Goal: Task Accomplishment & Management: Use online tool/utility

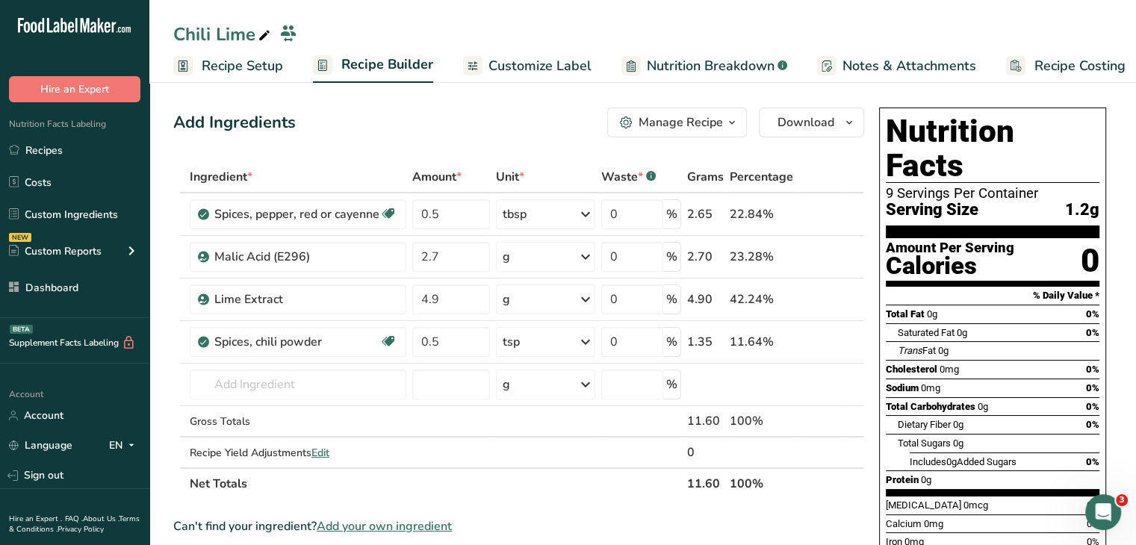
scroll to position [0, 5]
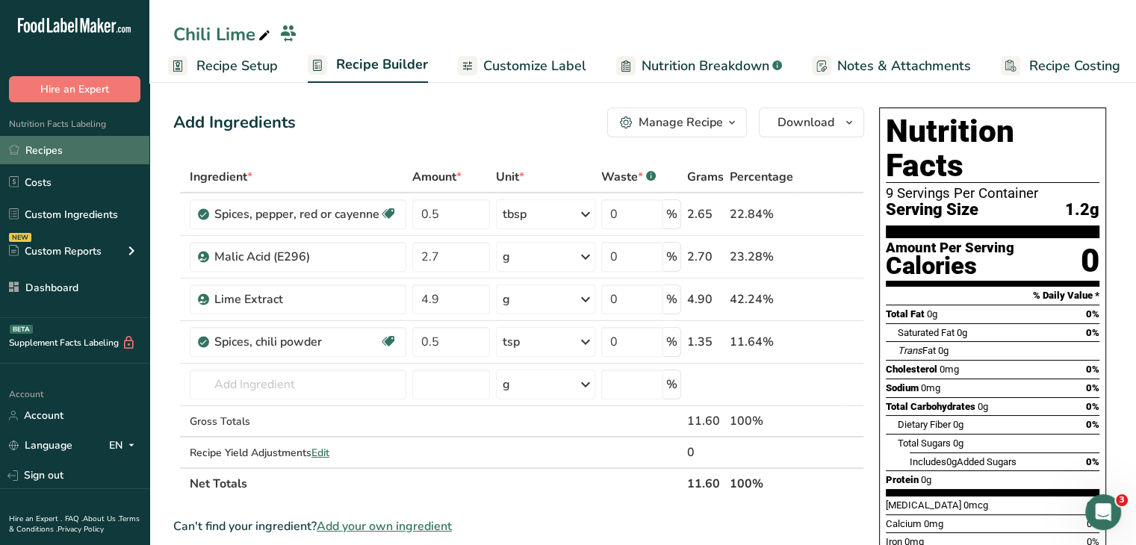
click at [75, 155] on link "Recipes" at bounding box center [74, 150] width 149 height 28
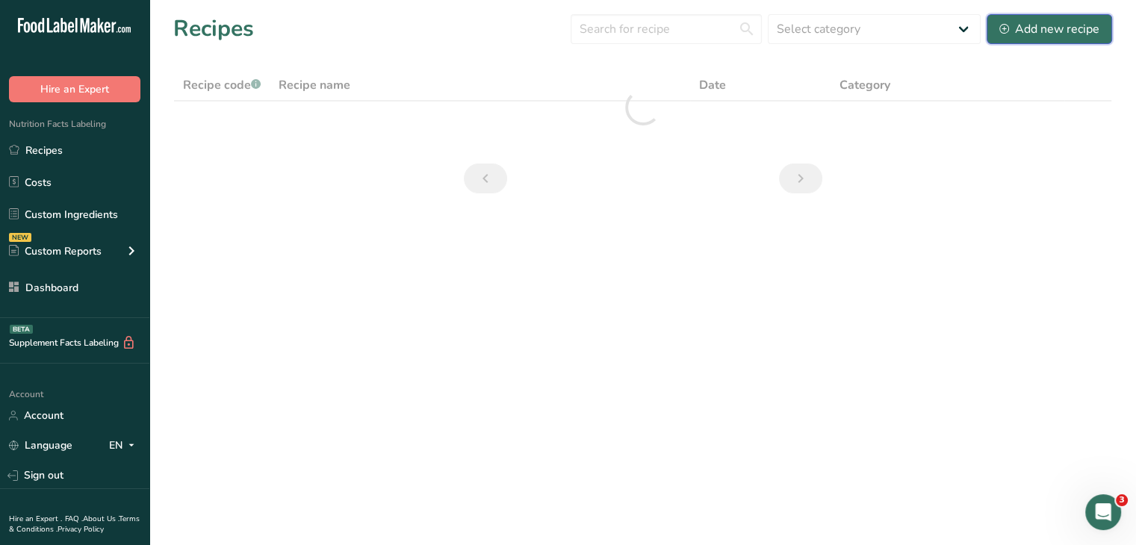
click at [1058, 22] on div "Add new recipe" at bounding box center [1050, 29] width 100 height 18
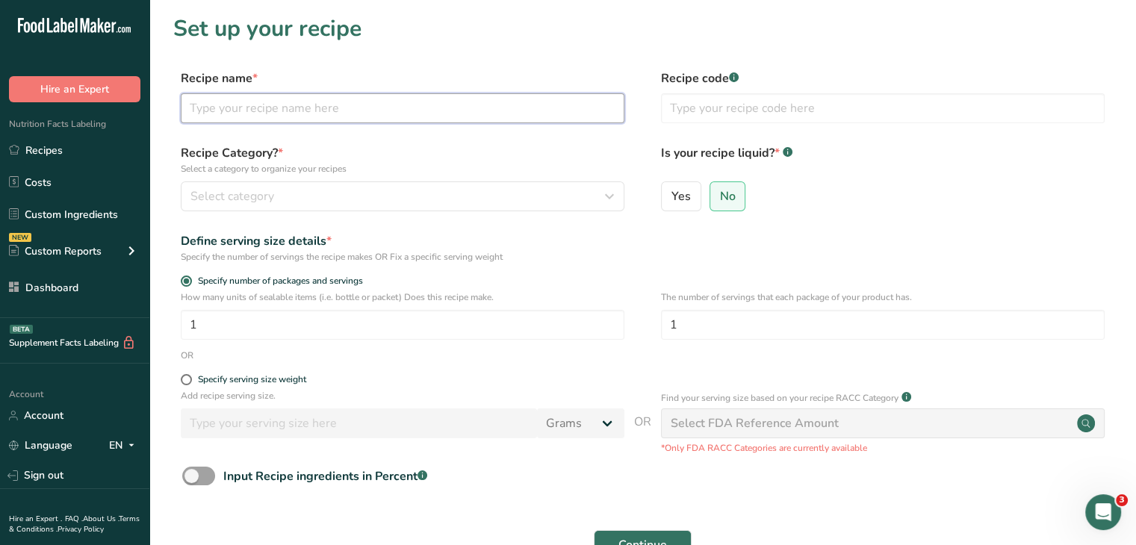
click at [481, 107] on input "text" at bounding box center [403, 108] width 444 height 30
type input "Birthday Cake Muffin"
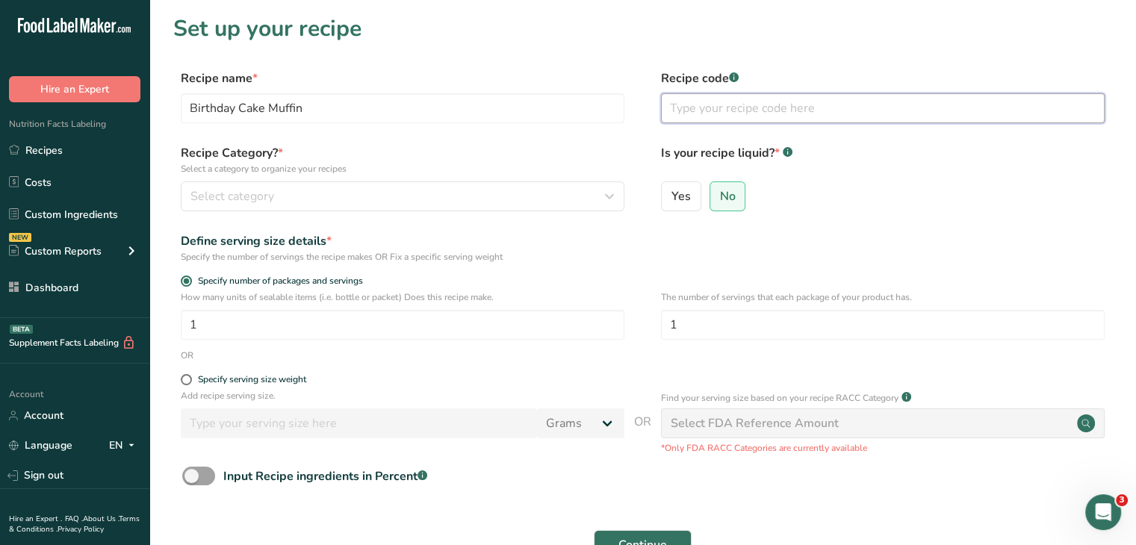
click at [706, 115] on input "text" at bounding box center [883, 108] width 444 height 30
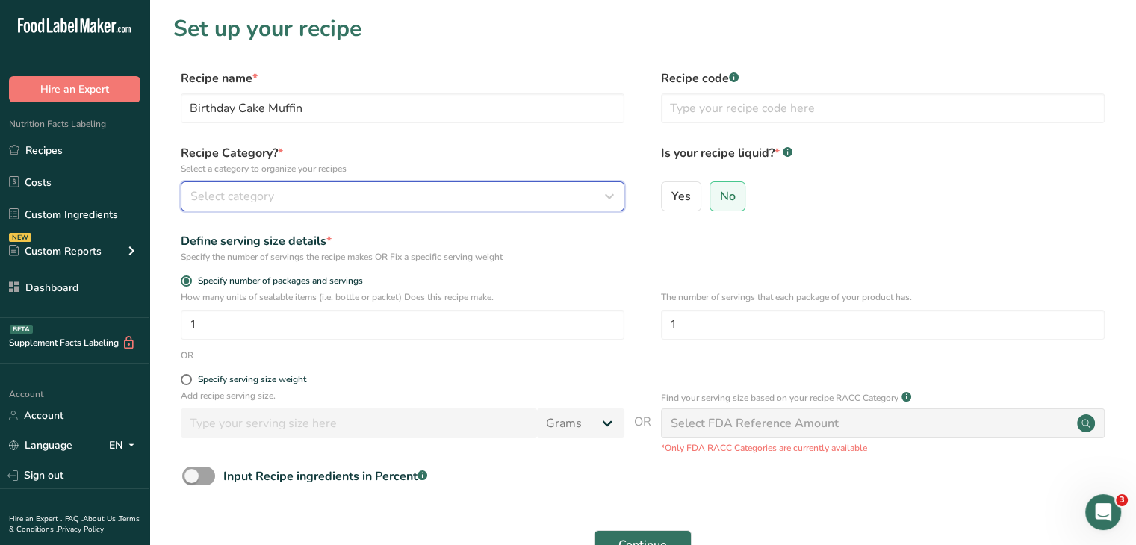
click at [462, 195] on div "Select category" at bounding box center [398, 197] width 415 height 18
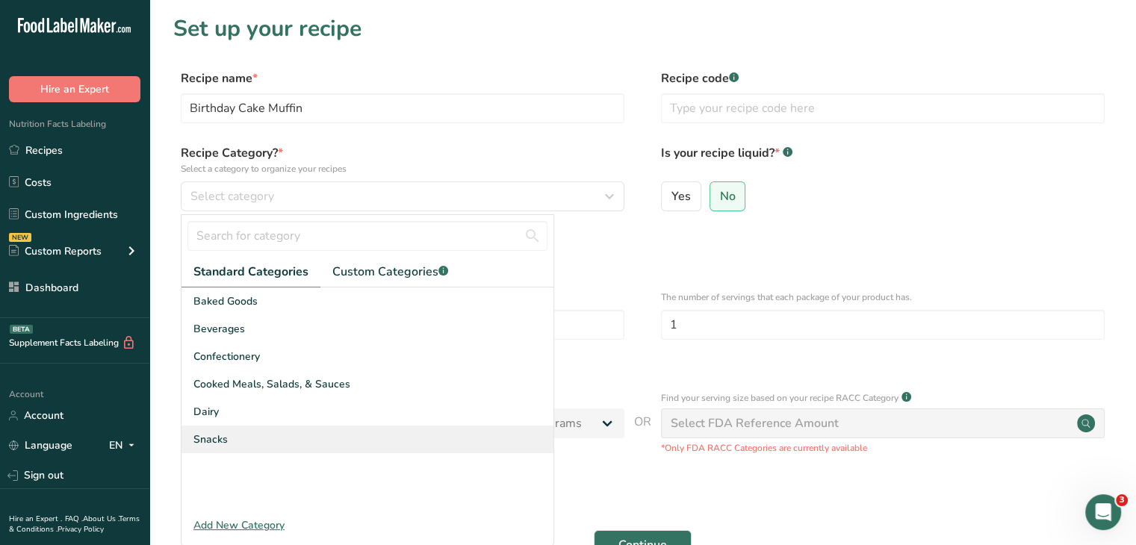
click at [226, 438] on span "Snacks" at bounding box center [210, 440] width 34 height 16
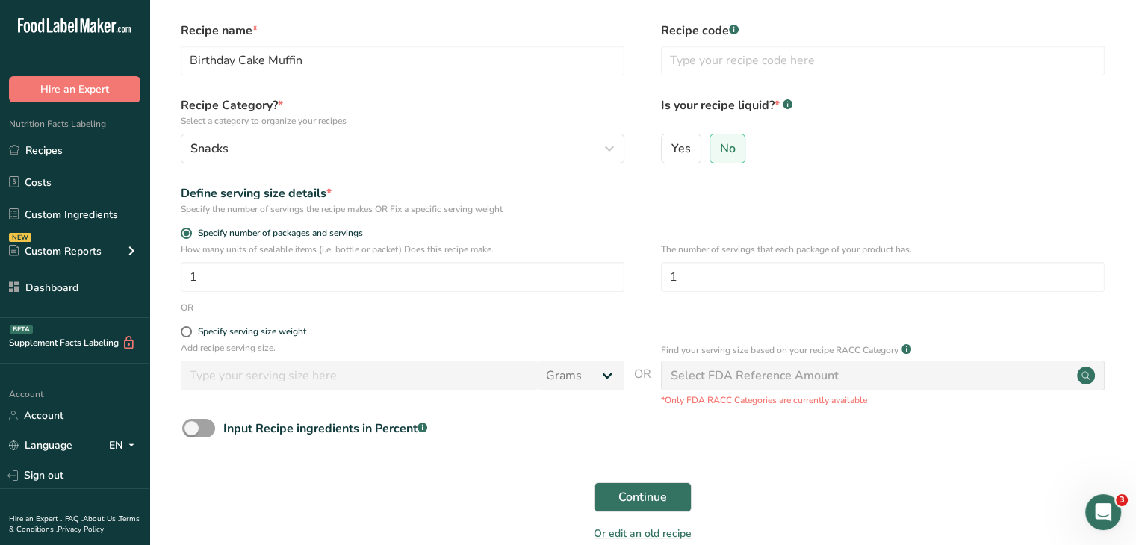
scroll to position [75, 0]
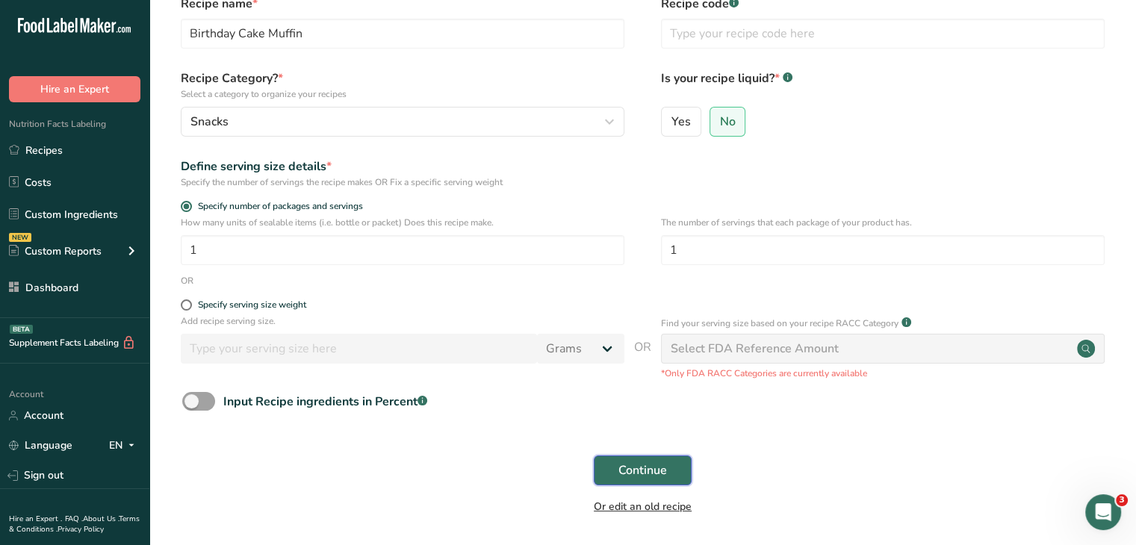
drag, startPoint x: 667, startPoint y: 470, endPoint x: 682, endPoint y: 509, distance: 41.6
click at [667, 470] on button "Continue" at bounding box center [643, 471] width 98 height 30
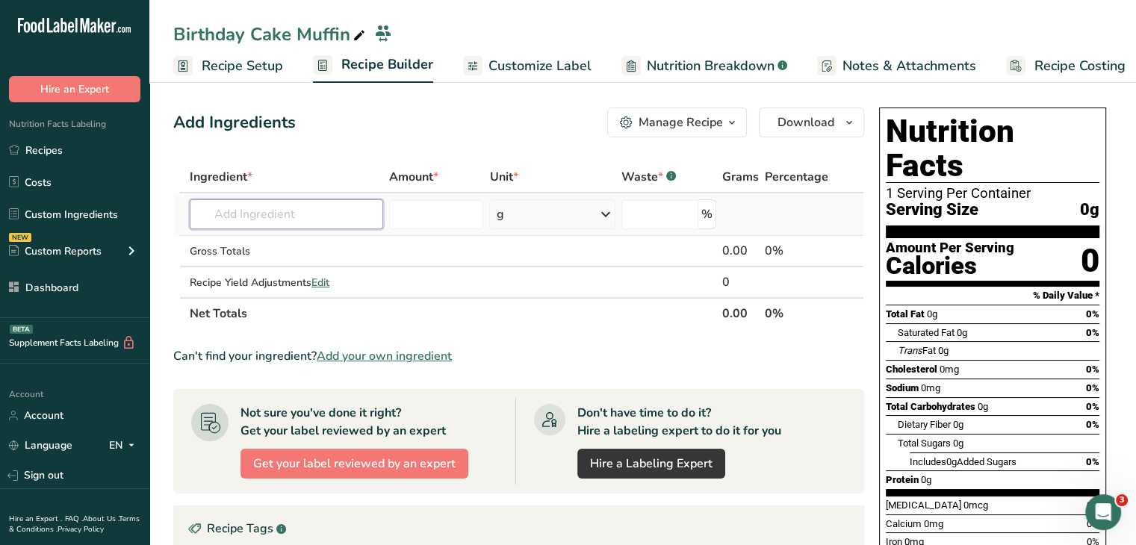
click at [335, 211] on input "text" at bounding box center [286, 214] width 193 height 30
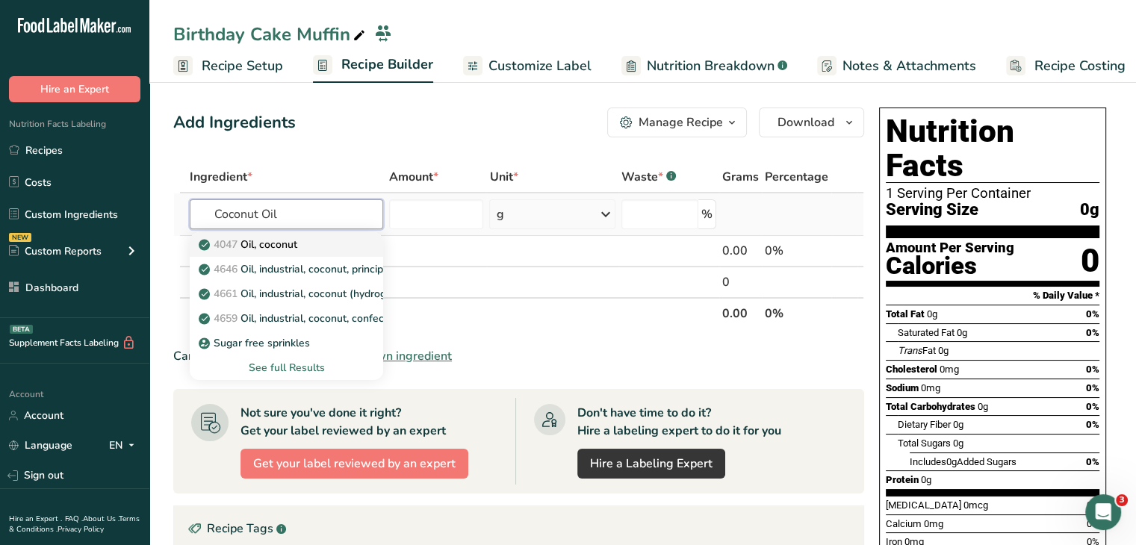
type input "Coconut Oil"
click at [338, 237] on div "4047 Oil, coconut" at bounding box center [275, 245] width 146 height 16
type input "Oil, coconut"
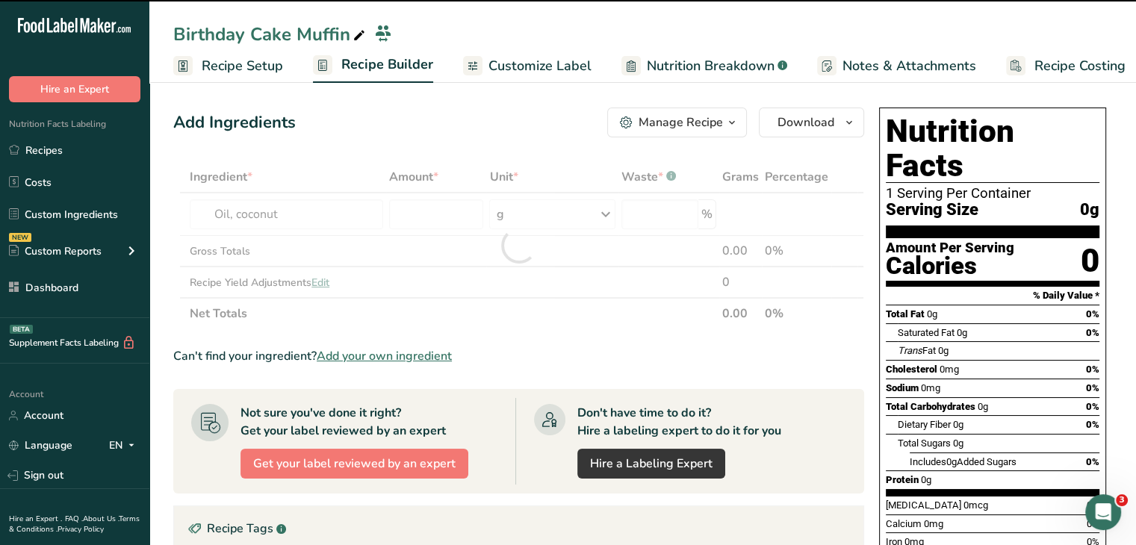
type input "0"
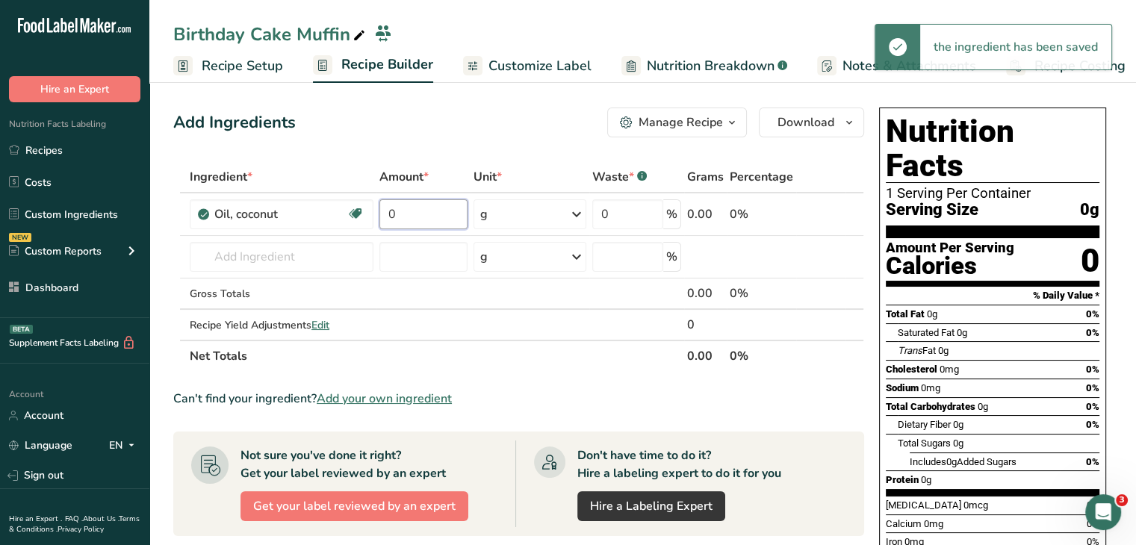
drag, startPoint x: 436, startPoint y: 210, endPoint x: 301, endPoint y: 181, distance: 138.3
click at [301, 181] on table "Ingredient * Amount * Unit * Waste * .a-a{fill:#347362;}.b-a{fill:#fff;} Grams …" at bounding box center [518, 266] width 691 height 211
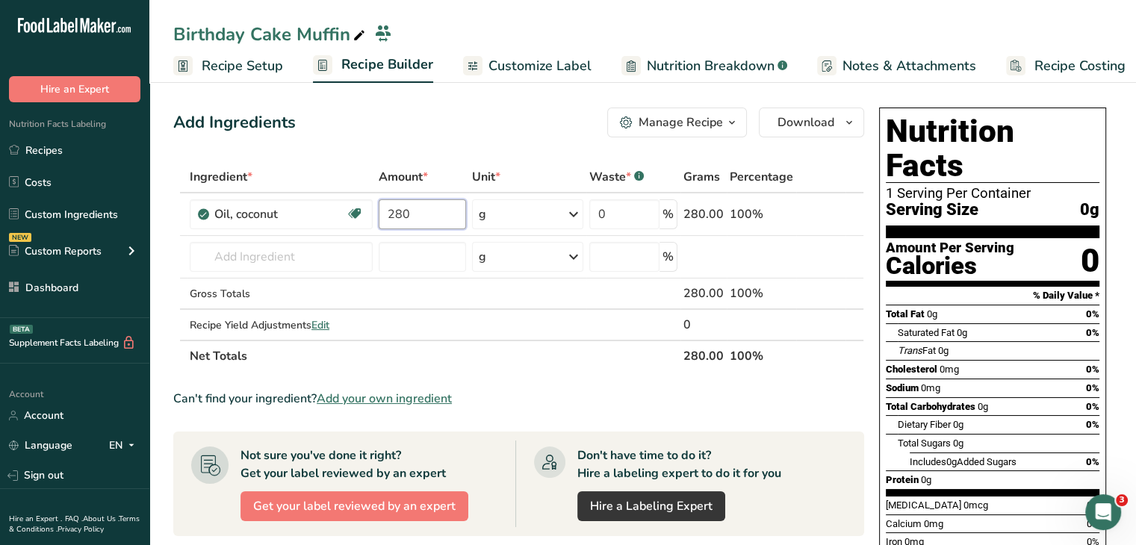
type input "280"
click at [377, 126] on div "Add Ingredients Manage Recipe Delete Recipe Duplicate Recipe Scale Recipe Save …" at bounding box center [518, 123] width 691 height 30
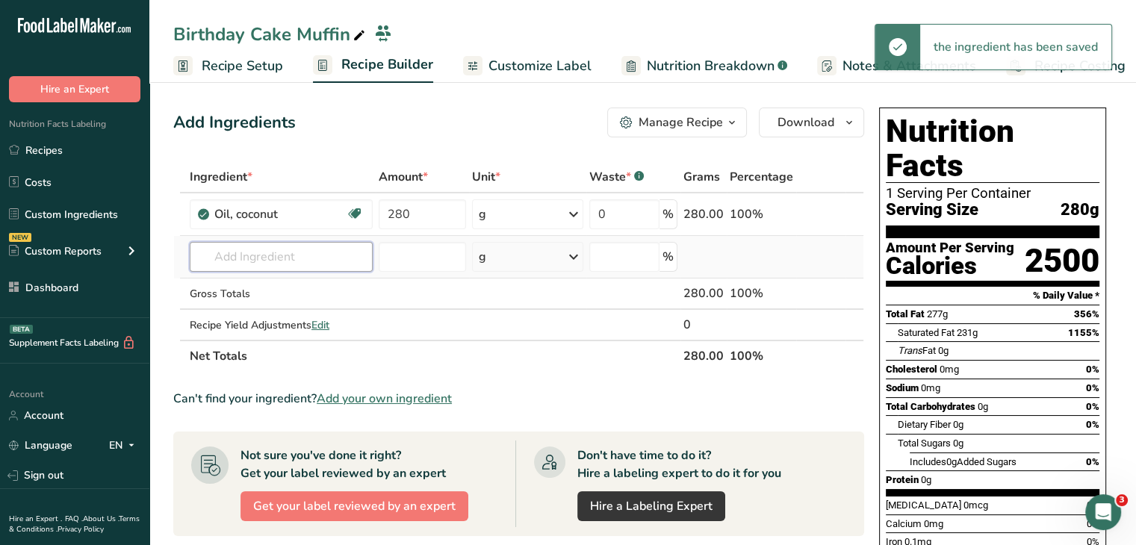
click at [320, 262] on input "text" at bounding box center [281, 257] width 183 height 30
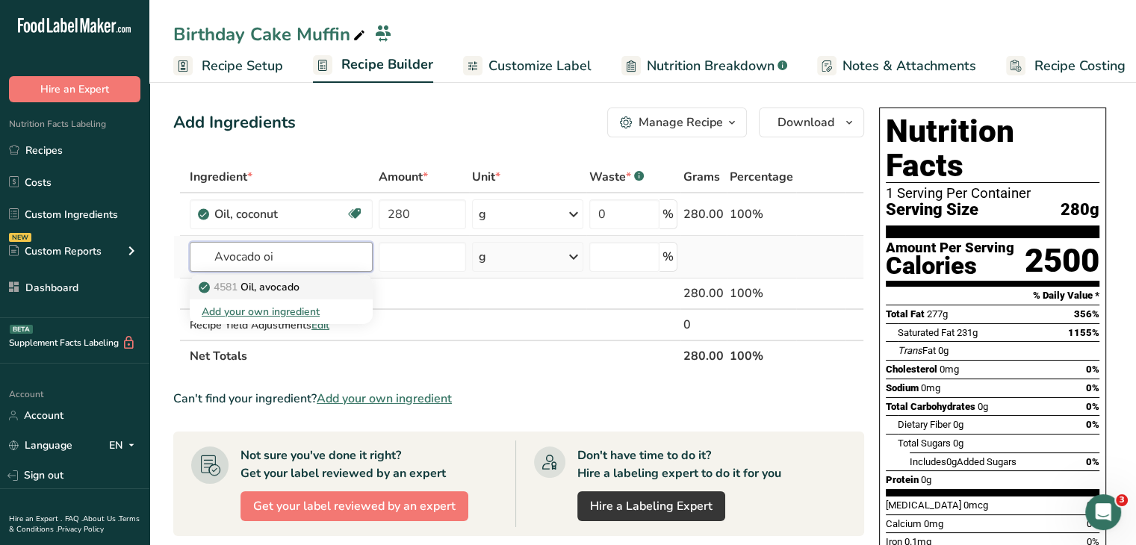
type input "Avocado oi"
click at [315, 282] on div "4581 Oil, avocado" at bounding box center [269, 287] width 135 height 16
type input "Oil, avocado"
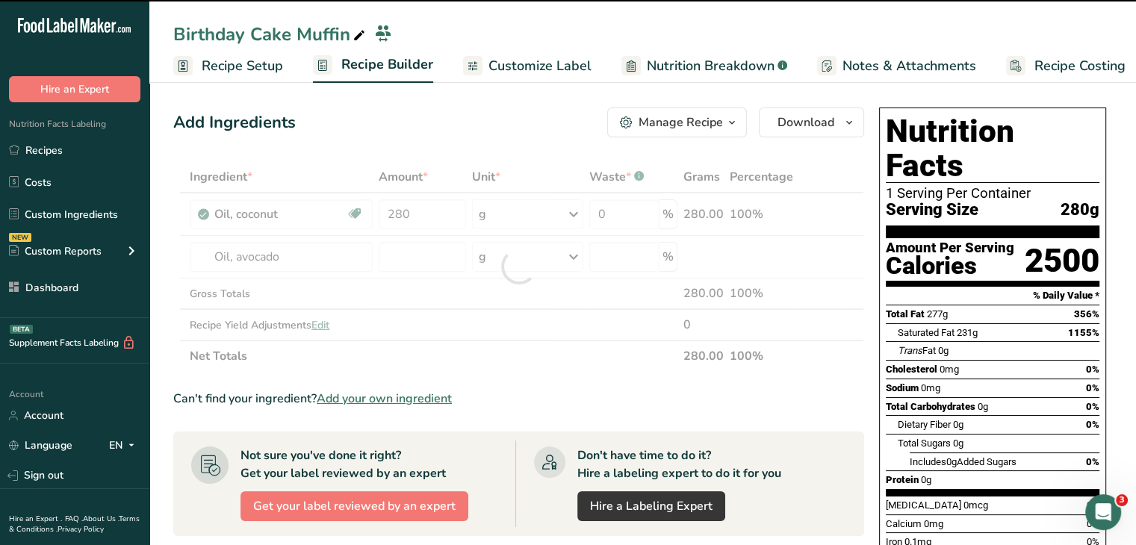
type input "0"
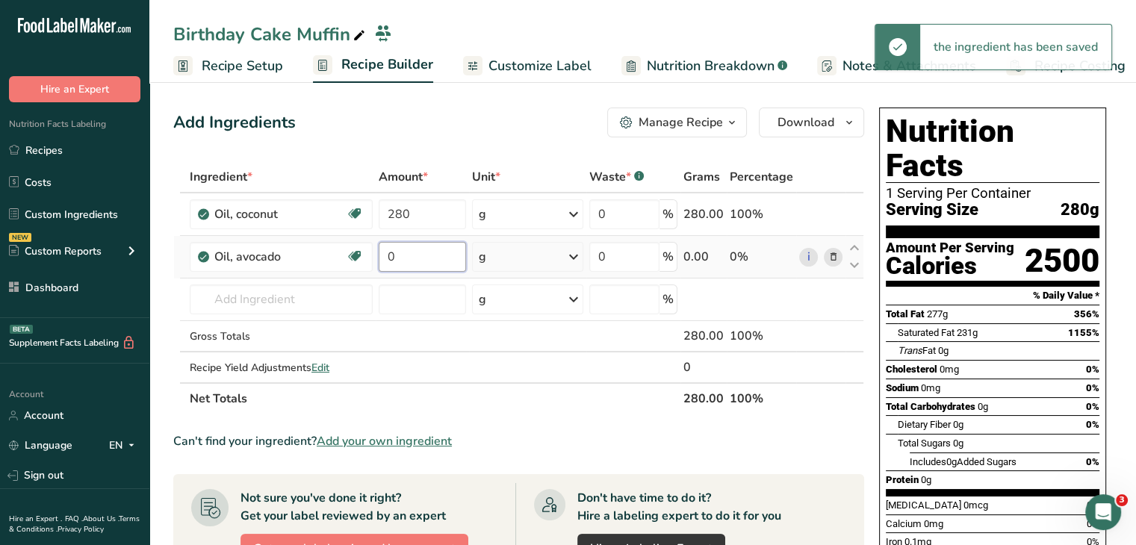
click at [436, 258] on input "0" at bounding box center [422, 257] width 87 height 30
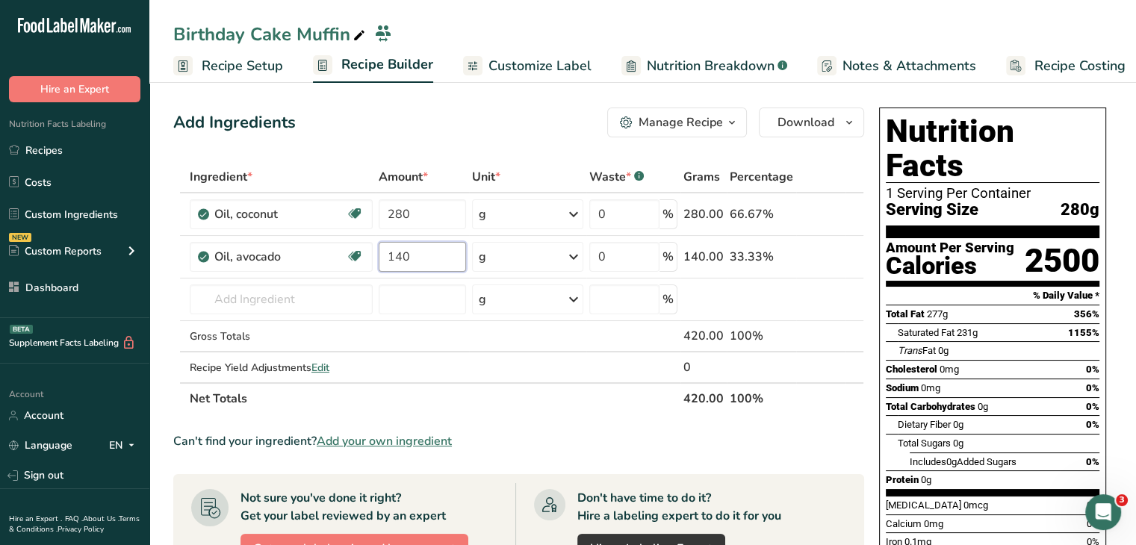
type input "140"
click at [468, 129] on div "Add Ingredients Manage Recipe Delete Recipe Duplicate Recipe Scale Recipe Save …" at bounding box center [518, 123] width 691 height 30
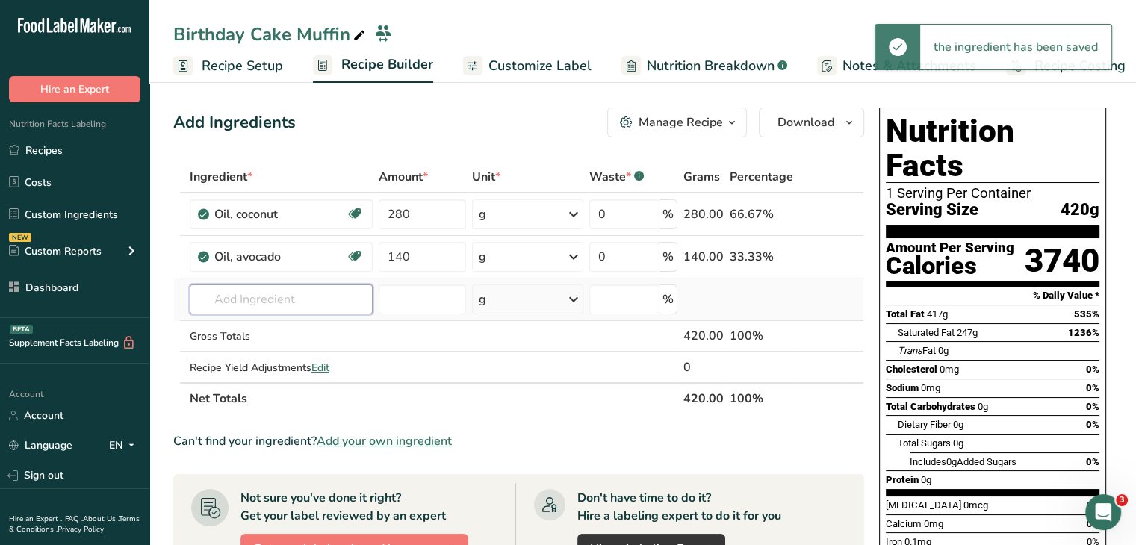
click at [330, 285] on input "text" at bounding box center [281, 300] width 183 height 30
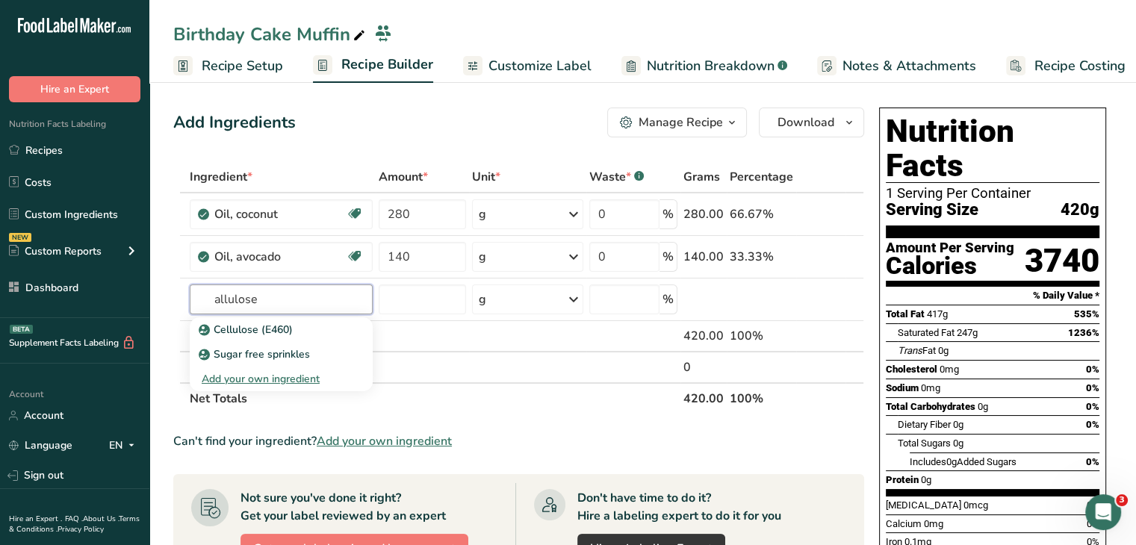
type input "allulose"
type input "Konjac"
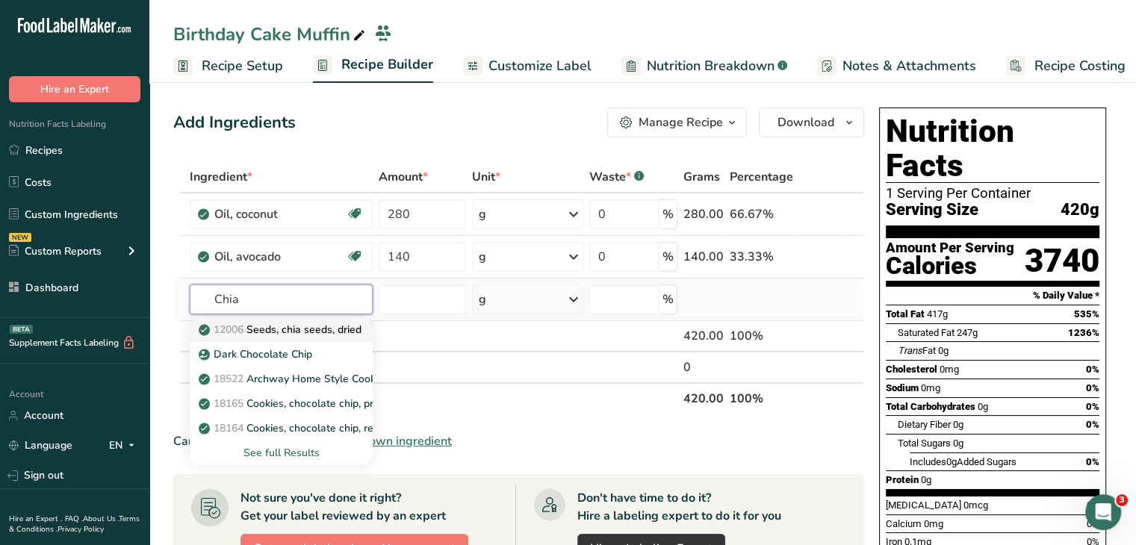
type input "Chia"
click at [321, 323] on p "12006 Seeds, chia seeds, dried" at bounding box center [282, 330] width 160 height 16
type input "Seeds, chia seeds, dried"
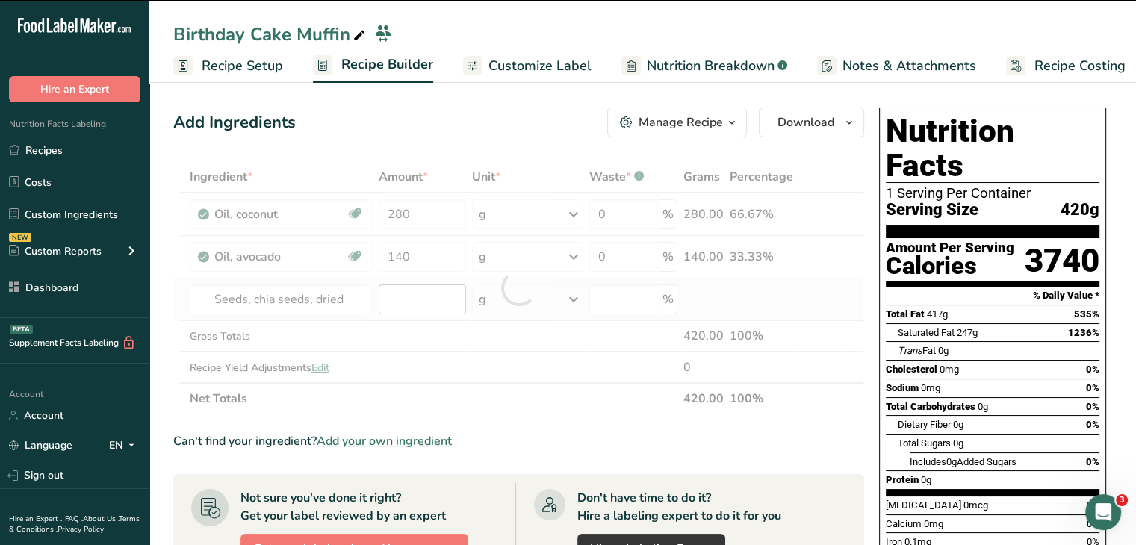
type input "0"
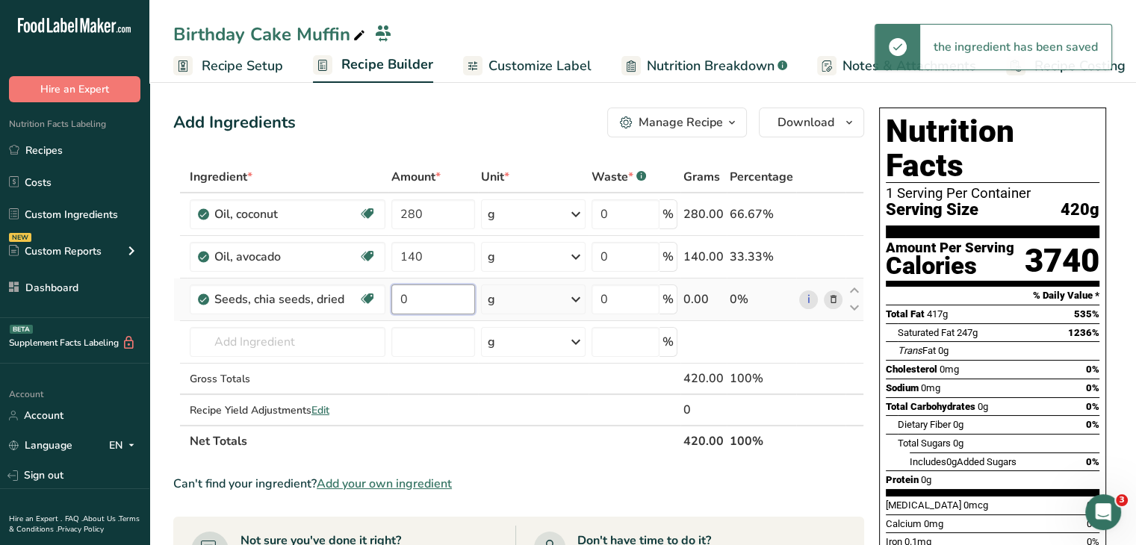
drag, startPoint x: 418, startPoint y: 294, endPoint x: 391, endPoint y: 293, distance: 27.7
click at [391, 293] on input "0" at bounding box center [433, 300] width 84 height 30
type input "35"
click at [428, 128] on div "Add Ingredients Manage Recipe Delete Recipe Duplicate Recipe Scale Recipe Save …" at bounding box center [518, 123] width 691 height 30
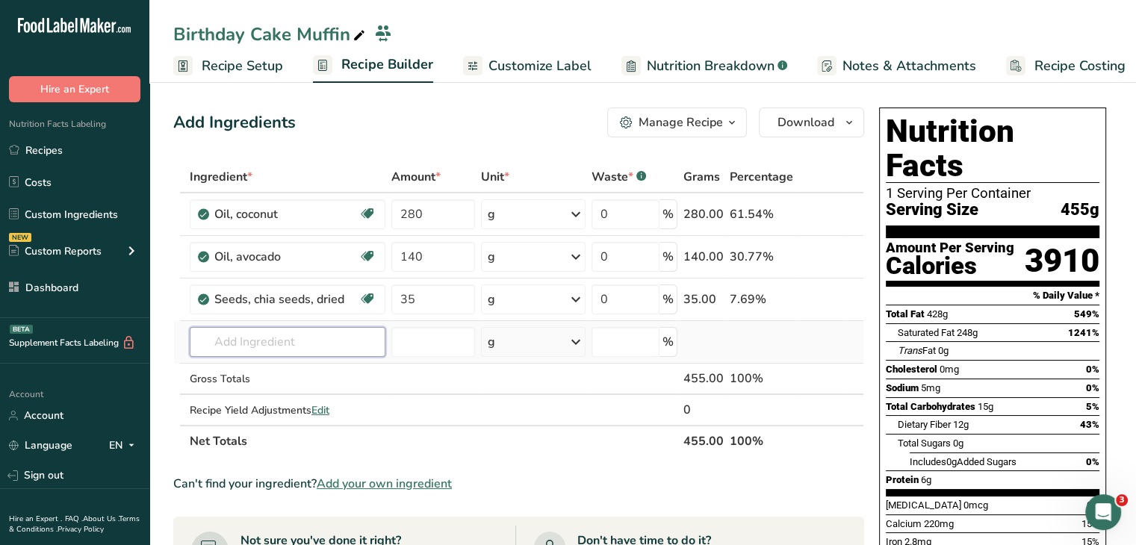
click at [278, 335] on input "text" at bounding box center [288, 342] width 196 height 30
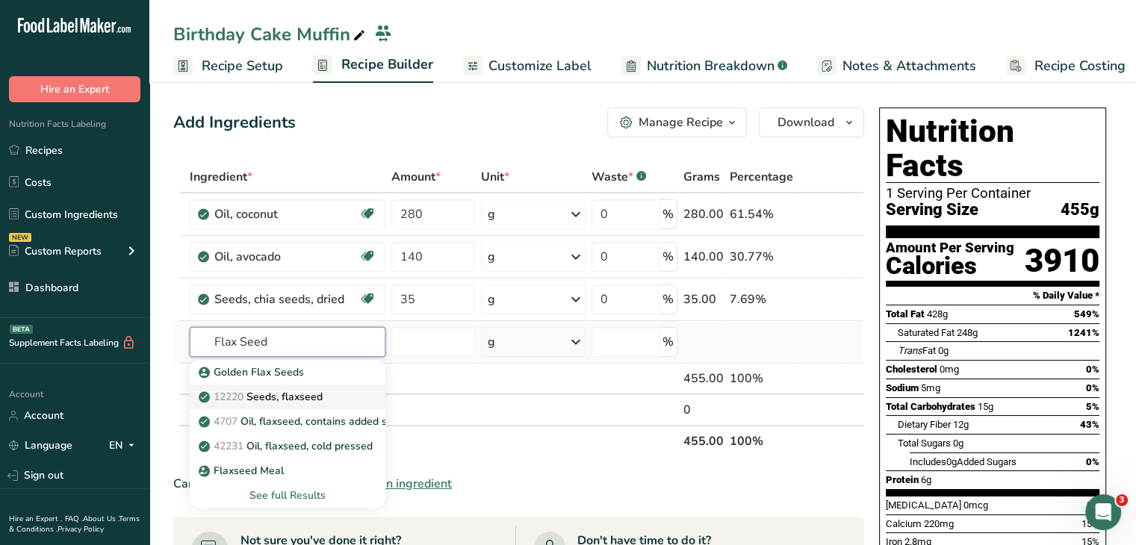
type input "Flax Seed"
click at [316, 389] on p "12220 Seeds, flaxseed" at bounding box center [262, 397] width 121 height 16
type input "Seeds, flaxseed"
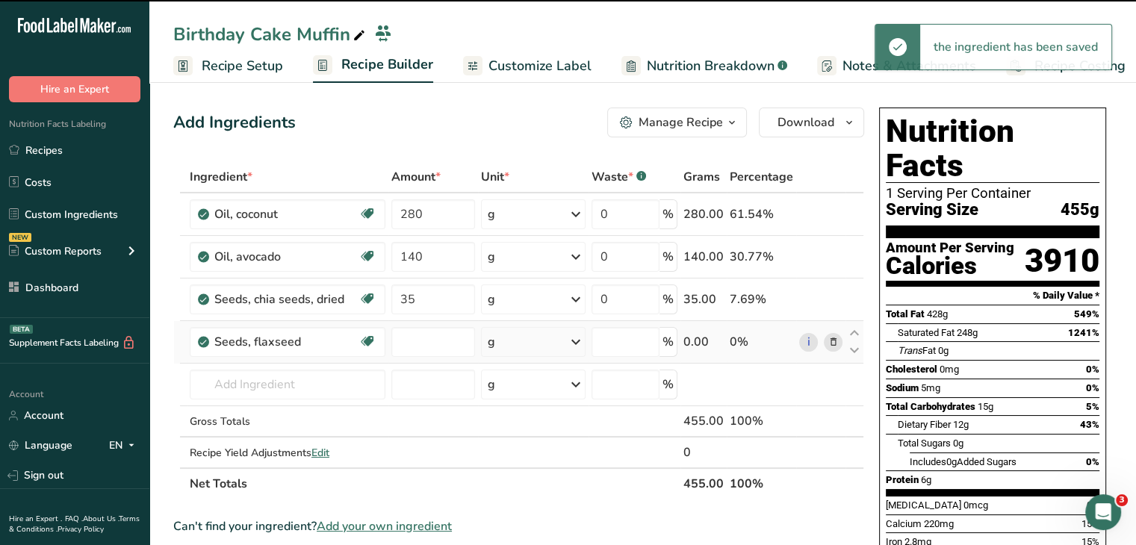
type input "0"
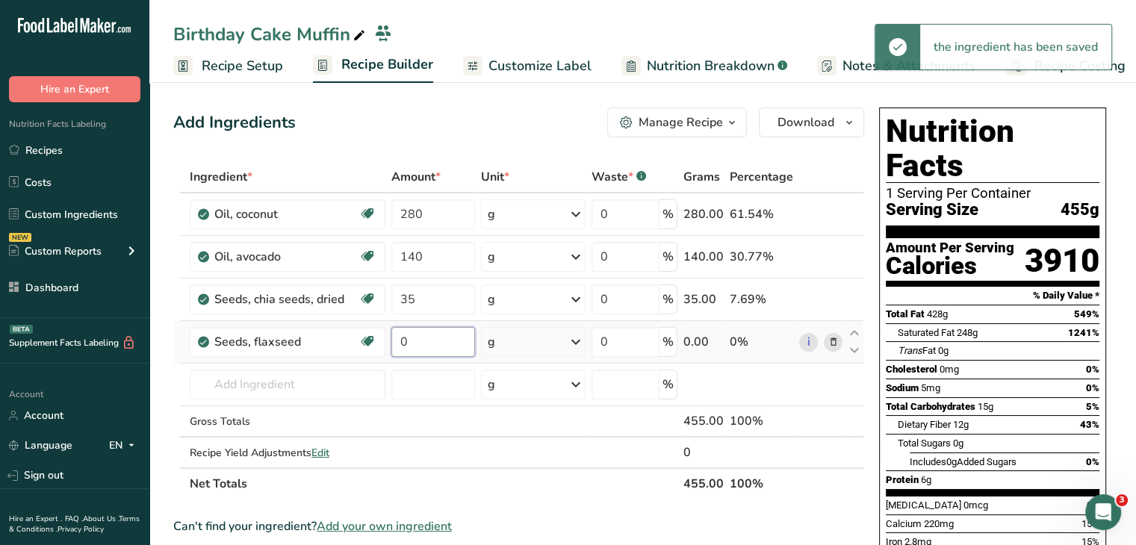
click at [432, 335] on input "0" at bounding box center [433, 342] width 84 height 30
type input "30"
click at [350, 380] on input "text" at bounding box center [288, 385] width 196 height 30
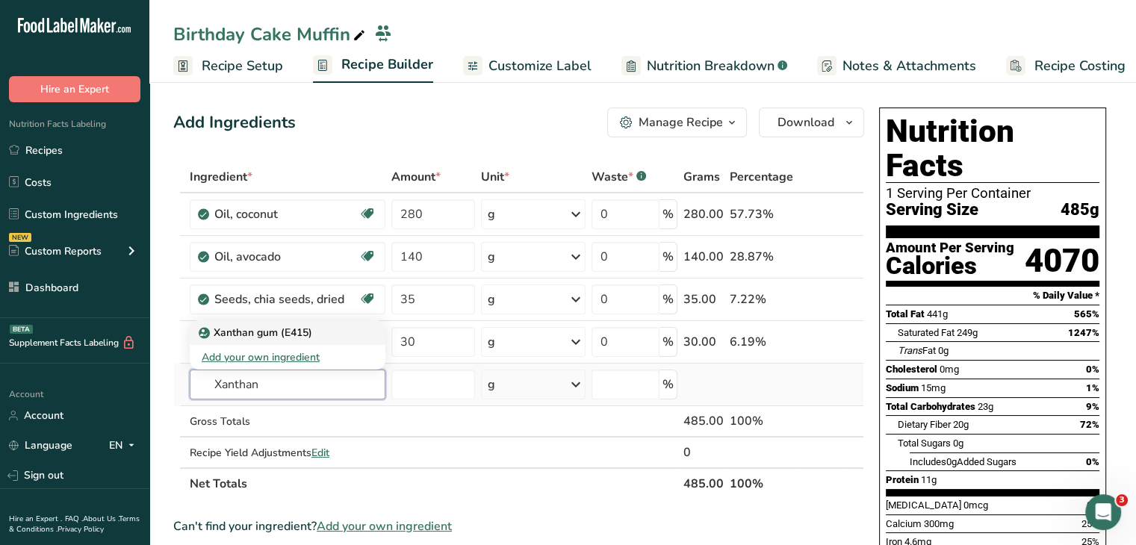
type input "Xanthan"
click at [339, 329] on div "Xanthan gum (E415)" at bounding box center [276, 333] width 148 height 16
type input "Xanthan gum (E415)"
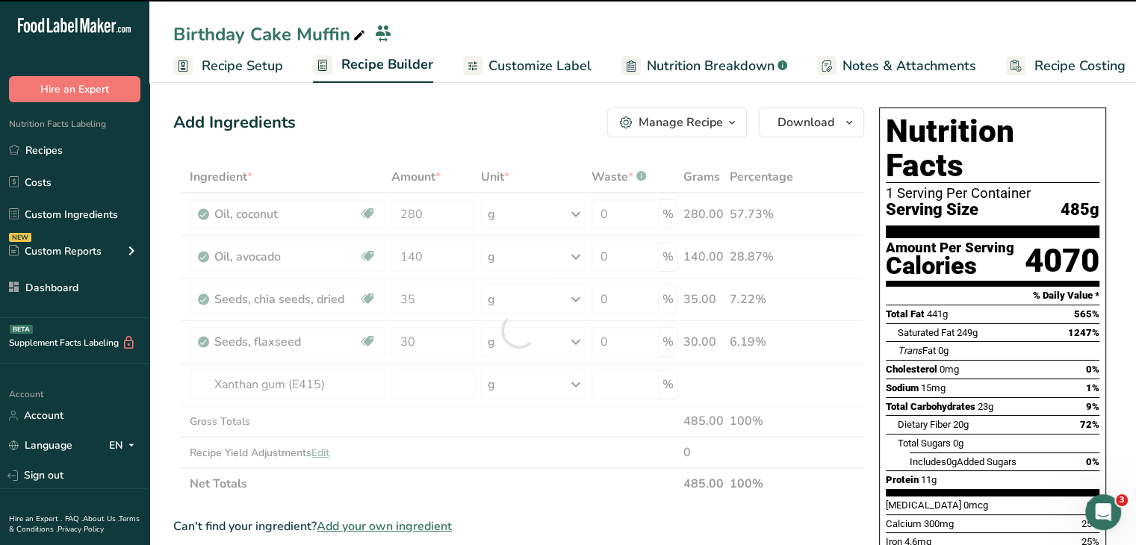
type input "0"
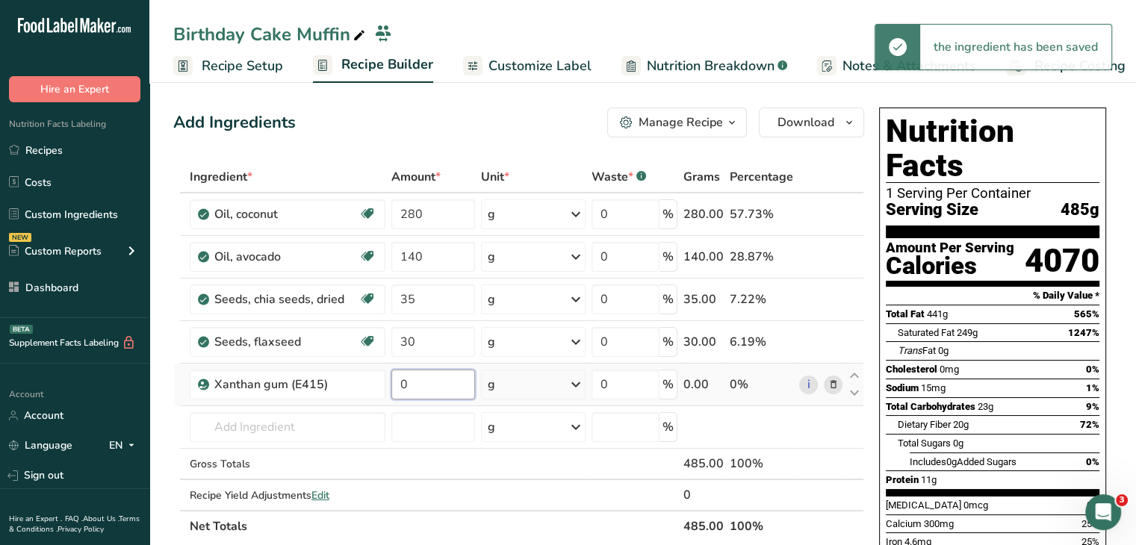
click at [445, 375] on input "0" at bounding box center [433, 385] width 84 height 30
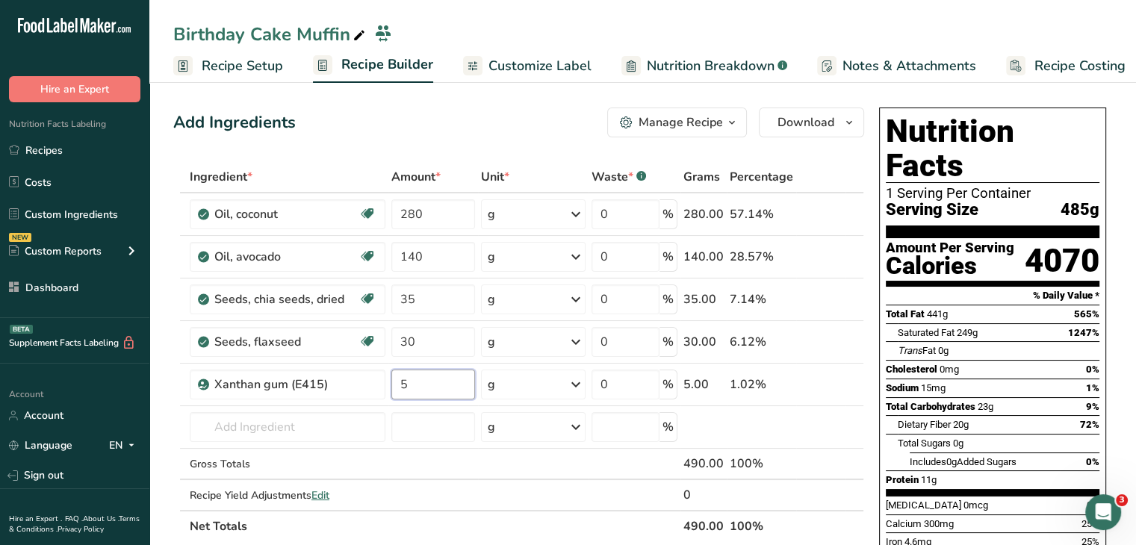
type input "5"
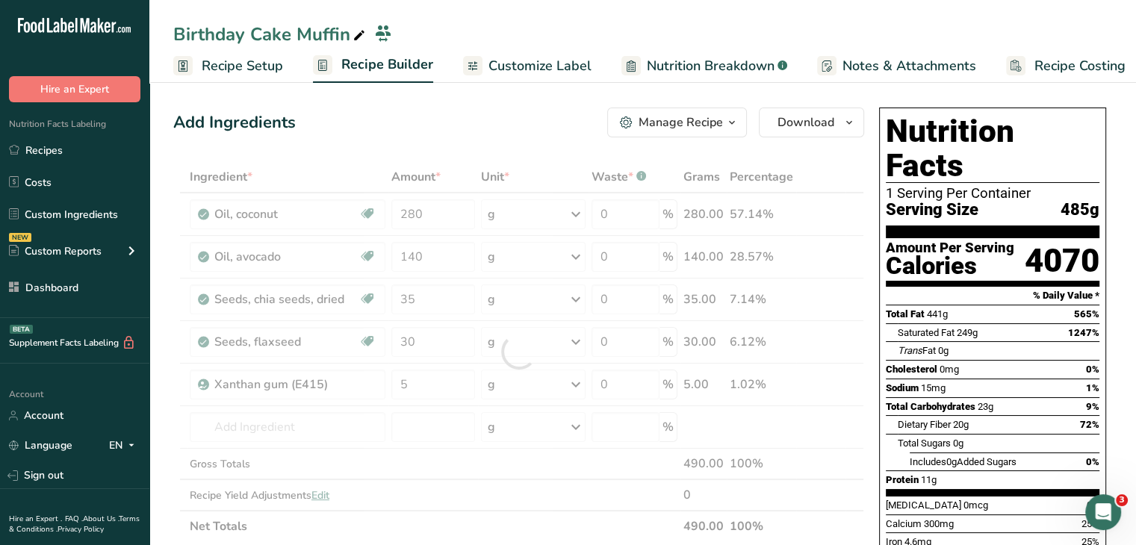
click at [477, 114] on div "Add Ingredients Manage Recipe Delete Recipe Duplicate Recipe Scale Recipe Save …" at bounding box center [518, 123] width 691 height 30
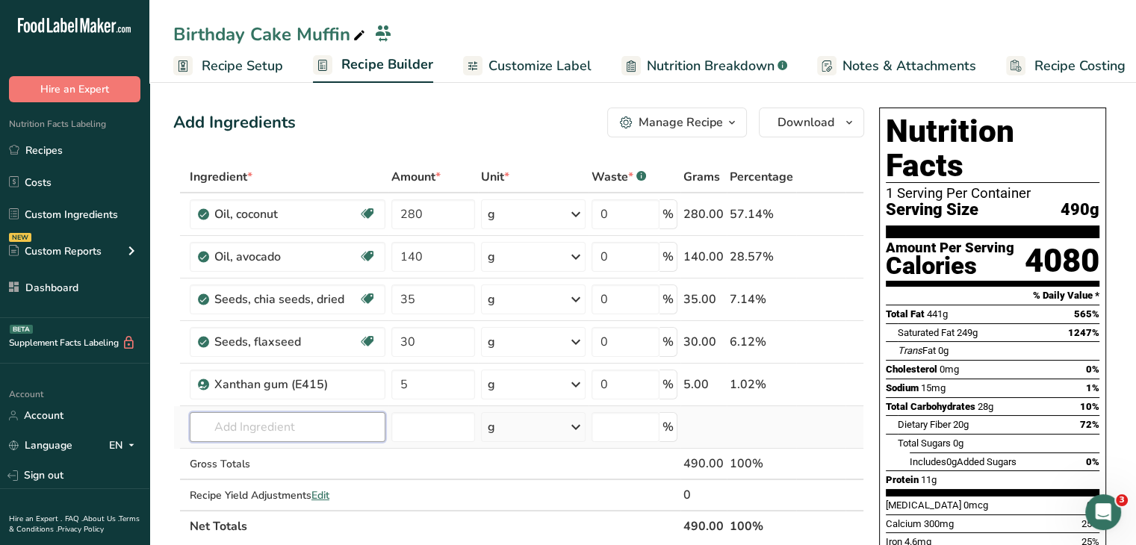
click at [337, 432] on input "text" at bounding box center [288, 427] width 196 height 30
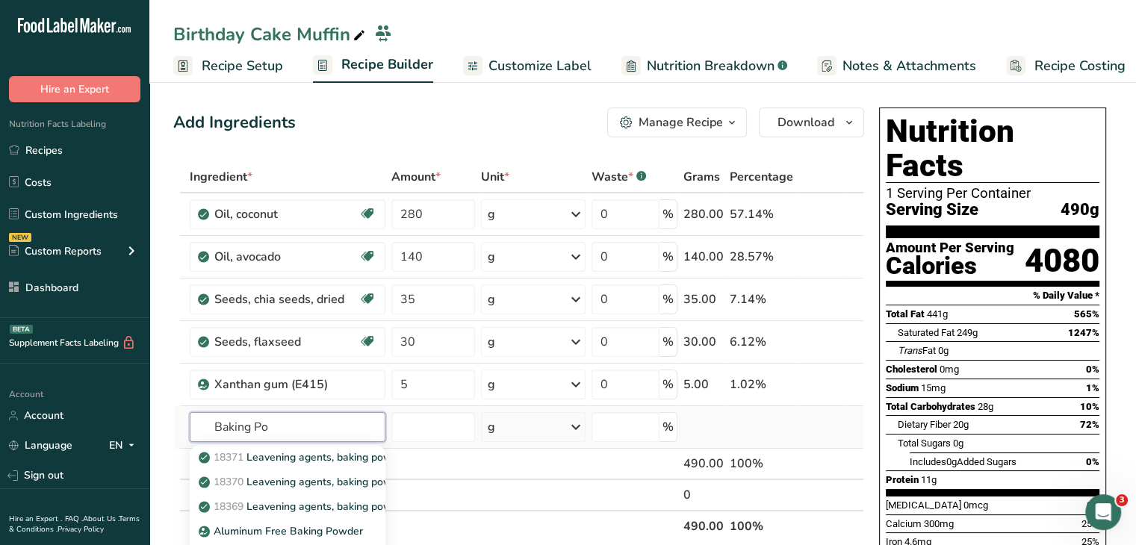
scroll to position [75, 0]
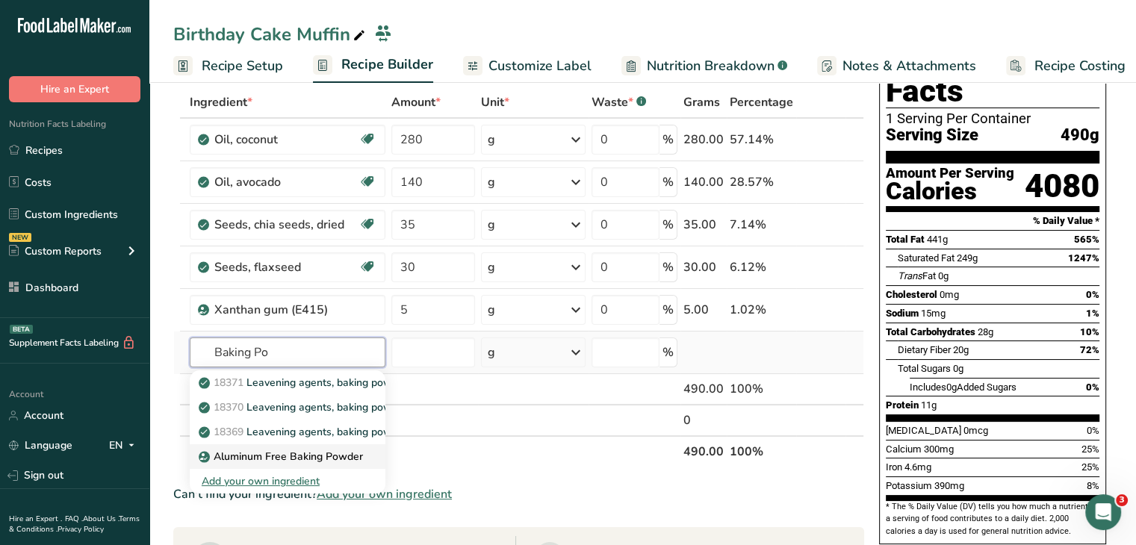
type input "Baking Po"
click at [332, 445] on link "Aluminum Free Baking Powder" at bounding box center [288, 457] width 196 height 25
type input "Aluminum Free Baking Powder"
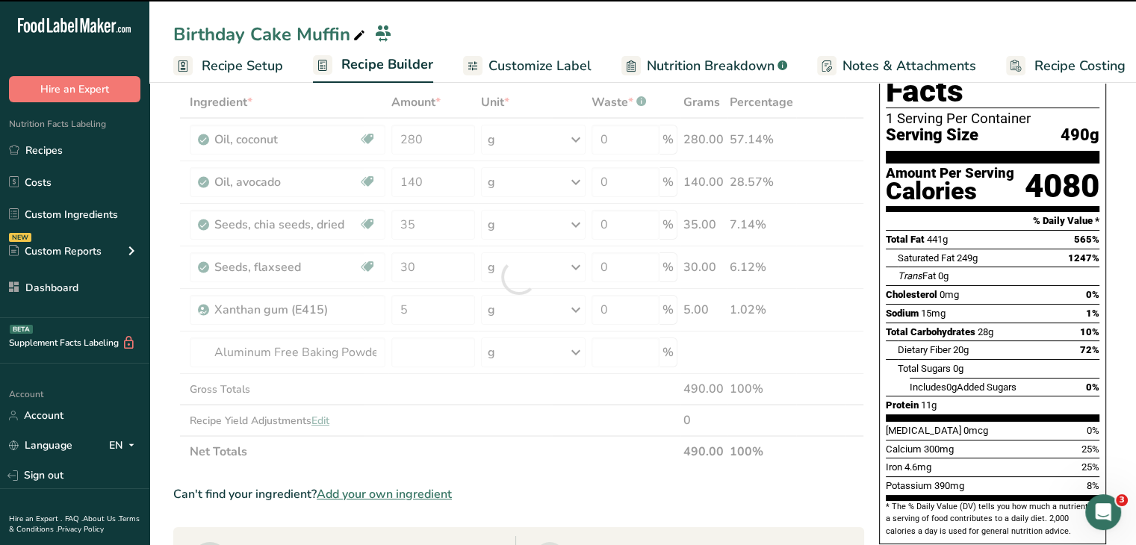
type input "0"
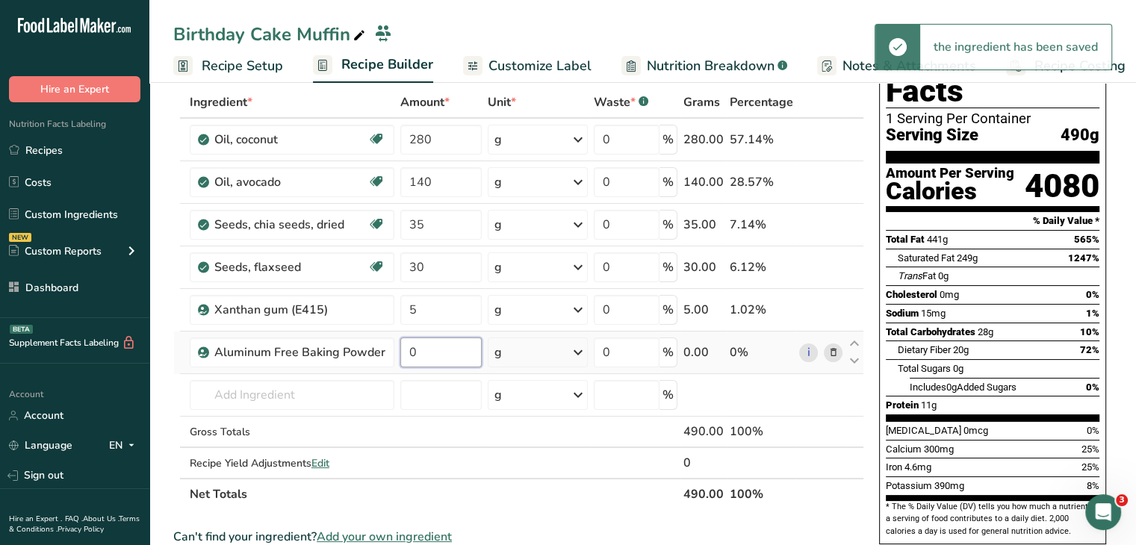
click at [431, 344] on input "0" at bounding box center [441, 353] width 82 height 30
type input "5"
click at [967, 380] on div "Includes 0g Added Sugars" at bounding box center [963, 387] width 107 height 15
click at [330, 385] on input "text" at bounding box center [292, 395] width 205 height 30
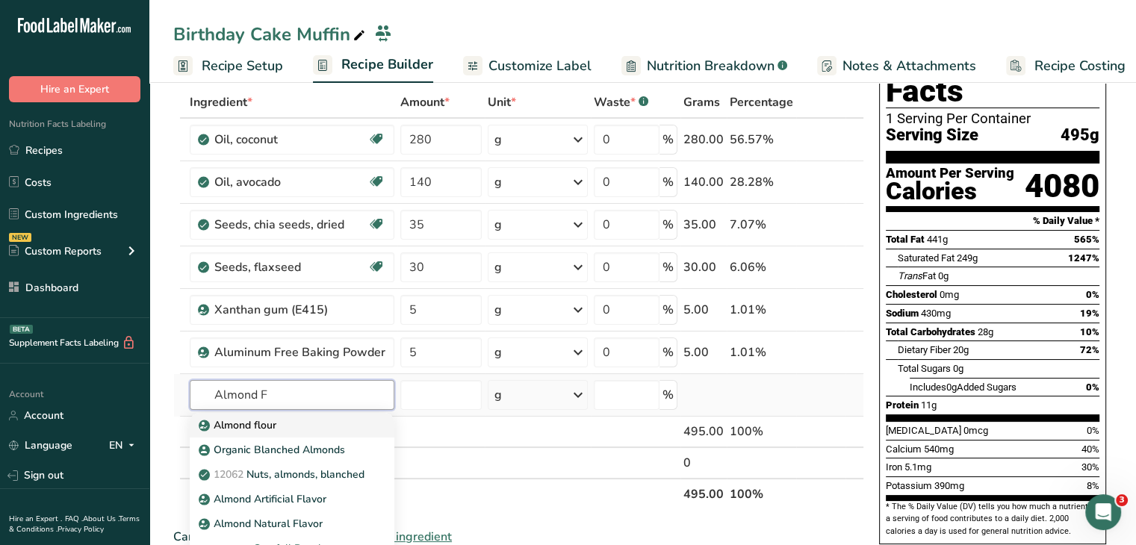
type input "Almond F"
click at [323, 418] on div "Almond flour" at bounding box center [280, 426] width 157 height 16
type input "Almond flour"
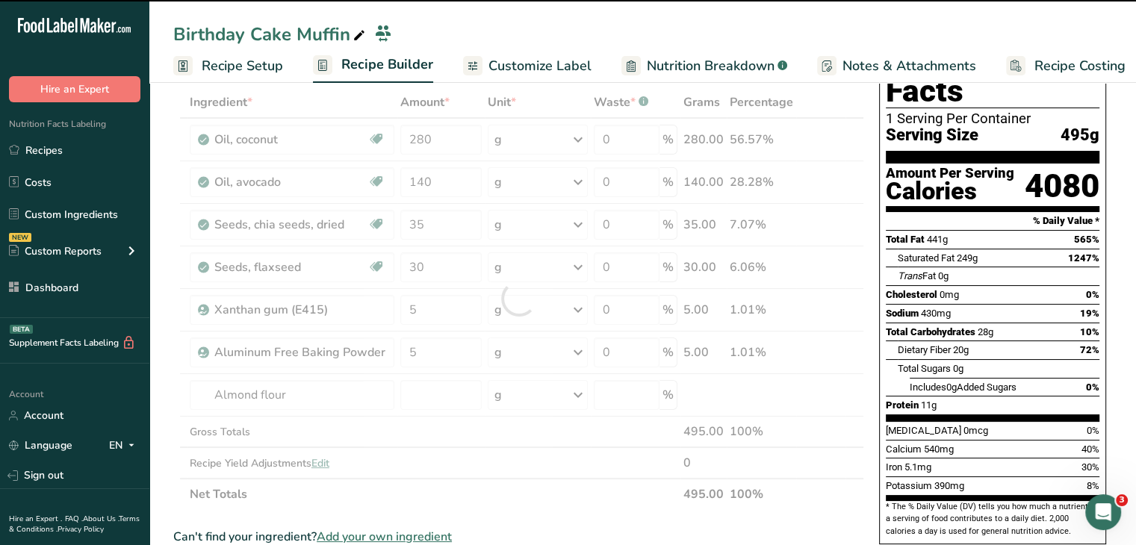
type input "0"
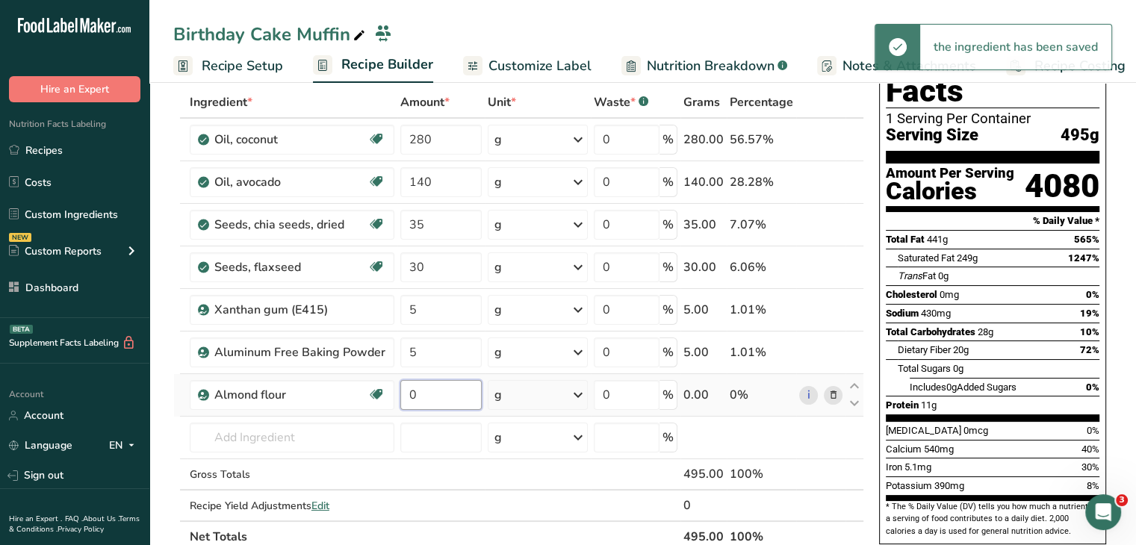
click at [439, 393] on input "0" at bounding box center [441, 395] width 82 height 30
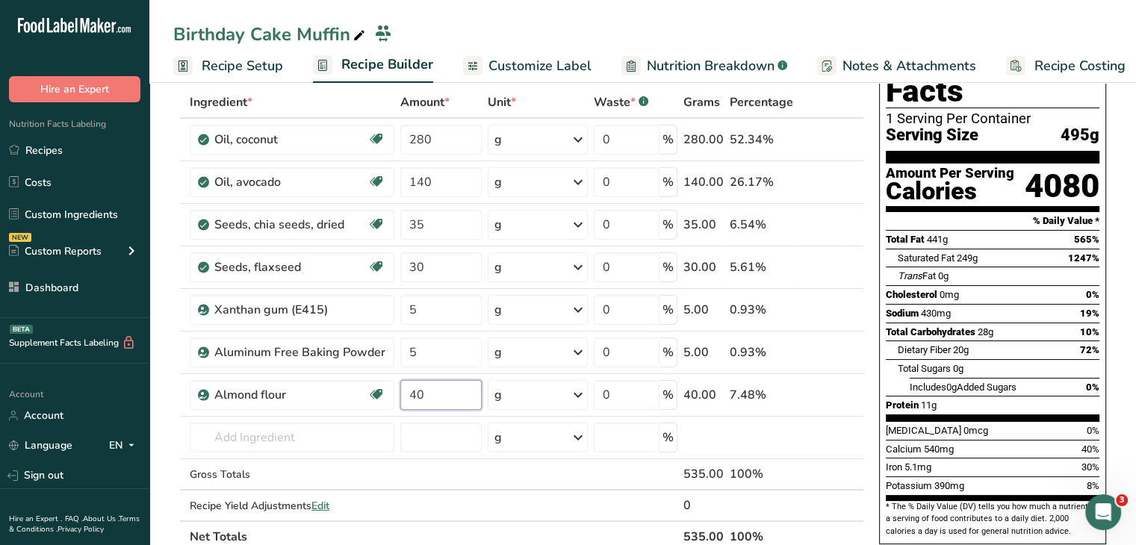
type input "40"
click at [986, 341] on div "Dietary Fiber 20g 72%" at bounding box center [999, 350] width 202 height 19
click at [370, 430] on input "text" at bounding box center [292, 438] width 205 height 30
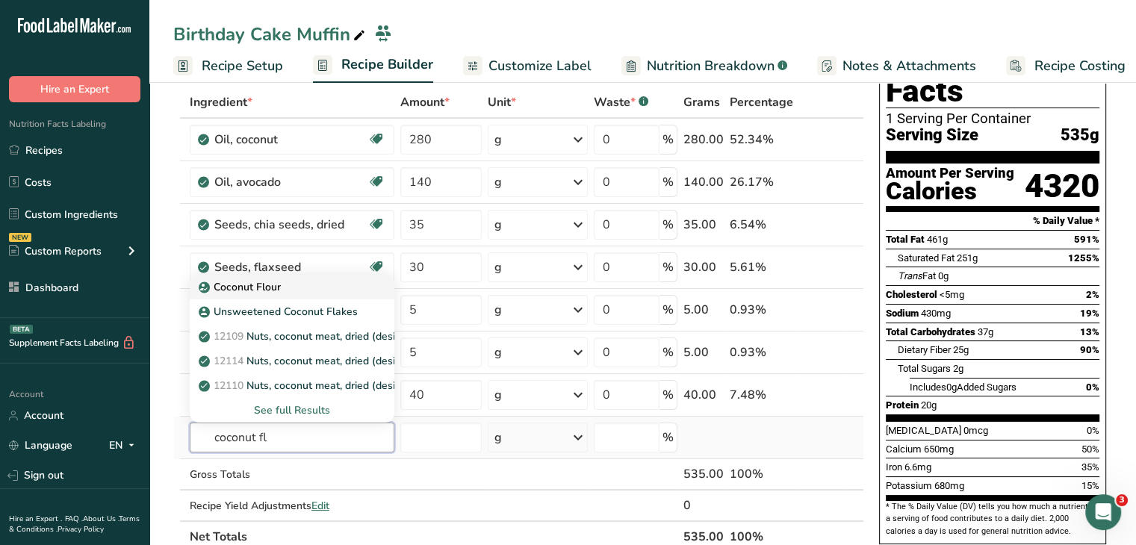
type input "coconut fl"
click at [313, 290] on div "Coconut Flour" at bounding box center [280, 287] width 157 height 16
type input "Coconut Flour"
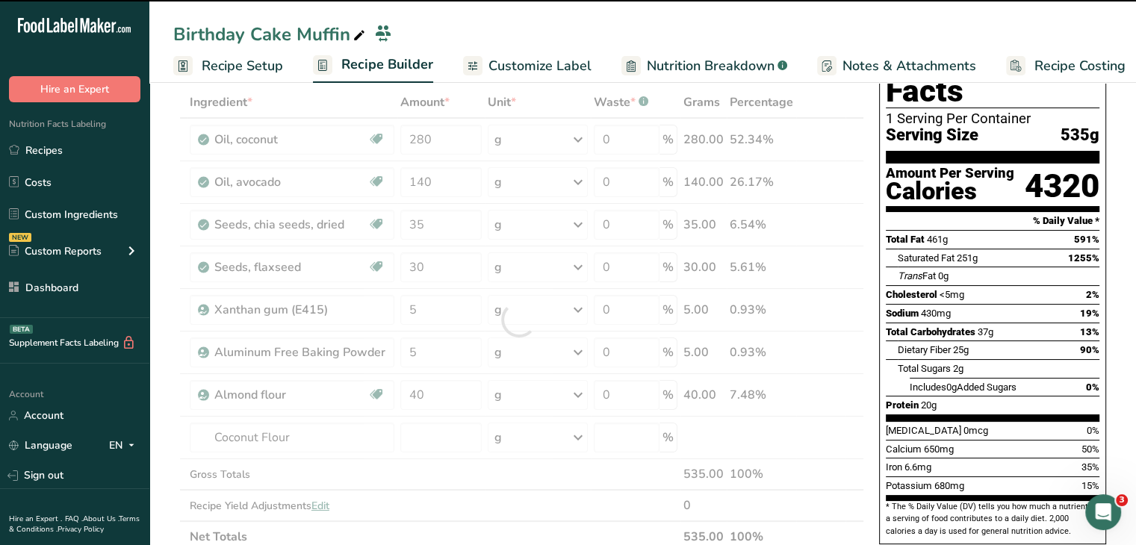
type input "0"
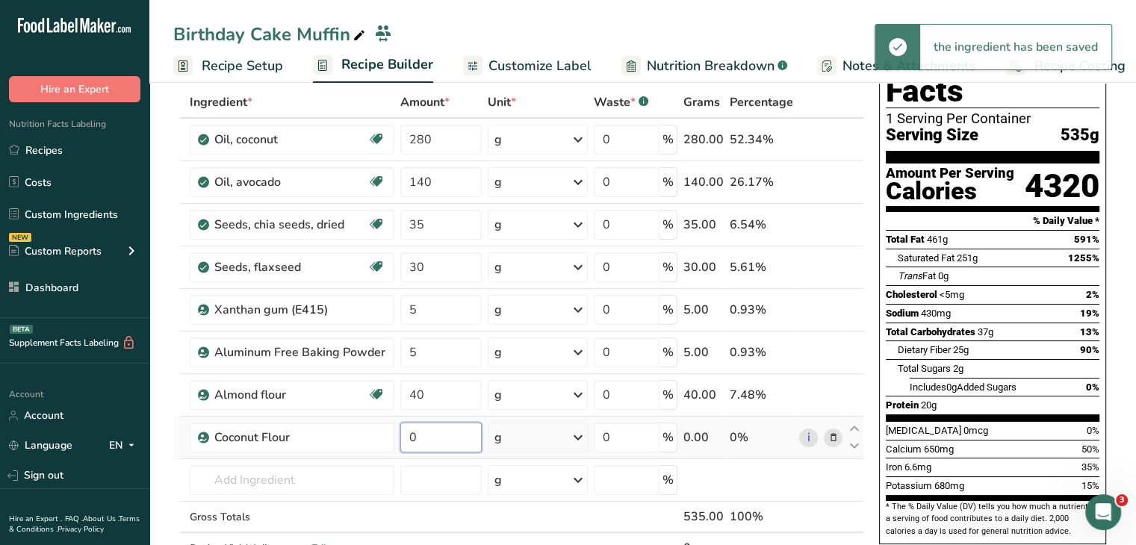
click at [461, 423] on input "0" at bounding box center [441, 438] width 82 height 30
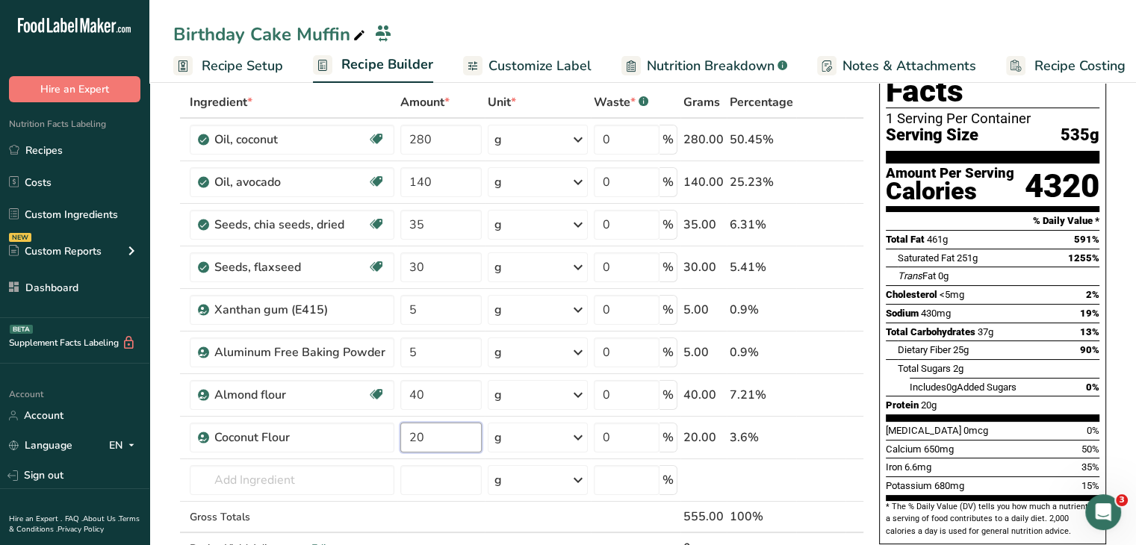
type input "20"
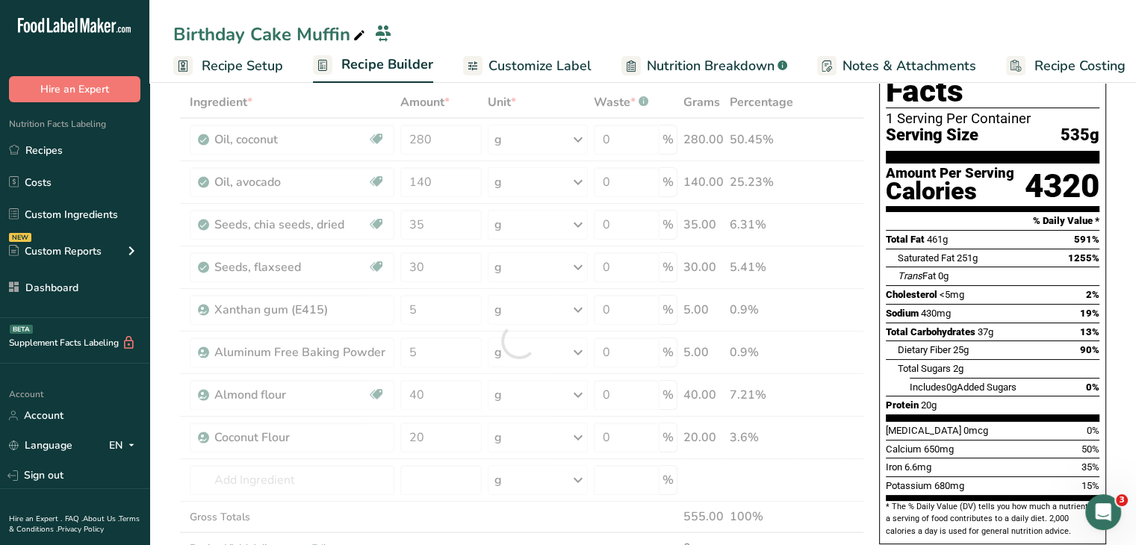
click at [986, 421] on div "[MEDICAL_DATA] 0mcg 0%" at bounding box center [993, 430] width 214 height 19
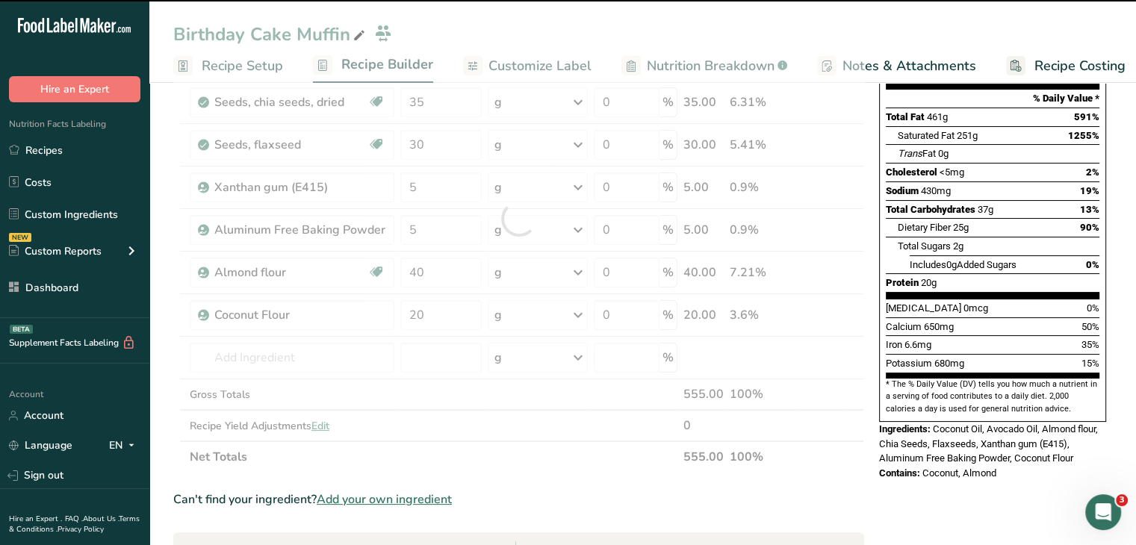
scroll to position [224, 0]
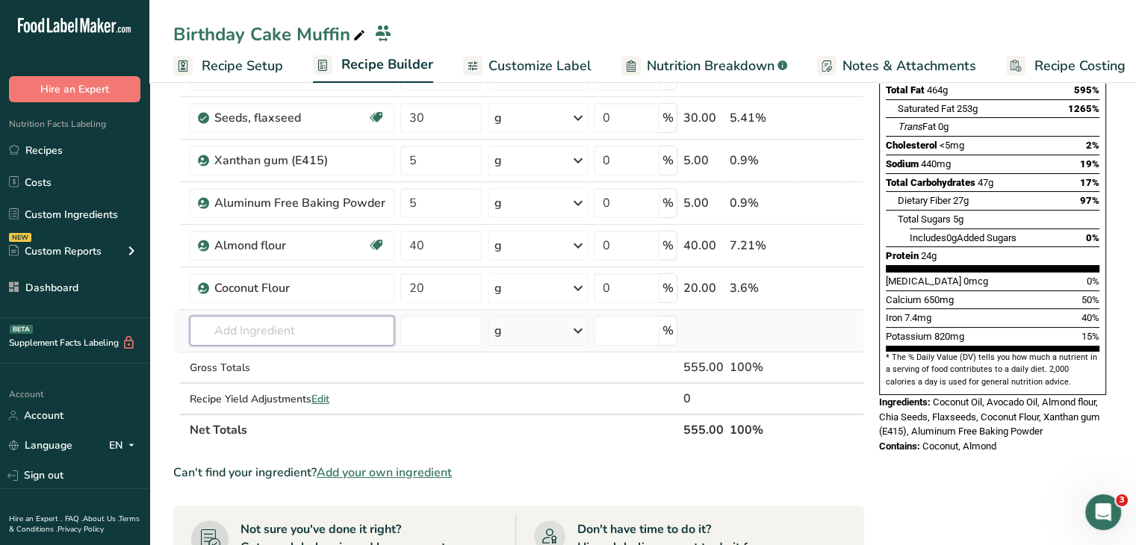
click at [341, 327] on input "text" at bounding box center [292, 331] width 205 height 30
type input "Collagen"
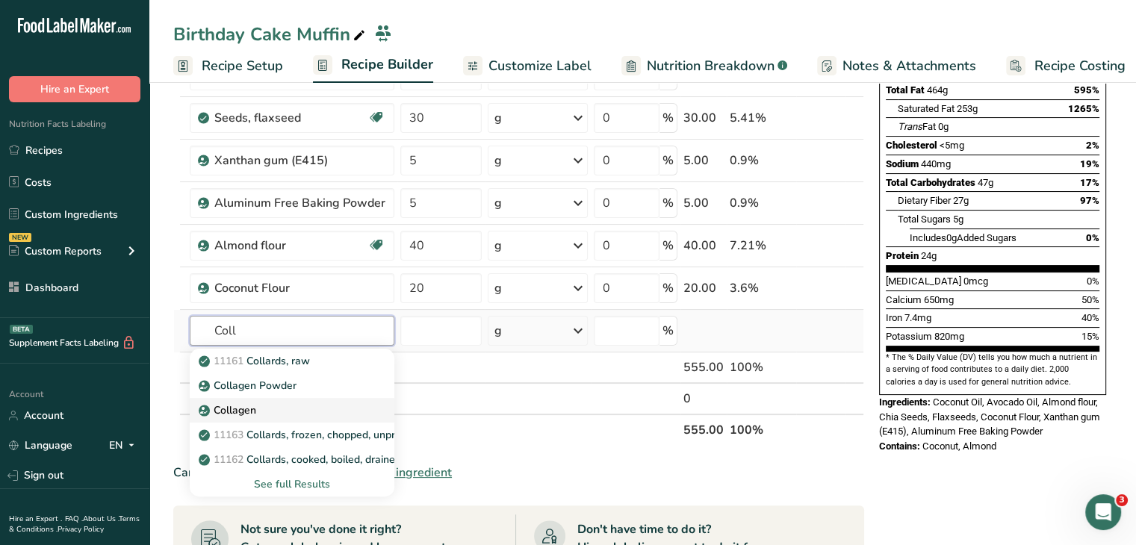
type input "Coll"
click at [287, 406] on div "Collagen" at bounding box center [280, 411] width 157 height 16
type input "Collagen"
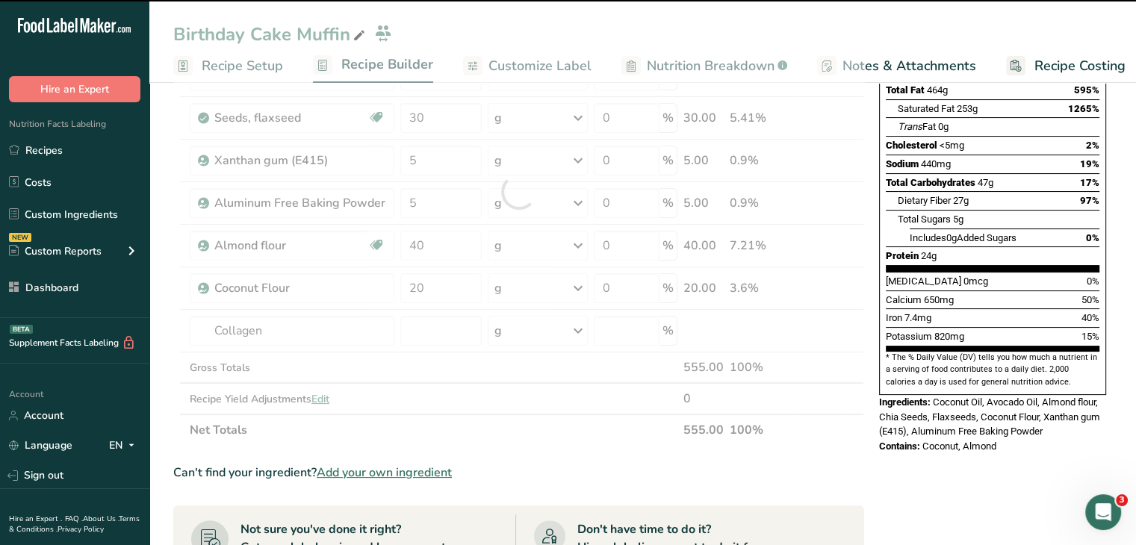
type input "0"
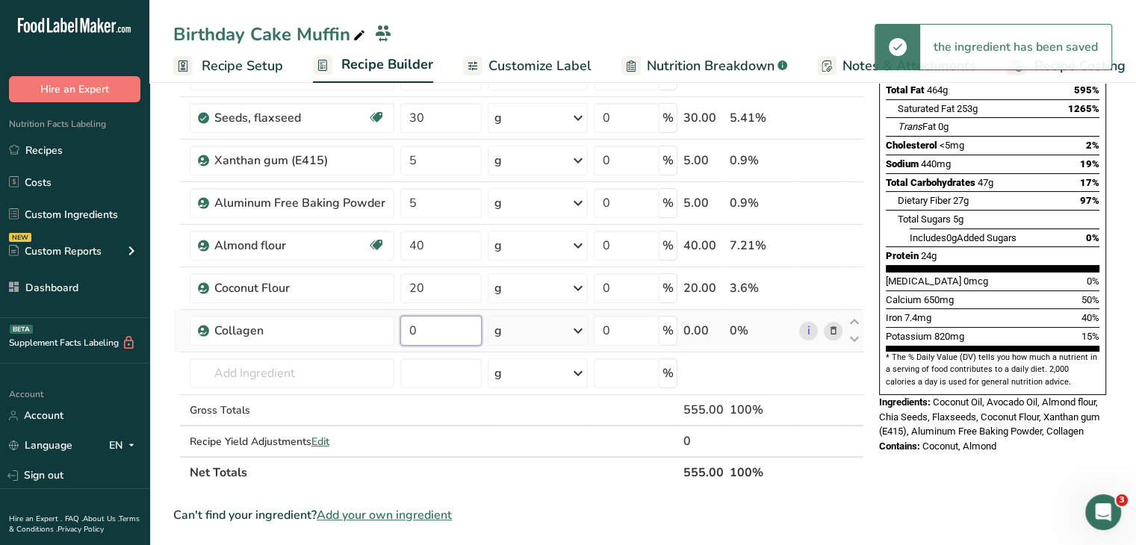
click at [409, 339] on input "0" at bounding box center [441, 331] width 82 height 30
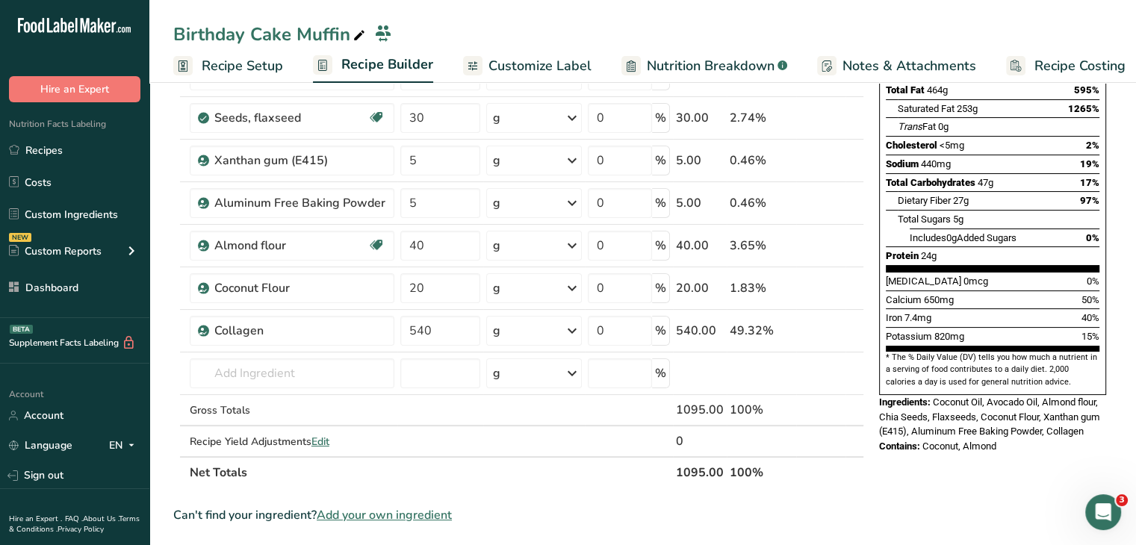
click at [1106, 475] on div "Nutrition Facts 1 Serving Per Container Serving Size 555g Amount Per Serving Ca…" at bounding box center [992, 487] width 239 height 1220
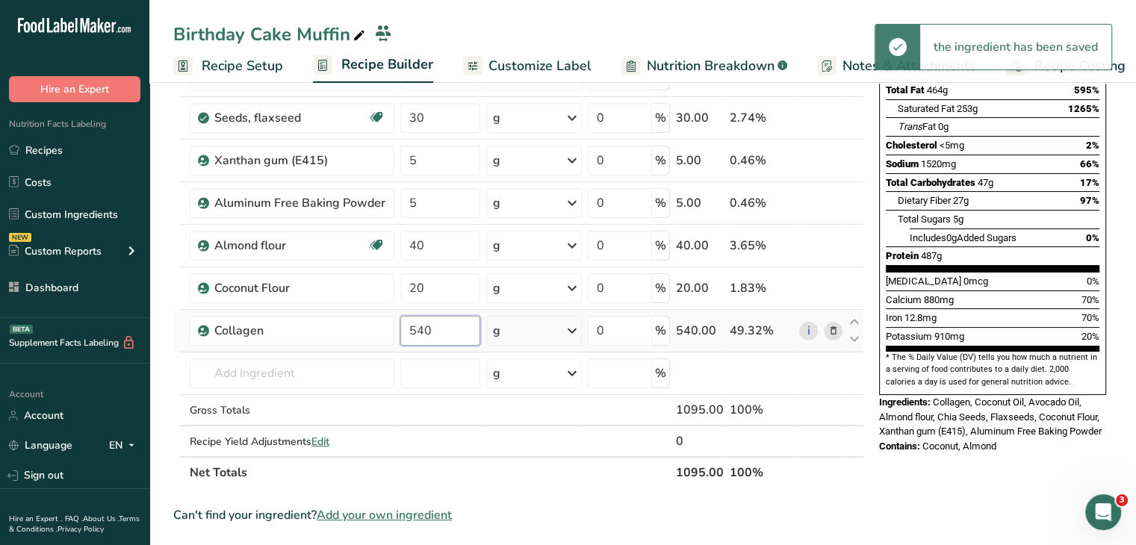
drag, startPoint x: 439, startPoint y: 326, endPoint x: 420, endPoint y: 320, distance: 20.3
click at [420, 322] on input "540" at bounding box center [440, 331] width 80 height 30
type input "54"
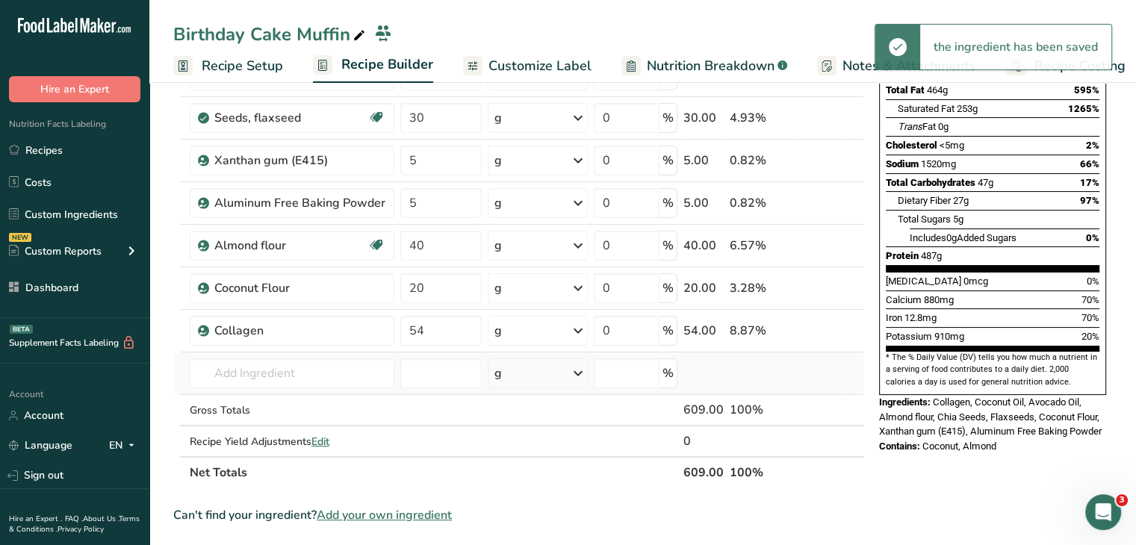
click at [856, 368] on div "Ingredient * Amount * Unit * Waste * .a-a{fill:#347362;}.b-a{fill:#fff;} Grams …" at bounding box center [518, 212] width 691 height 551
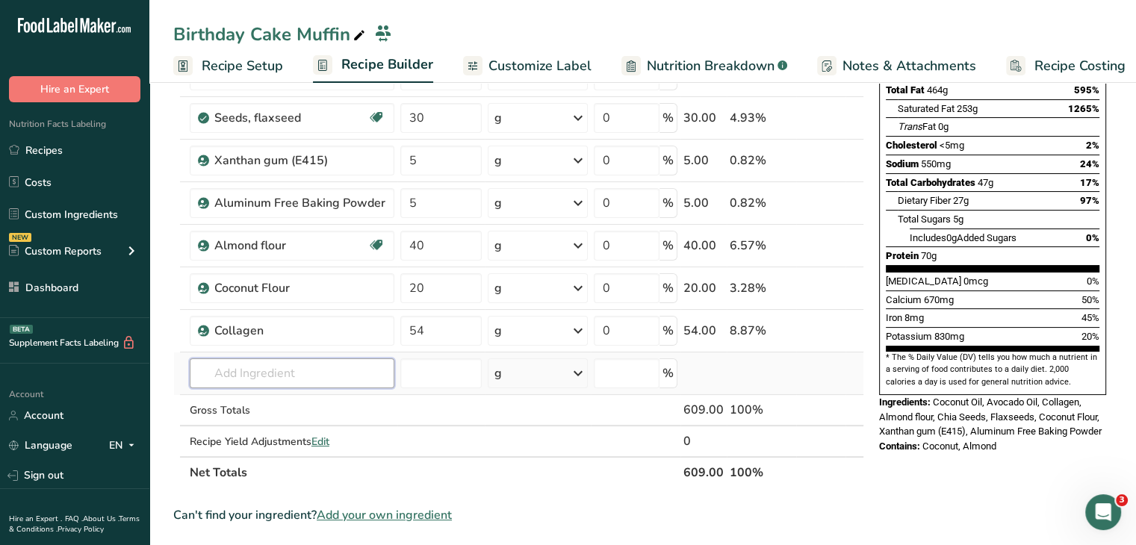
click at [254, 378] on input "text" at bounding box center [292, 374] width 205 height 30
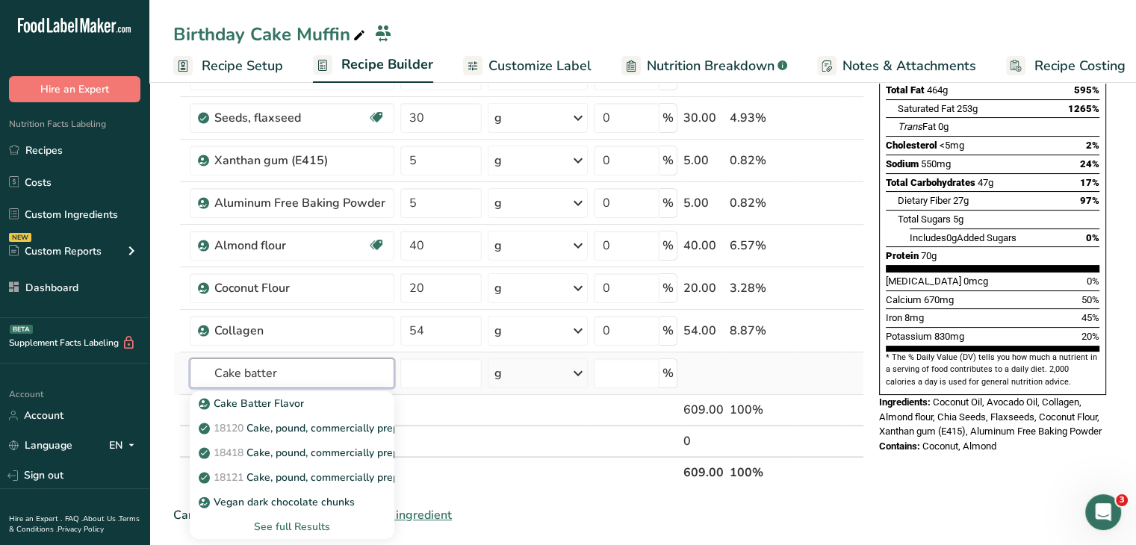
type input "Cake batter"
click at [306, 521] on div "See full Results" at bounding box center [292, 527] width 181 height 16
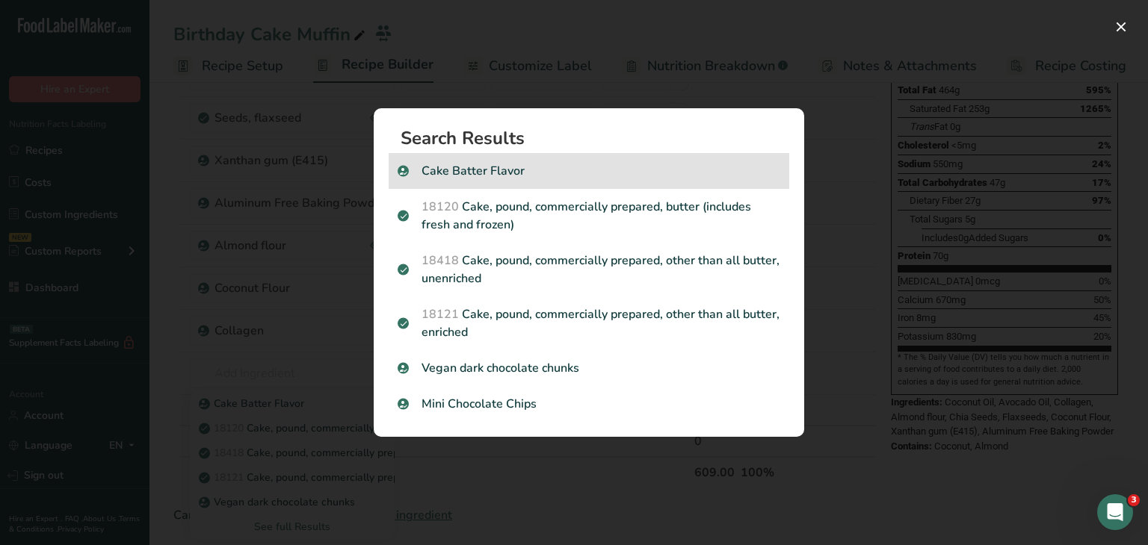
click at [569, 172] on p "Cake Batter Flavor" at bounding box center [588, 171] width 383 height 18
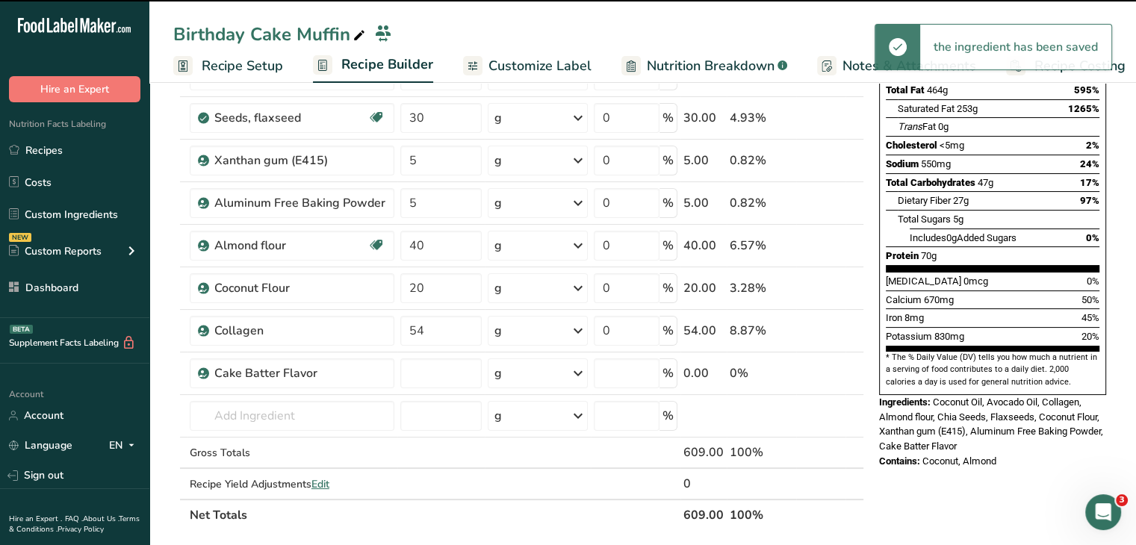
type input "0"
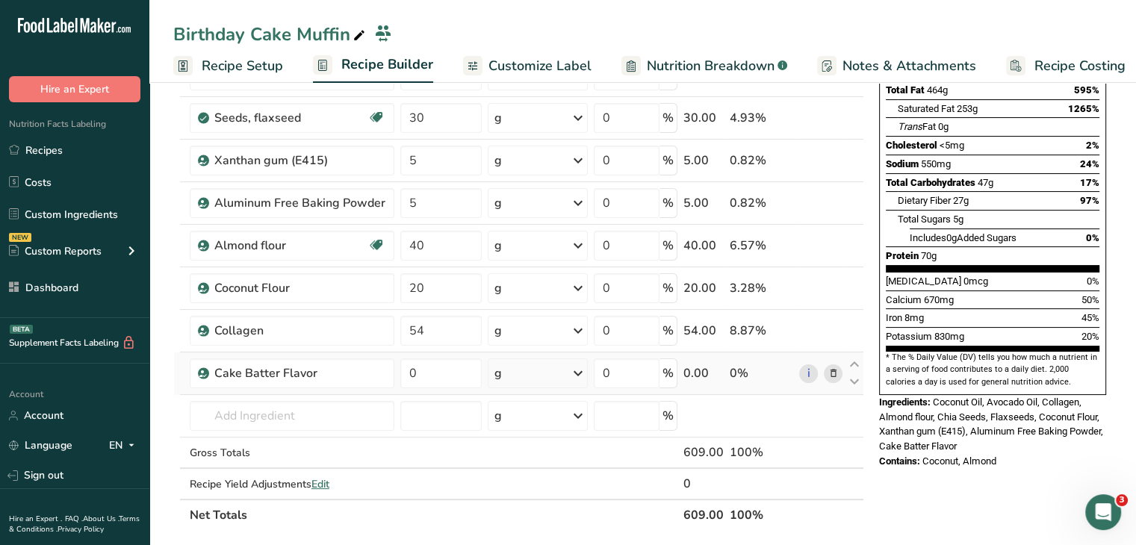
click at [828, 371] on icon at bounding box center [833, 374] width 10 height 16
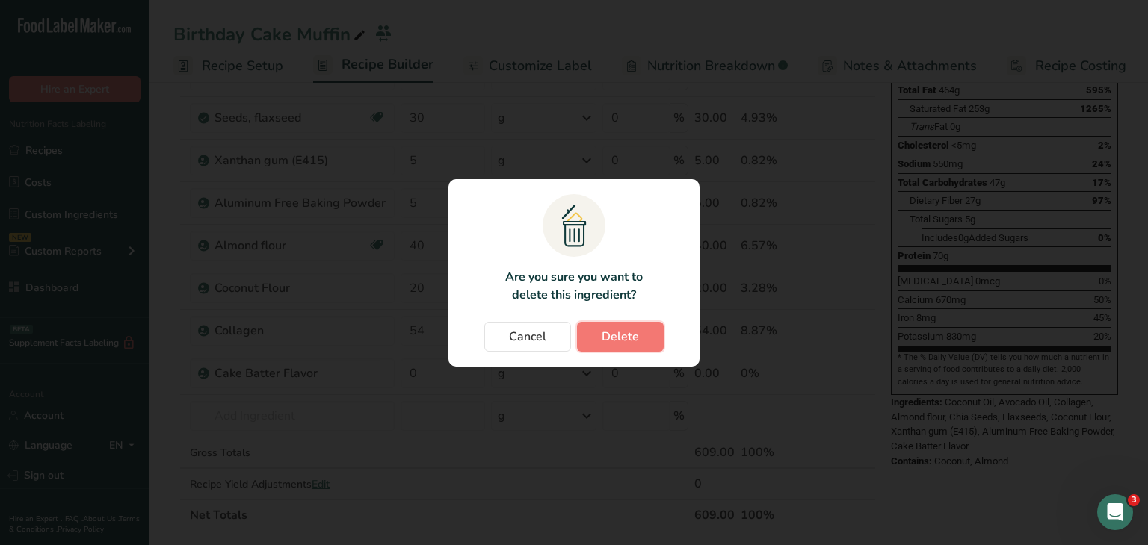
click at [639, 322] on button "Delete" at bounding box center [620, 337] width 87 height 30
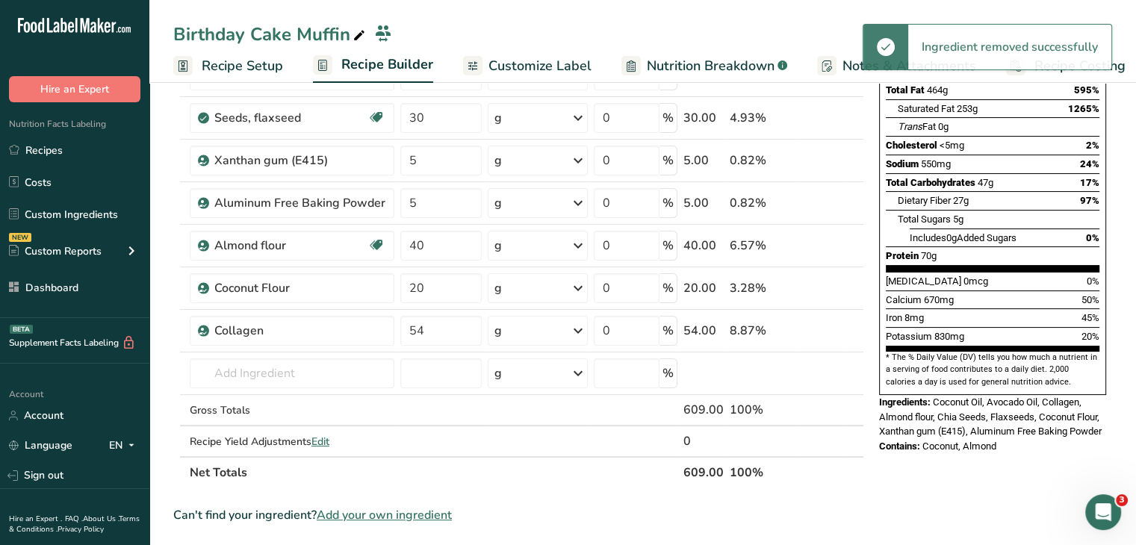
click at [409, 509] on span "Add your own ingredient" at bounding box center [384, 516] width 135 height 18
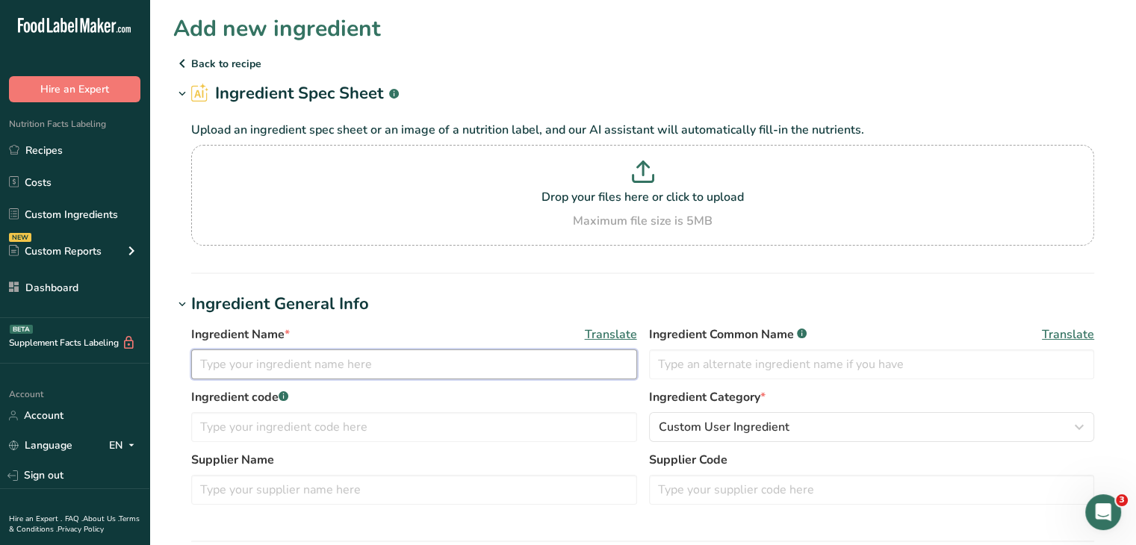
click at [352, 357] on input "text" at bounding box center [414, 365] width 446 height 30
type input "Cake Batter"
click at [361, 343] on div "Ingredient Name * Translate Cake Batter" at bounding box center [414, 353] width 446 height 54
click at [361, 342] on div "Ingredient Name * Translate" at bounding box center [414, 335] width 446 height 18
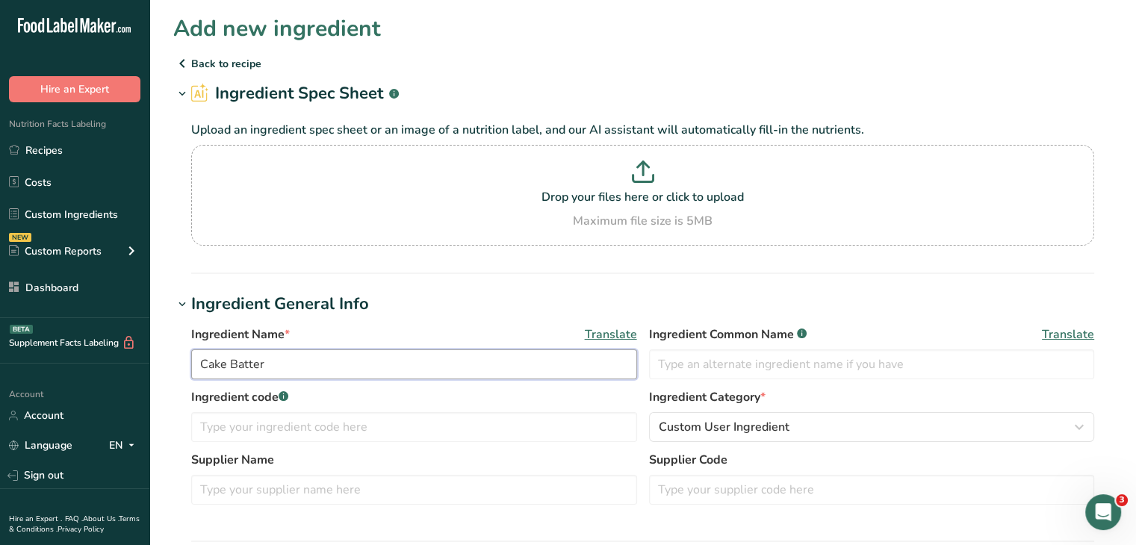
click at [360, 353] on input "Cake Batter" at bounding box center [414, 365] width 446 height 30
click at [359, 353] on input "Cake Batter" at bounding box center [414, 365] width 446 height 30
click at [675, 372] on input "text" at bounding box center [872, 365] width 446 height 30
paste input "Cake Batter"
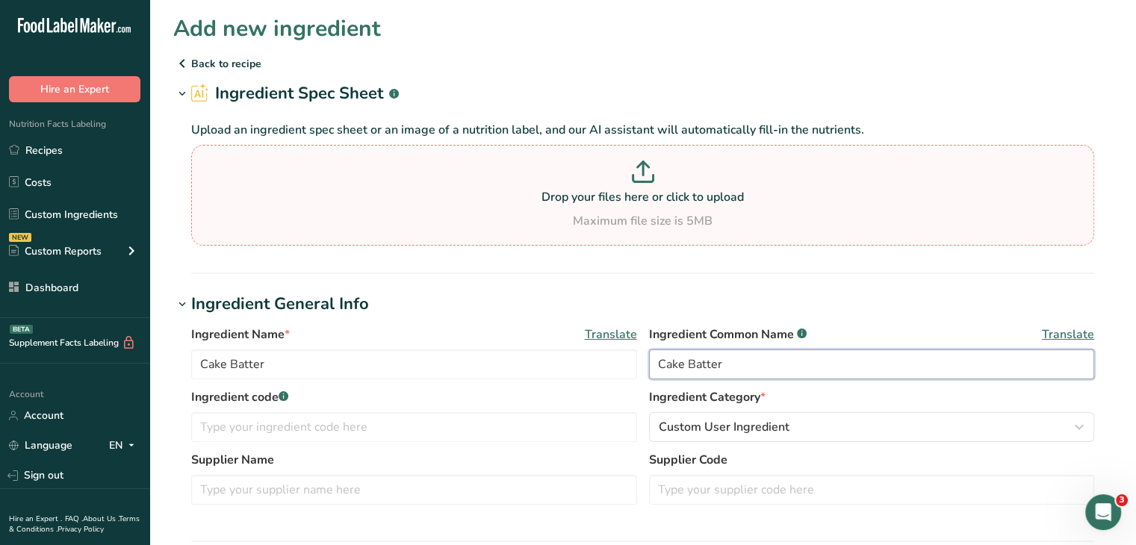
type input "Cake Batter"
click at [664, 214] on div "Maximum file size is 5MB" at bounding box center [643, 221] width 896 height 18
click at [664, 214] on input "Drop your files here or click to upload Maximum file size is 5MB" at bounding box center [642, 195] width 903 height 101
type input "C:\fakepath\Cake Batter.png"
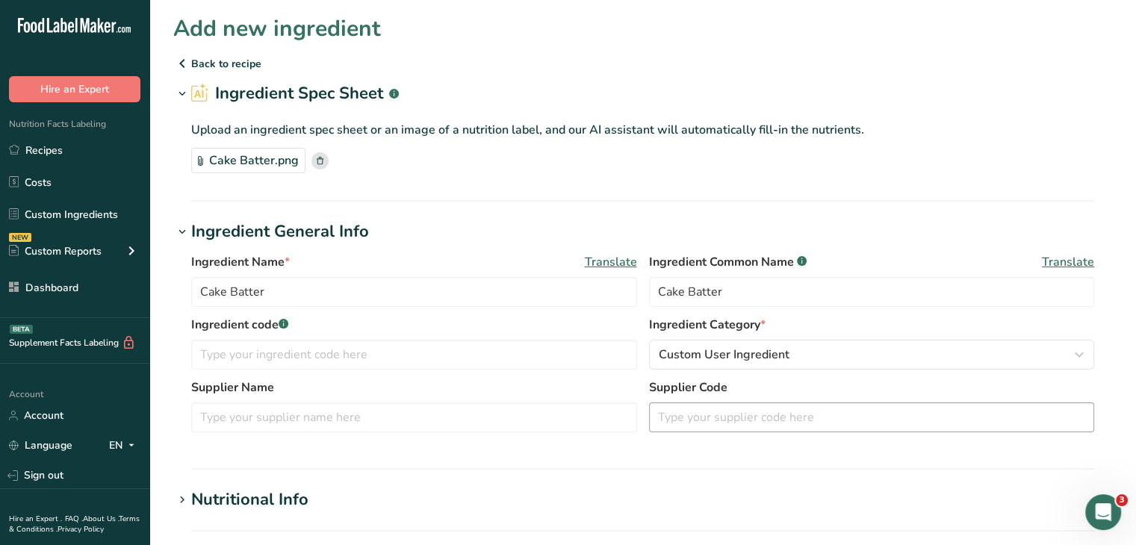
scroll to position [299, 0]
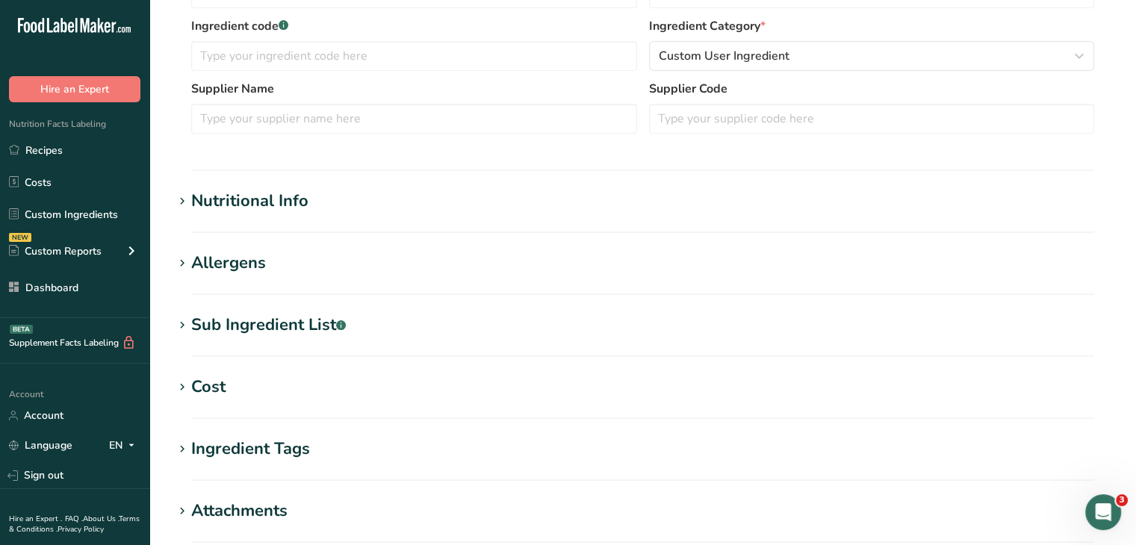
click at [215, 199] on div "Nutritional Info" at bounding box center [249, 201] width 117 height 25
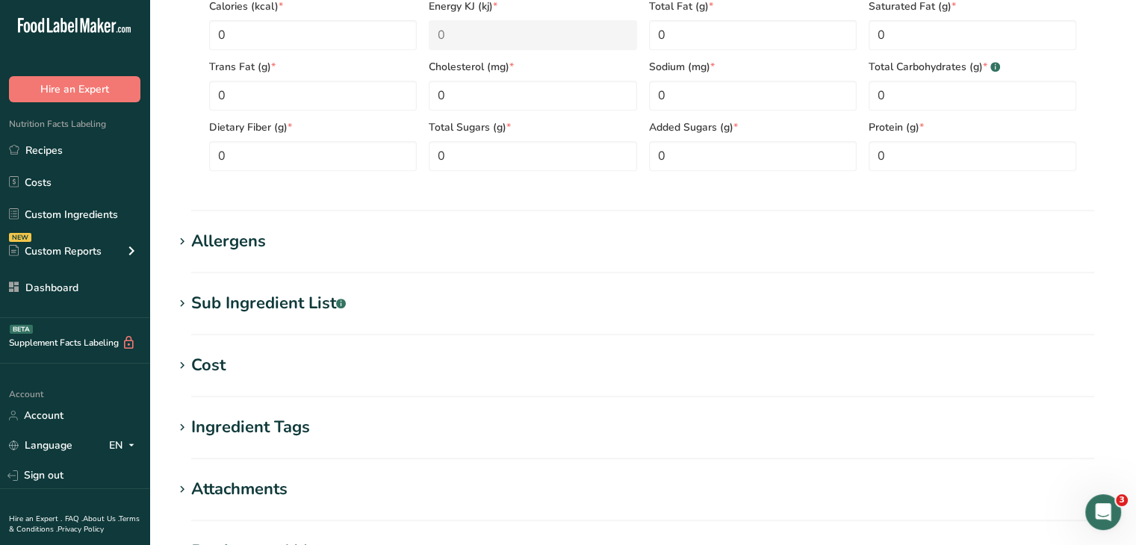
scroll to position [672, 0]
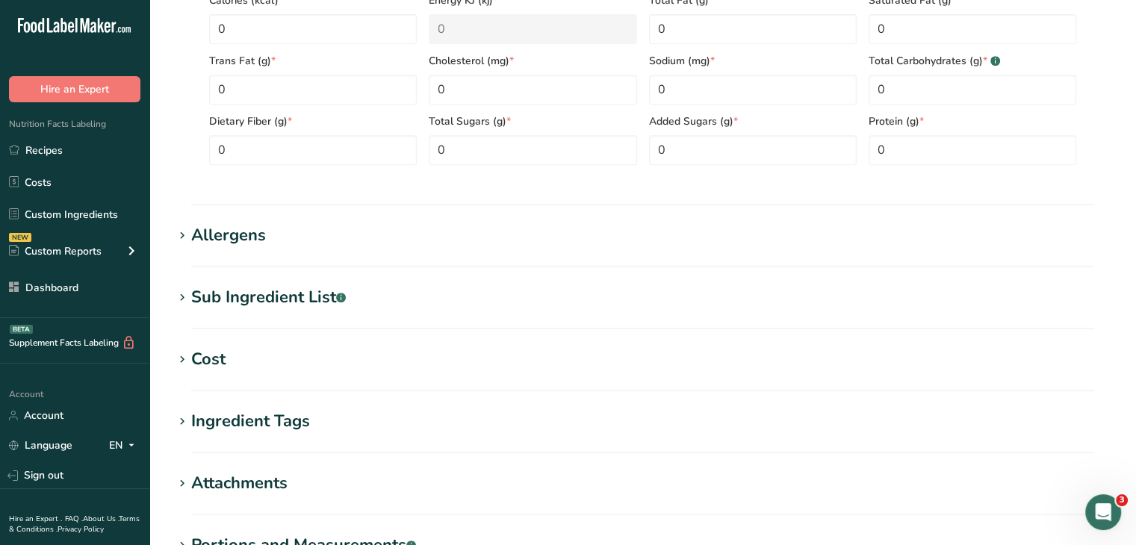
click at [266, 309] on div "Sub Ingredient List .a-a{fill:#347362;}.b-a{fill:#fff;}" at bounding box center [268, 297] width 155 height 25
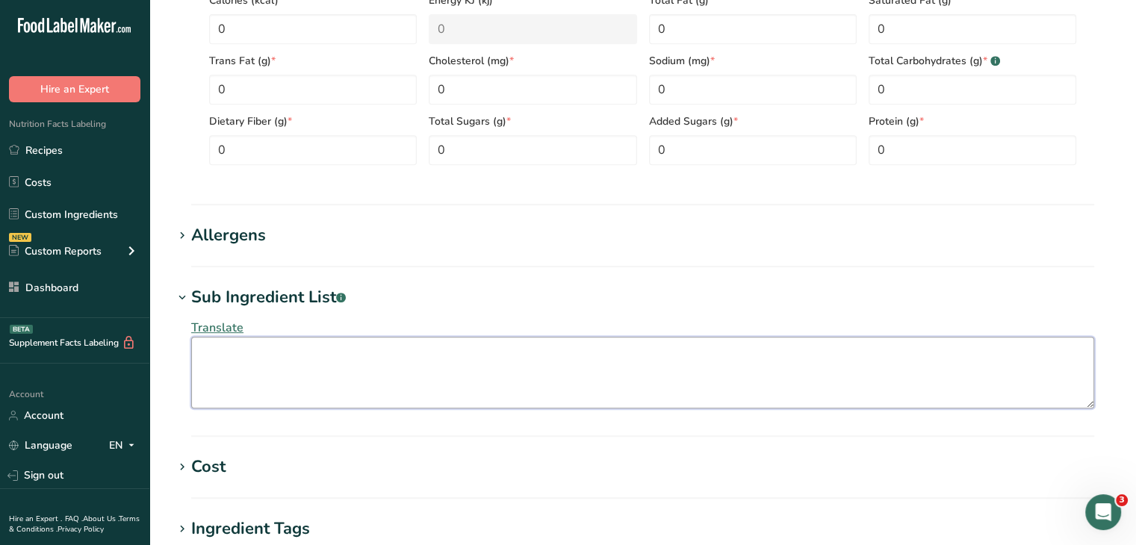
click at [517, 347] on textarea at bounding box center [642, 373] width 903 height 72
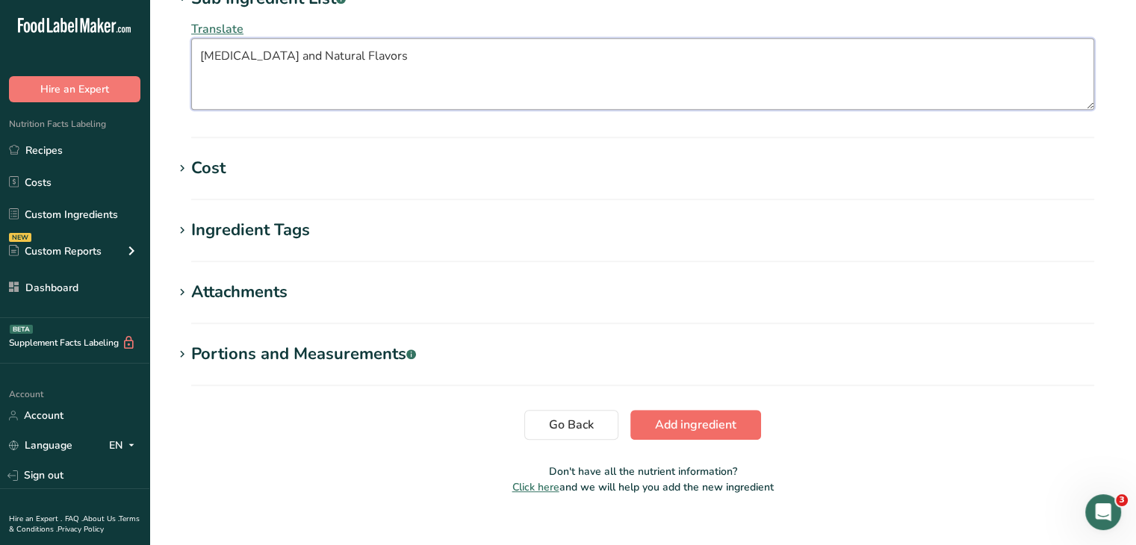
type textarea "[MEDICAL_DATA] and Natural Flavors"
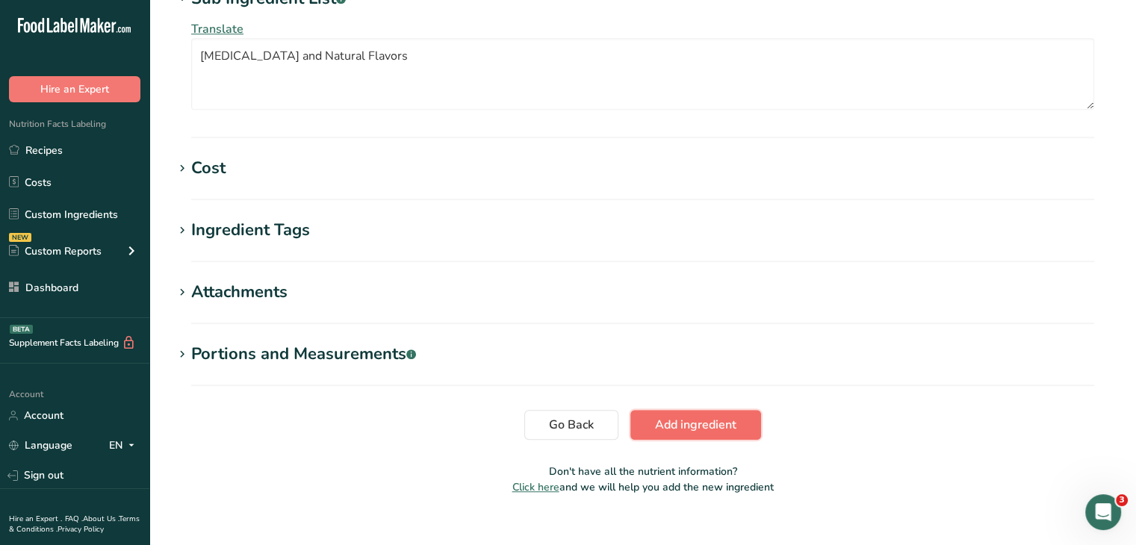
click at [682, 418] on span "Add ingredient" at bounding box center [695, 425] width 81 height 18
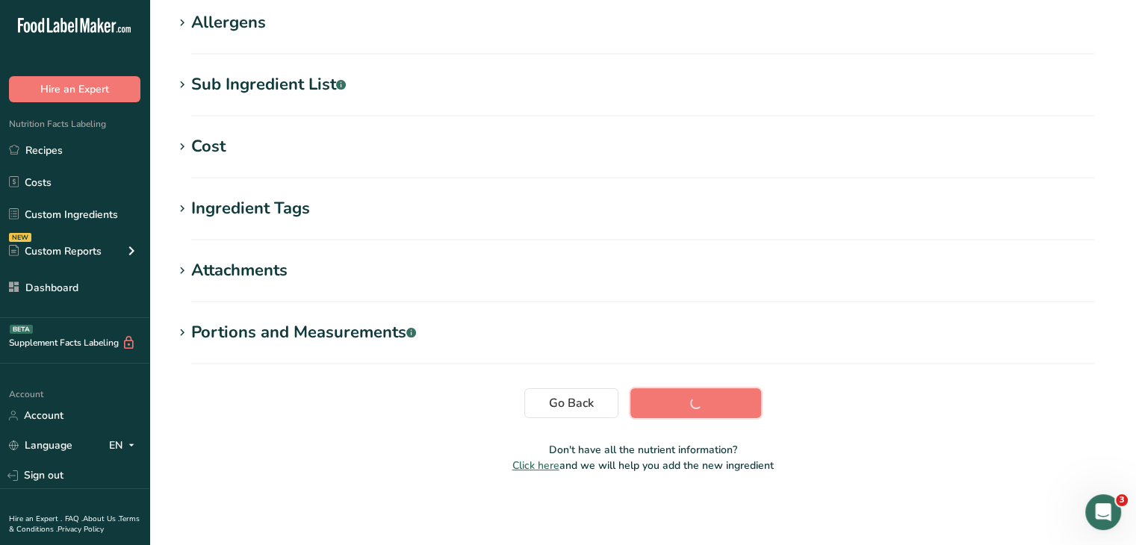
scroll to position [257, 0]
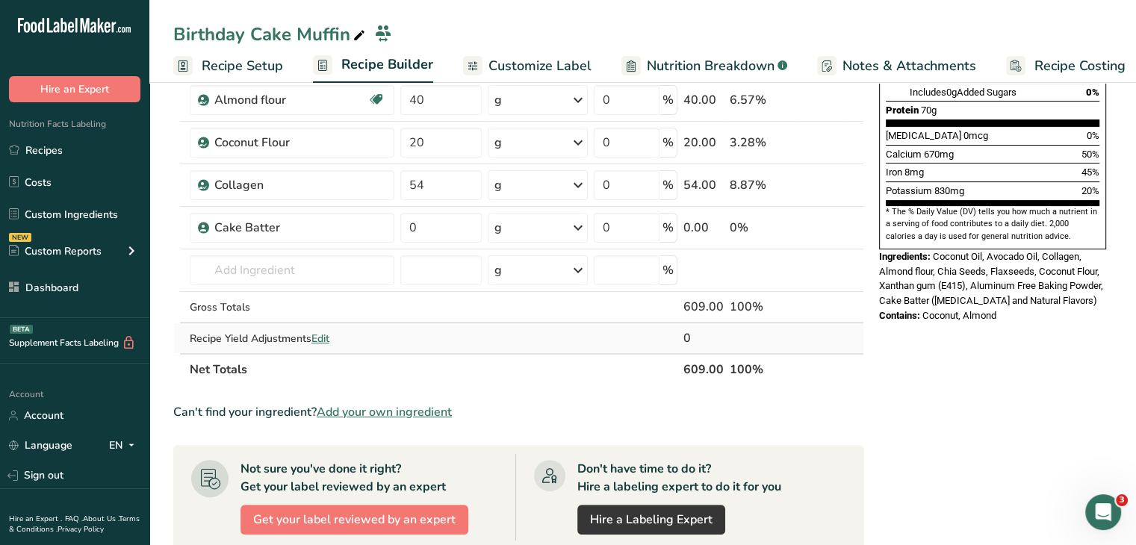
scroll to position [374, 0]
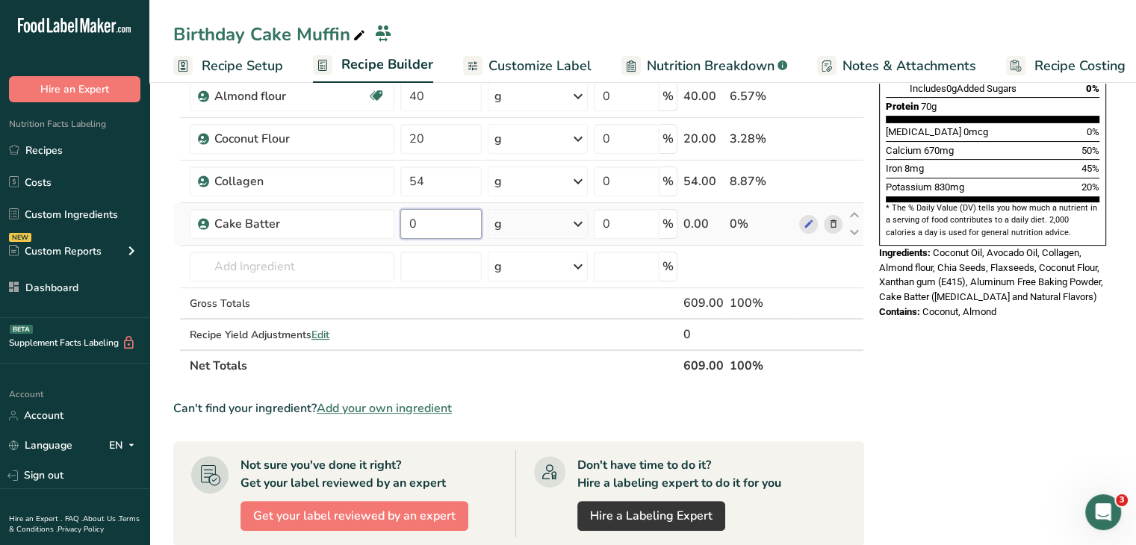
click at [430, 209] on input "0" at bounding box center [441, 224] width 82 height 30
type input "10"
click at [876, 324] on div "Nutrition Facts 1 Serving Per Container Serving Size 609g Amount Per Serving Ca…" at bounding box center [992, 359] width 239 height 1263
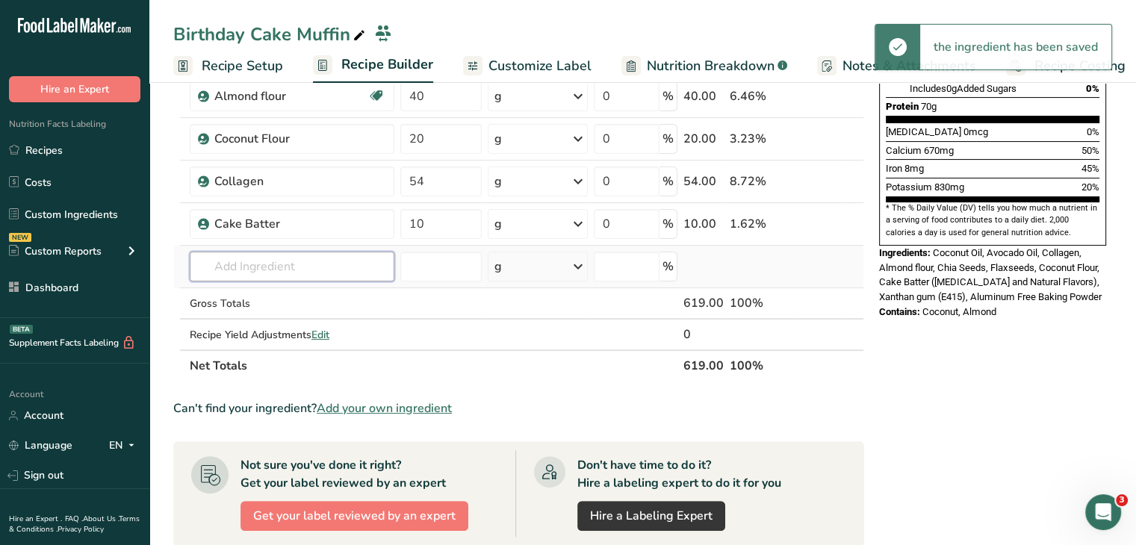
click at [332, 276] on input "text" at bounding box center [292, 267] width 205 height 30
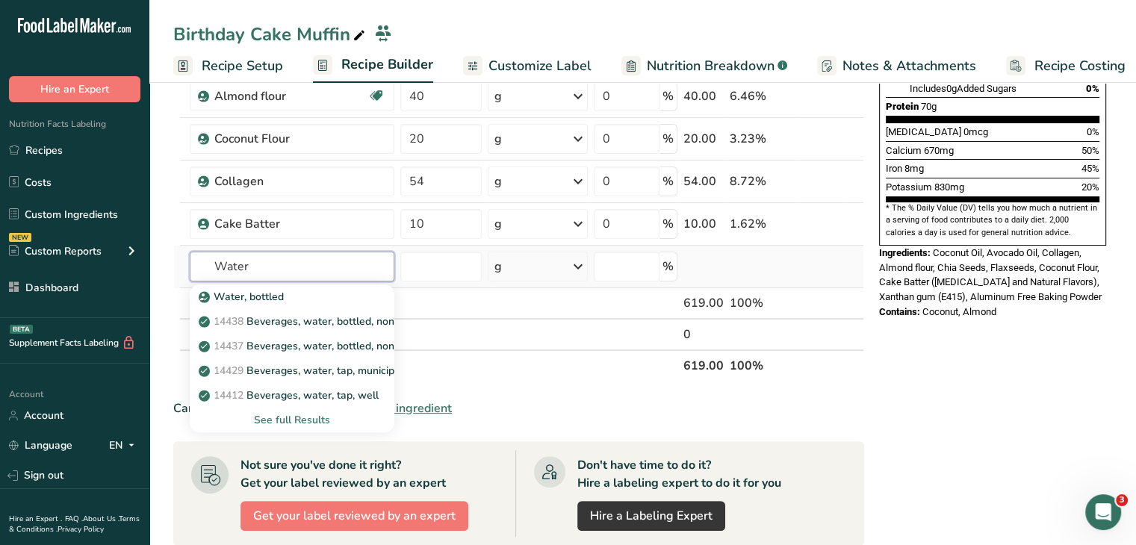
type input "Water"
click at [329, 418] on div "See full Results" at bounding box center [292, 420] width 181 height 16
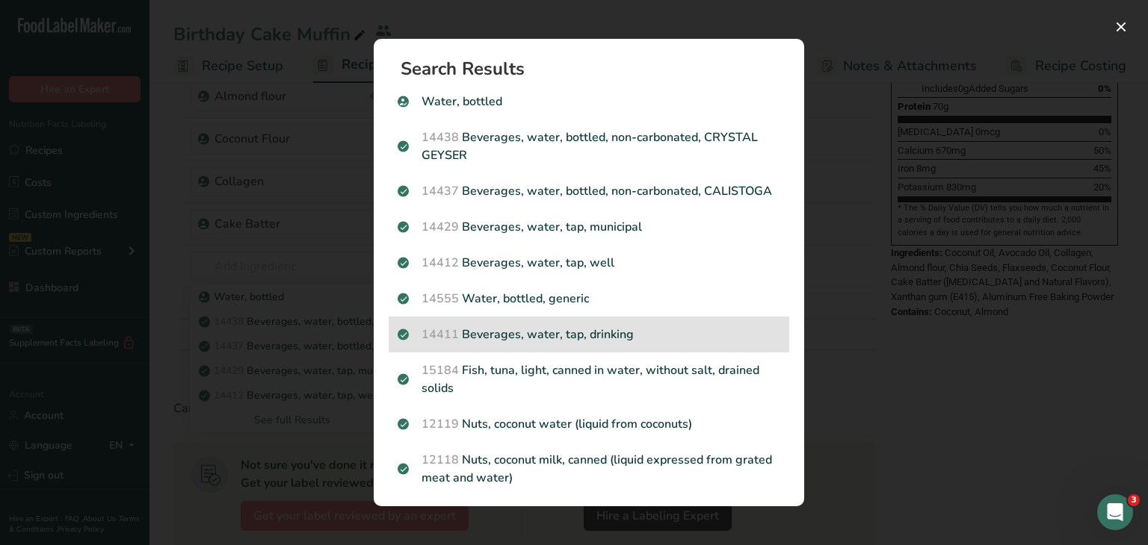
click at [616, 344] on p "14411 Beverages, water, tap, drinking" at bounding box center [588, 335] width 383 height 18
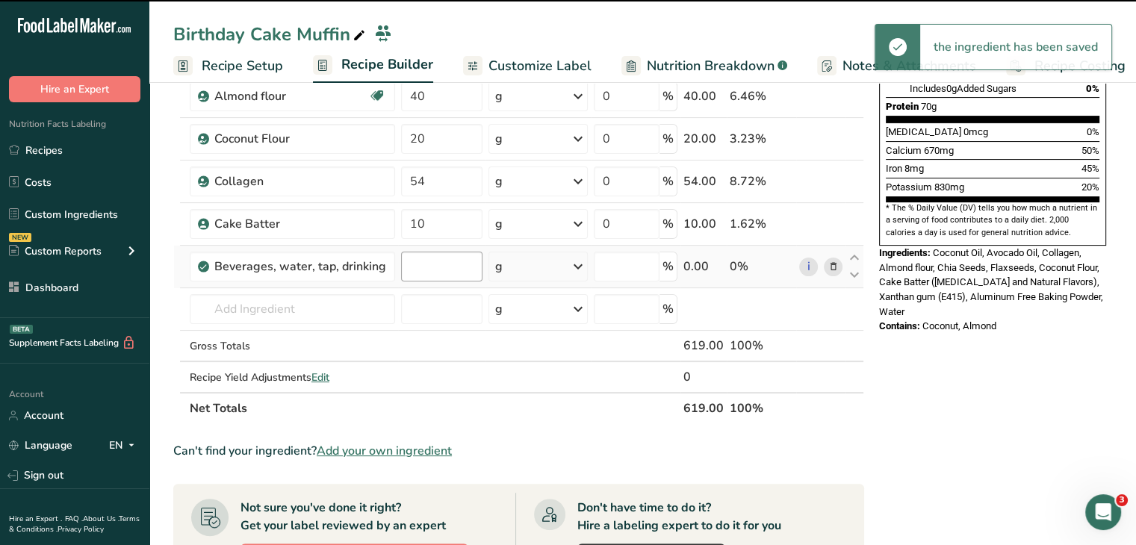
type input "0"
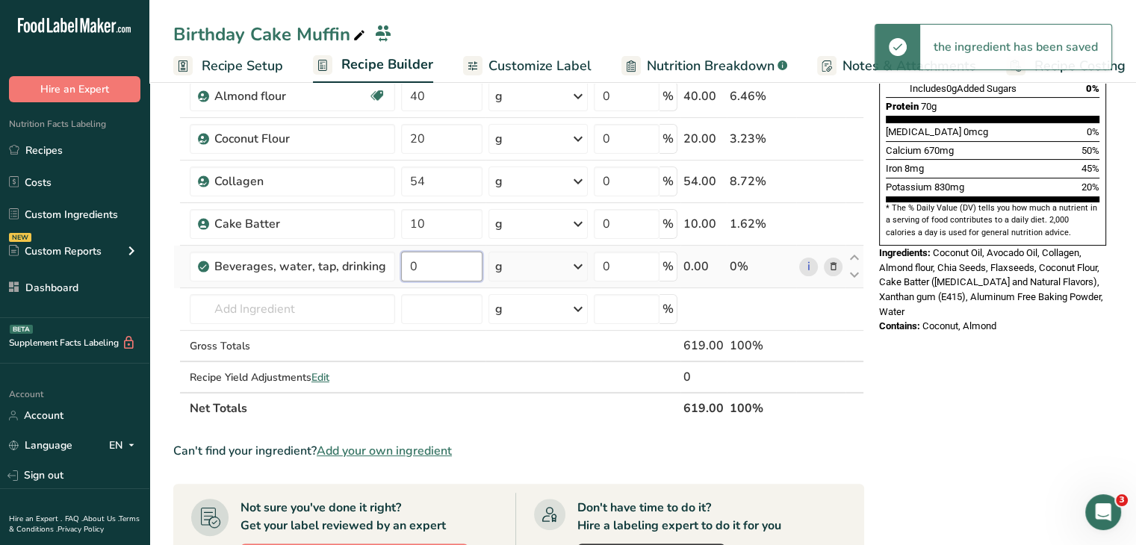
click at [406, 267] on input "0" at bounding box center [441, 267] width 81 height 30
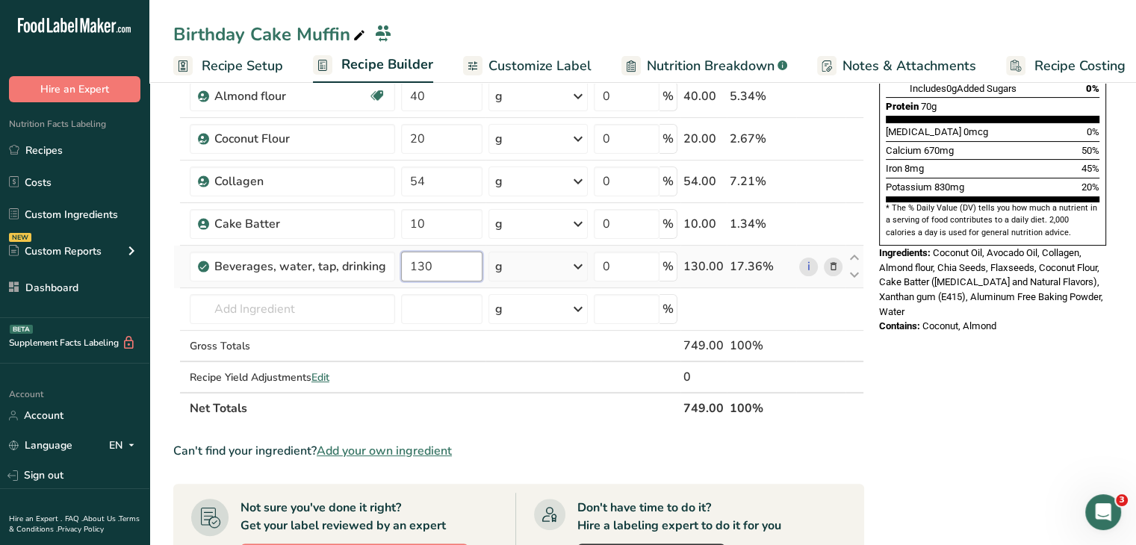
drag, startPoint x: 438, startPoint y: 263, endPoint x: 421, endPoint y: 260, distance: 16.7
click at [421, 260] on input "130" at bounding box center [441, 267] width 81 height 30
type input "135"
click at [850, 340] on div "Ingredient * Amount * Unit * Waste * .a-a{fill:#347362;}.b-a{fill:#fff;} Grams …" at bounding box center [518, 106] width 691 height 637
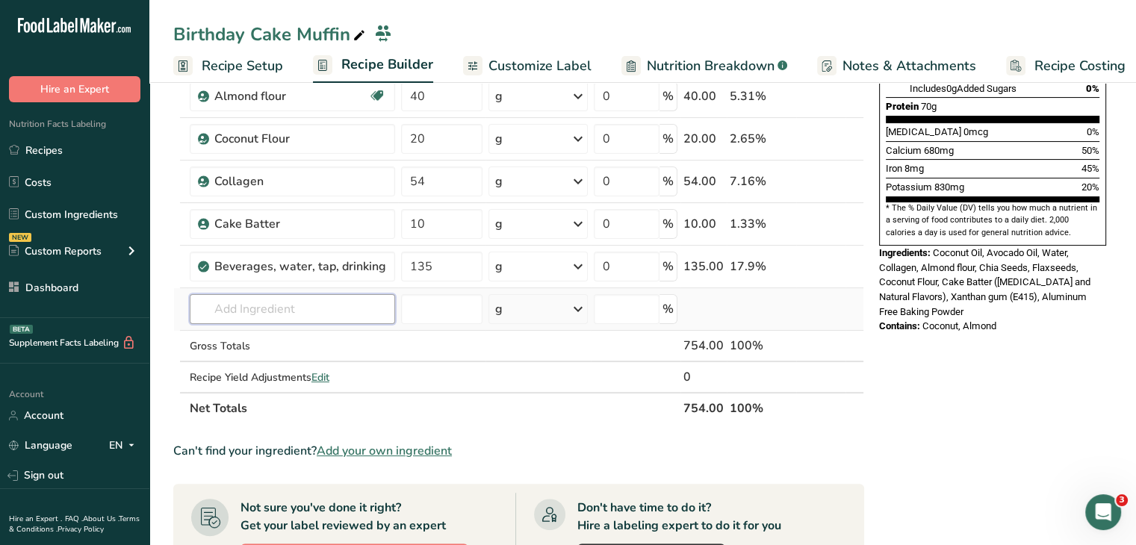
click at [304, 308] on input "text" at bounding box center [292, 309] width 205 height 30
type input "O"
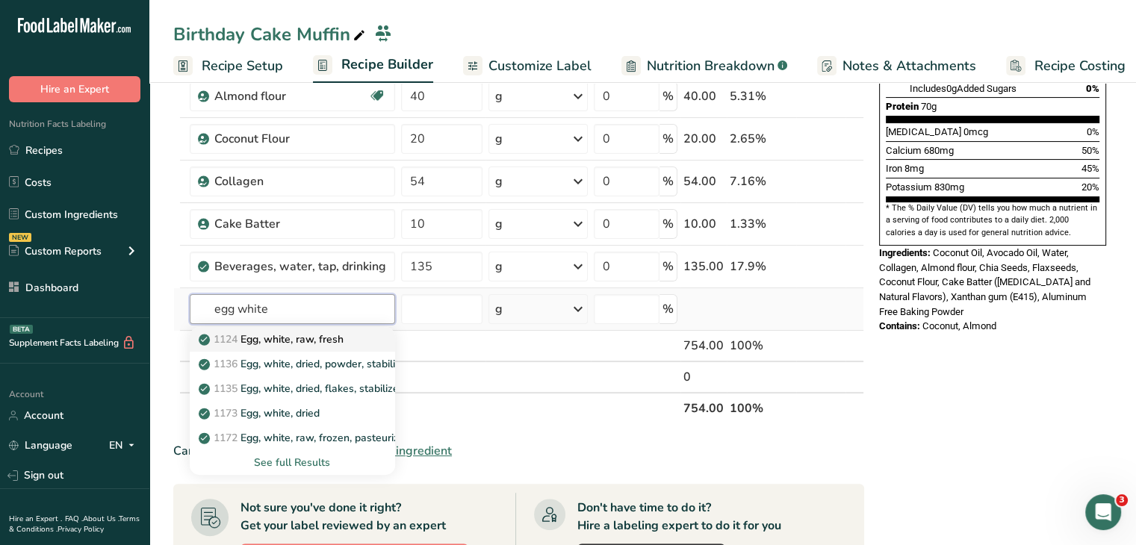
type input "egg white"
click at [344, 340] on p "1124 Egg, white, raw, fresh" at bounding box center [273, 340] width 142 height 16
type input "Egg, white, raw, fresh"
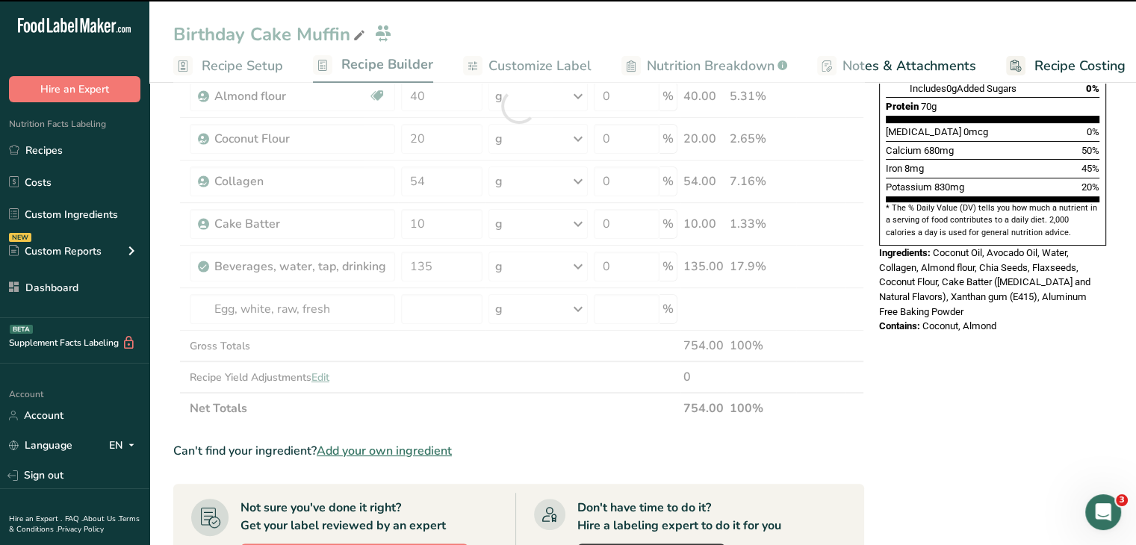
type input "0"
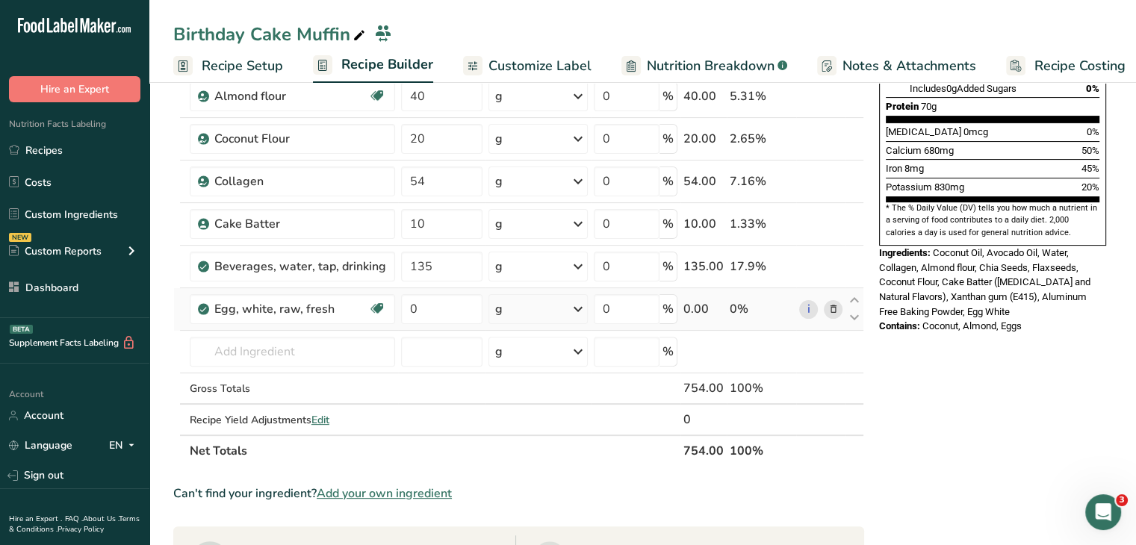
click at [830, 303] on icon at bounding box center [833, 310] width 10 height 16
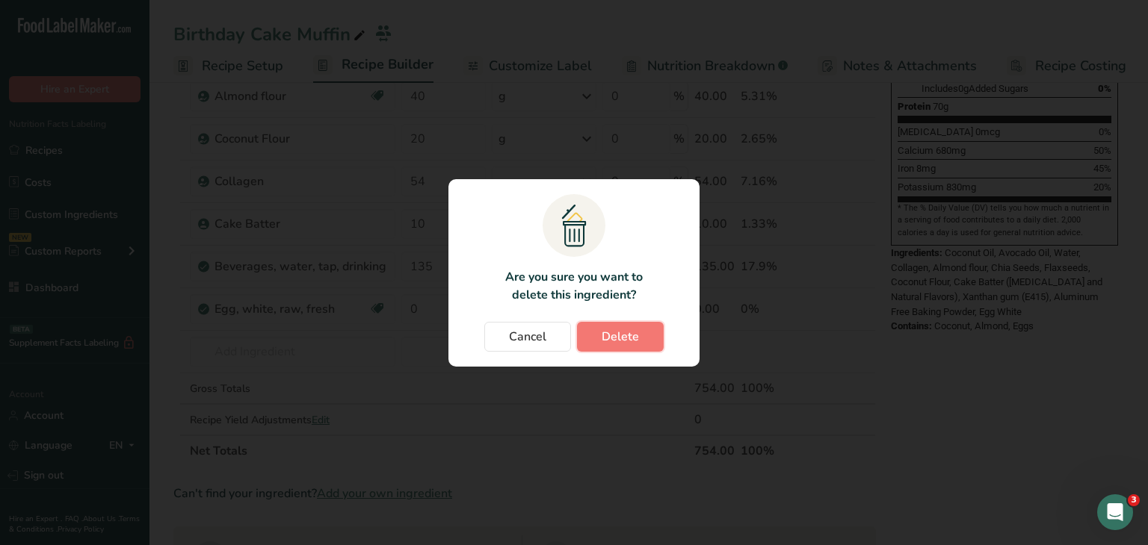
click at [627, 332] on span "Delete" at bounding box center [619, 337] width 37 height 18
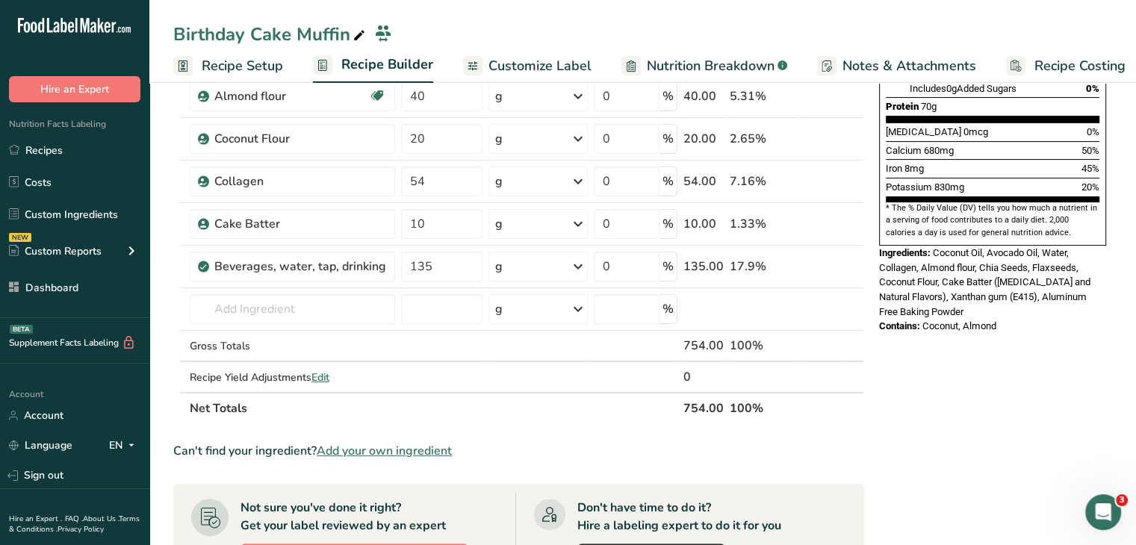
click at [425, 445] on span "Add your own ingredient" at bounding box center [384, 451] width 135 height 18
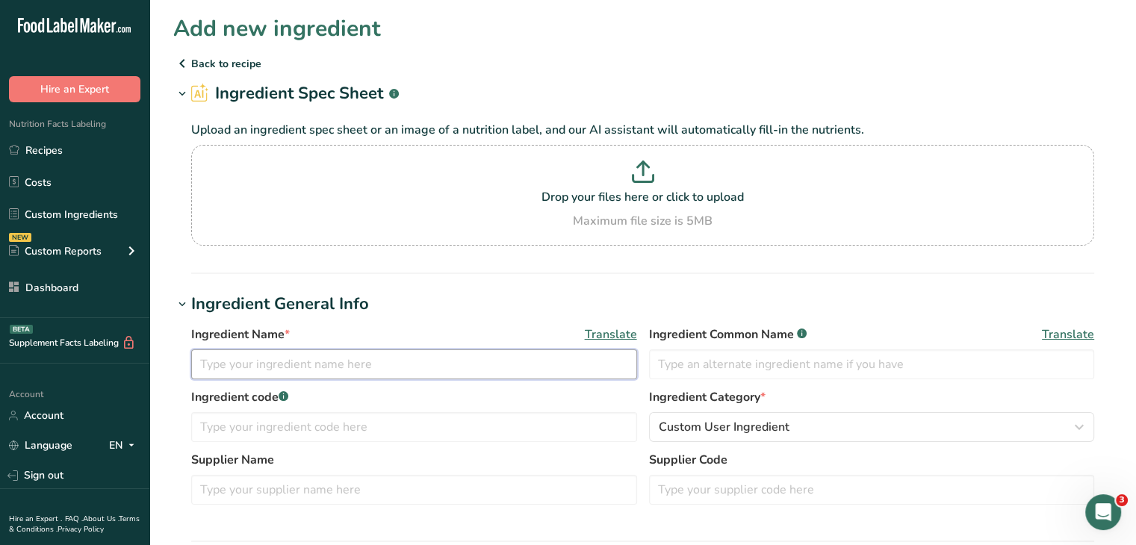
click at [424, 363] on input "text" at bounding box center [414, 365] width 446 height 30
paste input "Ovo Egg White Powder (Dry/Concentrated)"
drag, startPoint x: 442, startPoint y: 362, endPoint x: 334, endPoint y: 362, distance: 108.3
click at [332, 371] on input "Ovo Egg White Powder (Dry/Concentrated)" at bounding box center [414, 365] width 446 height 30
type input "Ovo Egg White Powder"
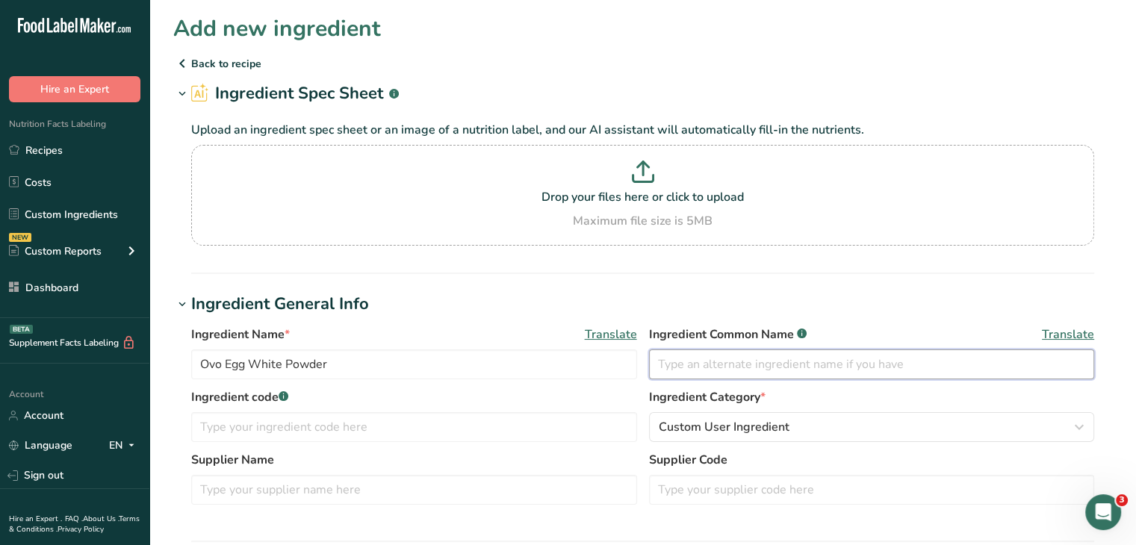
click at [731, 362] on input "text" at bounding box center [872, 365] width 446 height 30
drag, startPoint x: 684, startPoint y: 364, endPoint x: 637, endPoint y: 367, distance: 47.2
click at [637, 367] on div "Ingredient Name * Translate Ovo Egg White Powder Ingredient Common Name .a-a{fi…" at bounding box center [642, 357] width 903 height 63
click at [749, 365] on input "Egg White" at bounding box center [872, 365] width 446 height 30
type input "Egg White Powder"
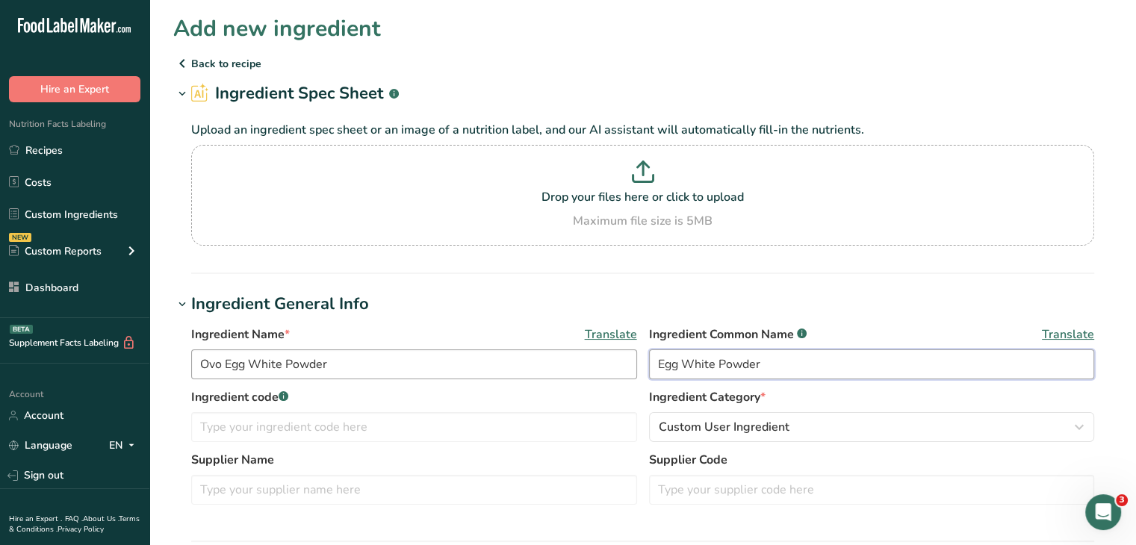
scroll to position [224, 0]
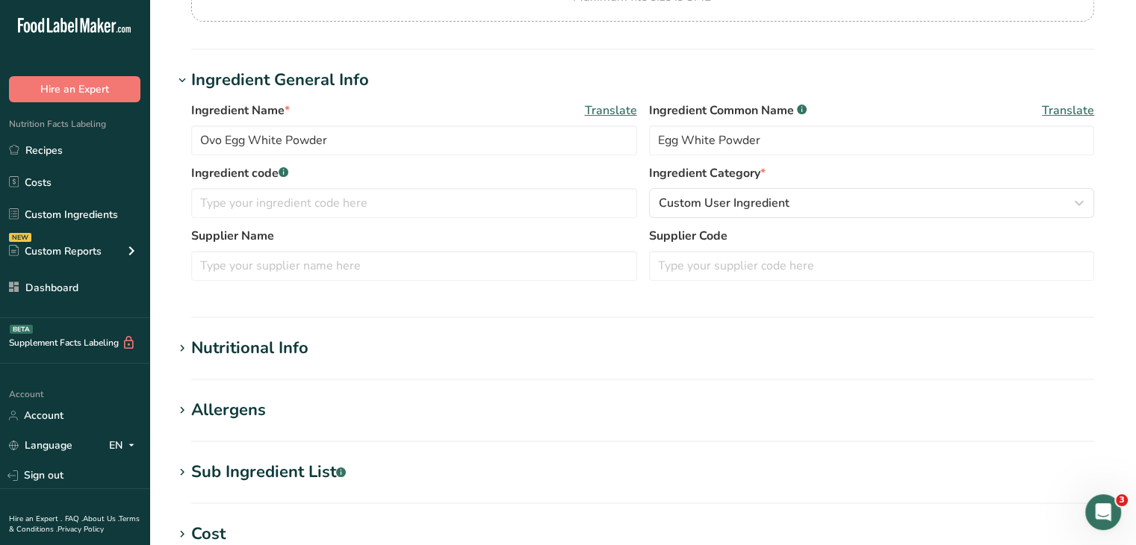
click at [281, 354] on div "Nutritional Info" at bounding box center [249, 348] width 117 height 25
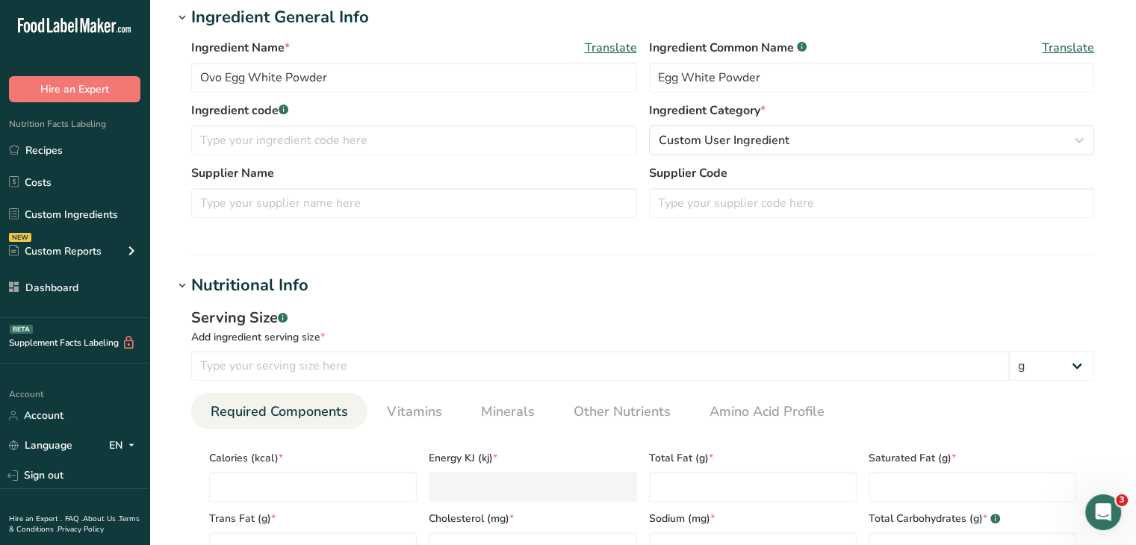
scroll to position [374, 0]
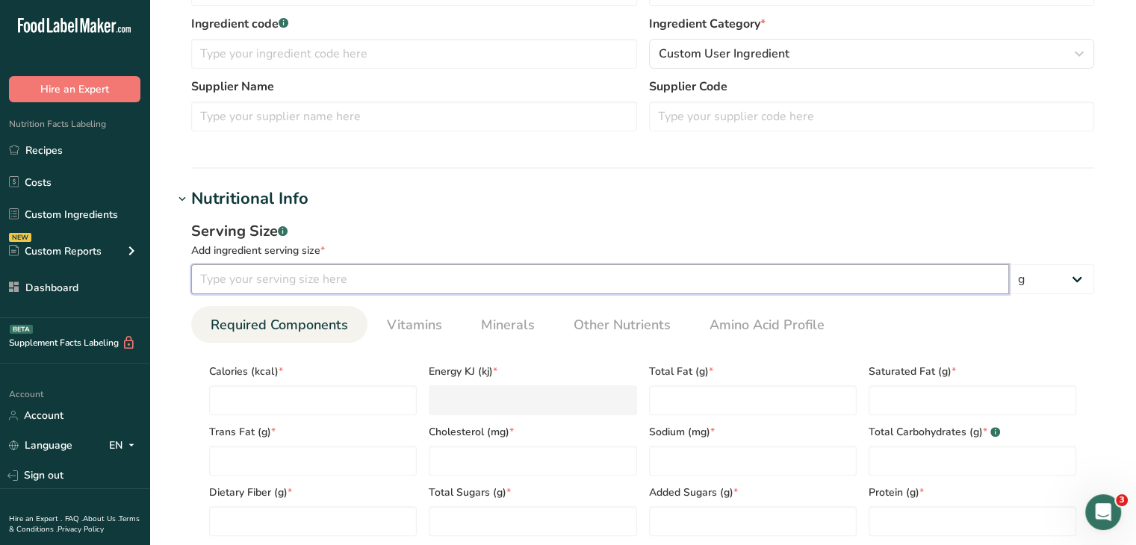
click at [310, 270] on input "number" at bounding box center [600, 279] width 818 height 30
type input "20"
click at [378, 409] on input "number" at bounding box center [313, 400] width 208 height 30
type input "7"
type KJ "29.3"
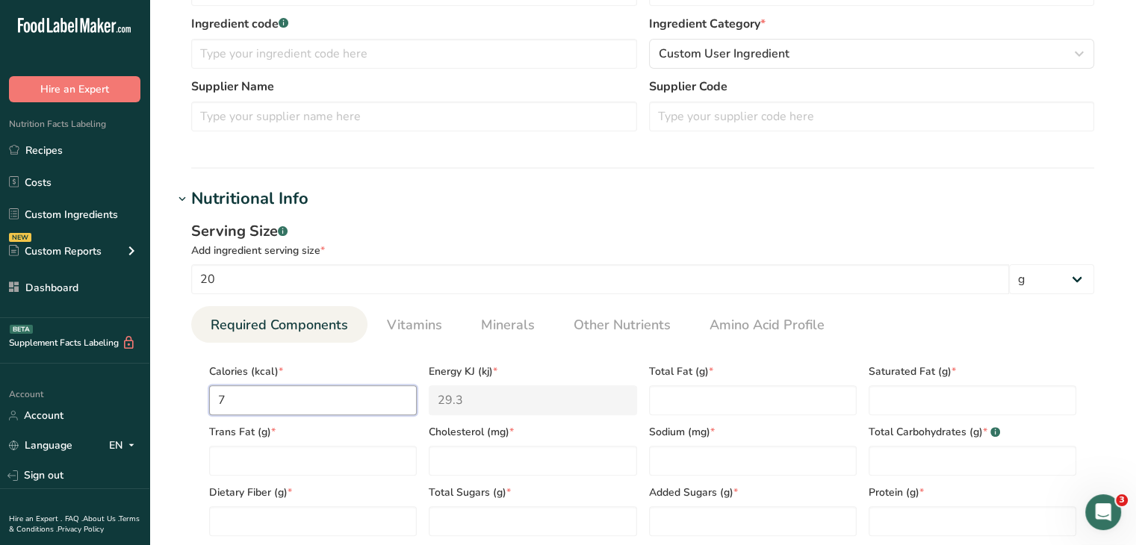
type input "76"
type KJ "318"
type input "76"
click at [683, 389] on Fat "number" at bounding box center [753, 400] width 208 height 30
type Fat "0.4"
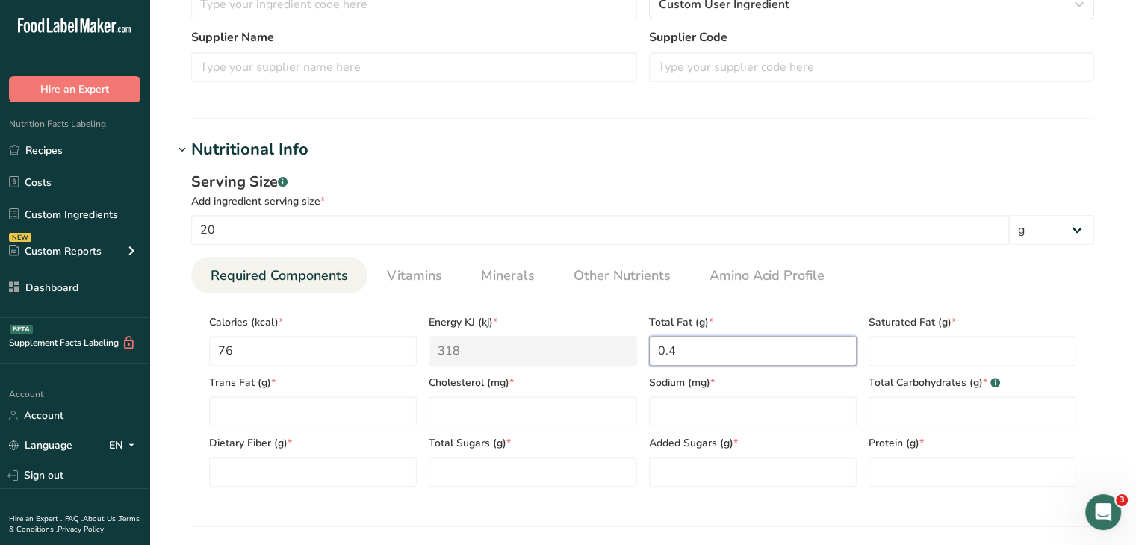
scroll to position [523, 0]
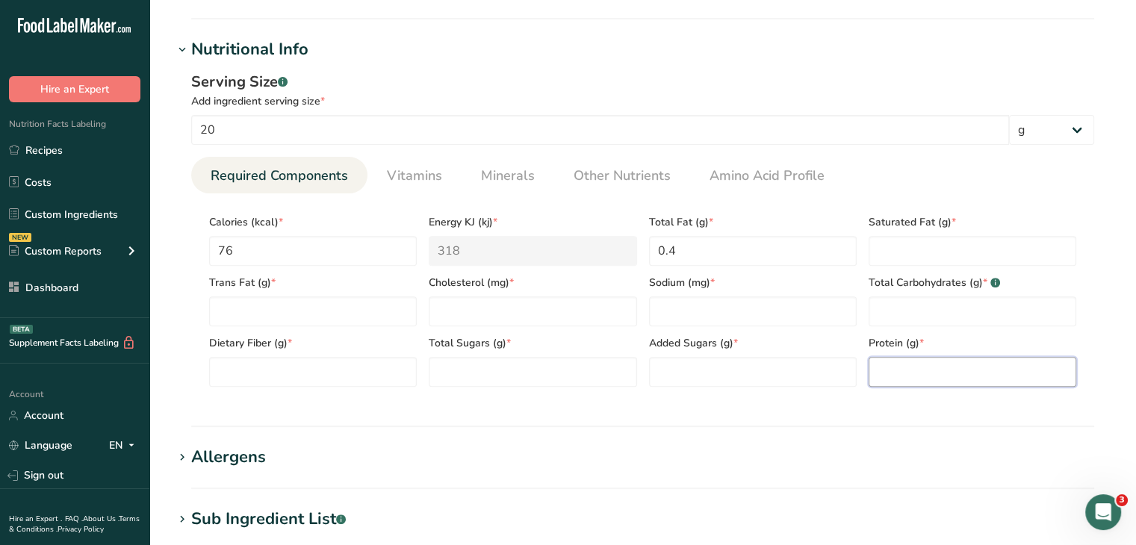
click at [1028, 374] on input "number" at bounding box center [973, 372] width 208 height 30
type input "17"
click at [1009, 309] on Carbohydrates "number" at bounding box center [973, 312] width 208 height 30
type Carbohydrates "0"
type Fiber "0"
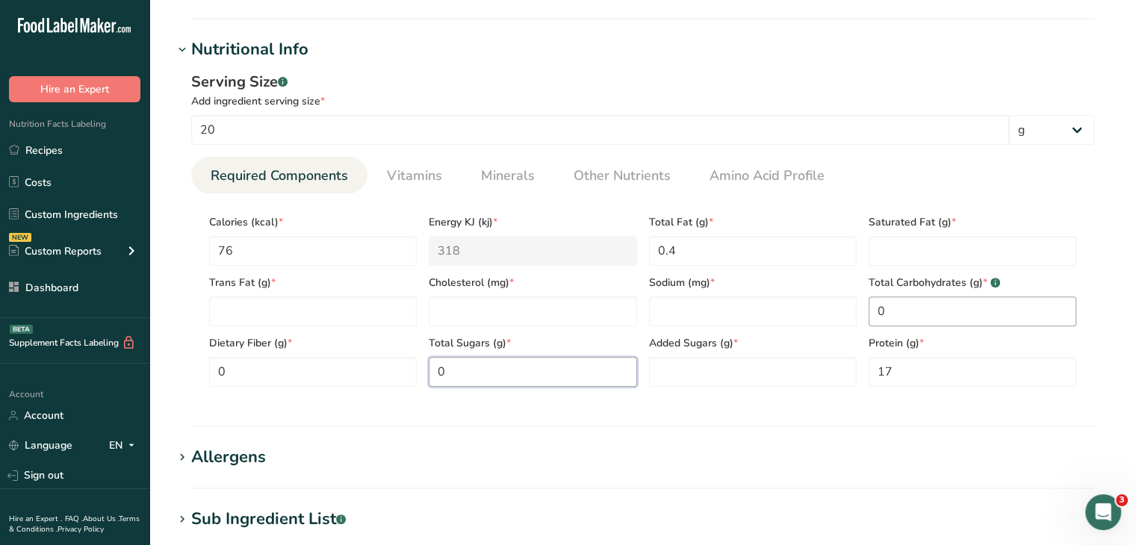
type Sugars "0"
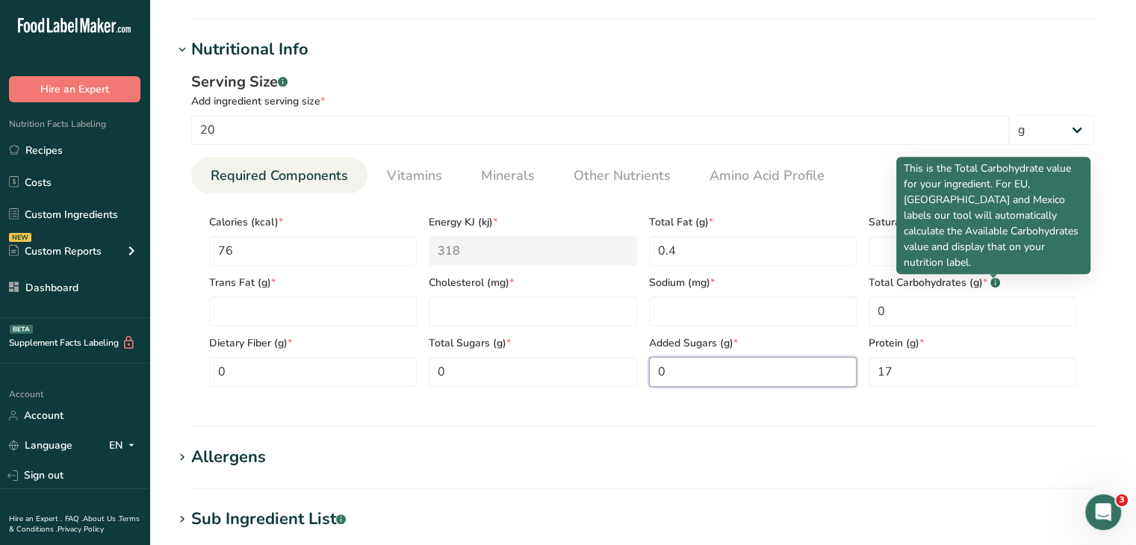
type Sugars "0"
click at [985, 256] on p "This is the Total Carbohydrate value for your ingredient. For EU, [GEOGRAPHIC_D…" at bounding box center [993, 216] width 179 height 110
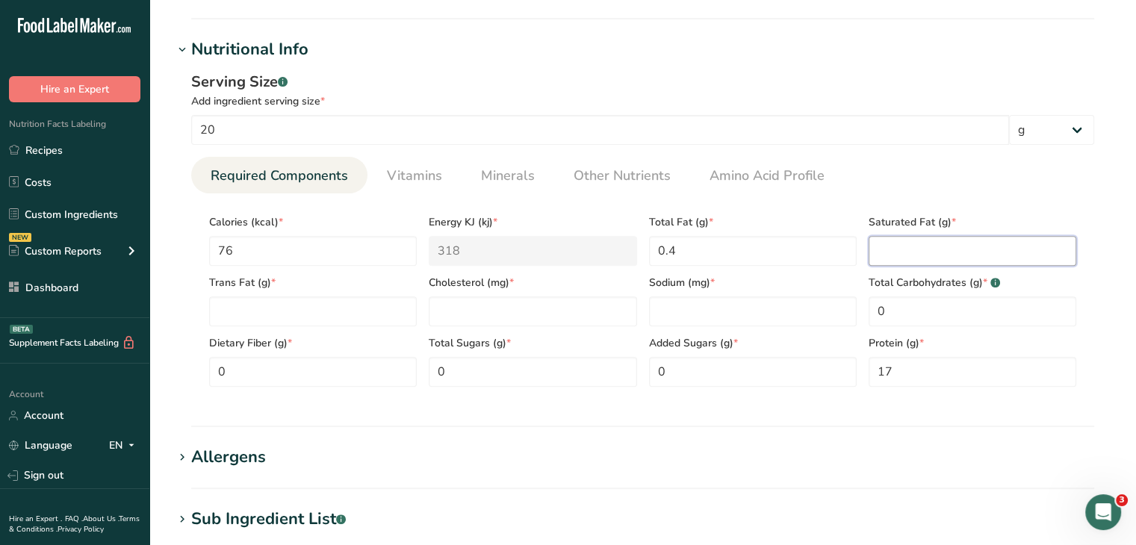
click at [893, 249] on Fat "number" at bounding box center [973, 251] width 208 height 30
type Fat "0"
type input "0"
click at [893, 247] on Fat "number" at bounding box center [973, 251] width 208 height 30
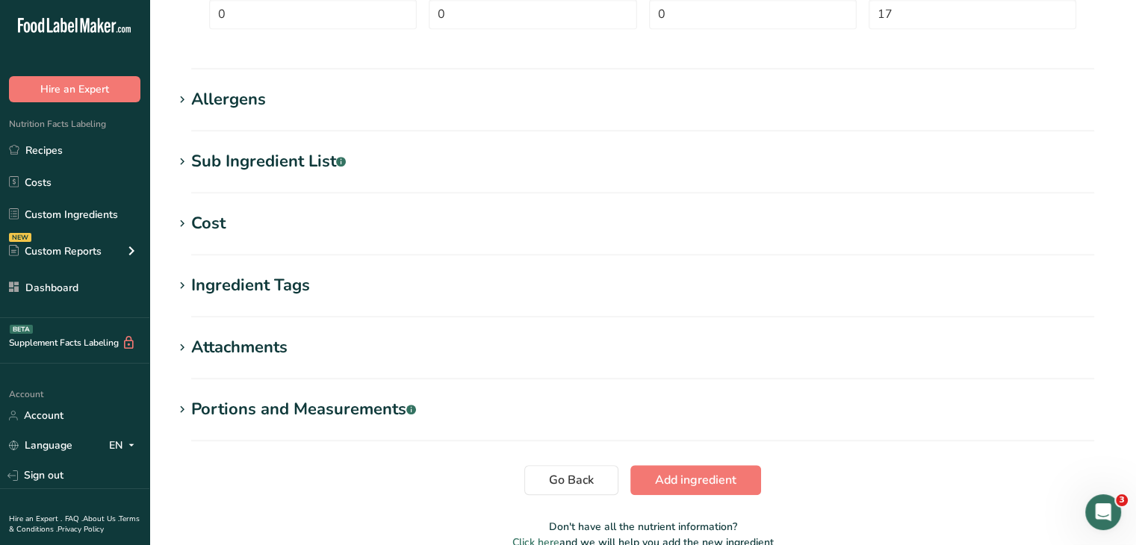
scroll to position [958, 0]
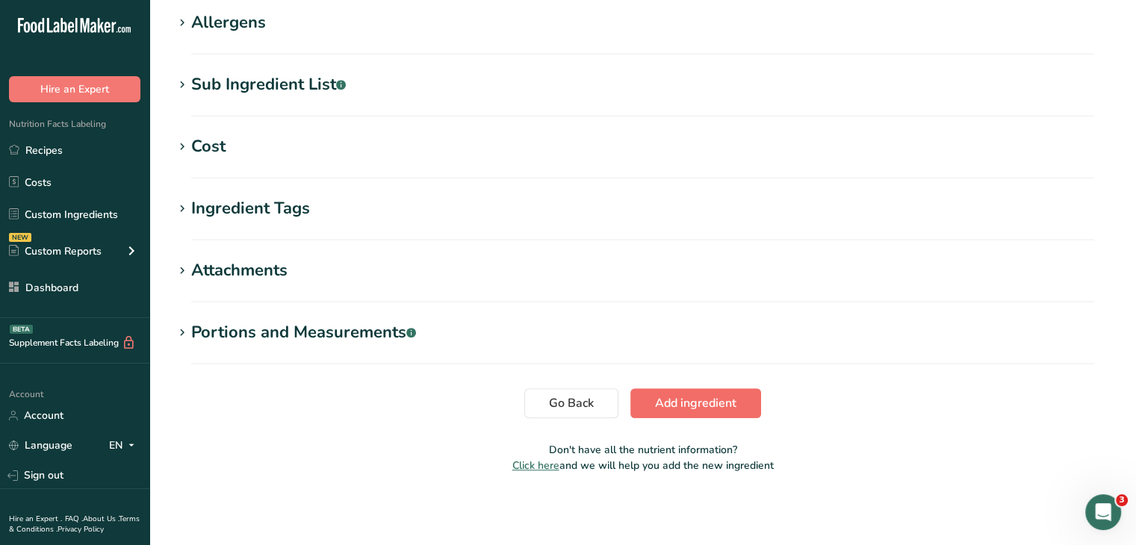
type Fat "0"
click at [706, 388] on button "Add ingredient" at bounding box center [696, 403] width 131 height 30
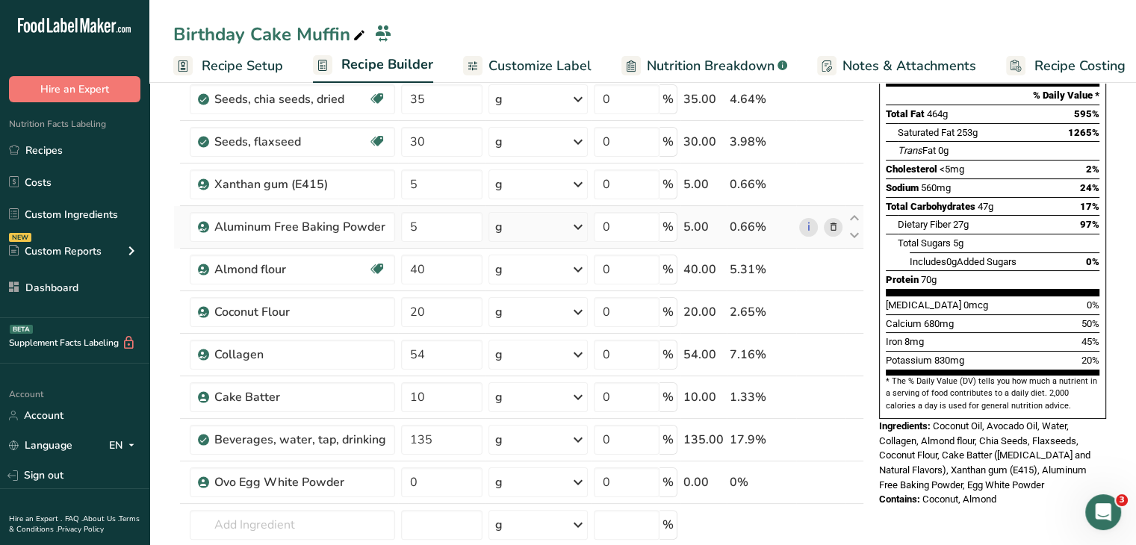
scroll to position [523, 0]
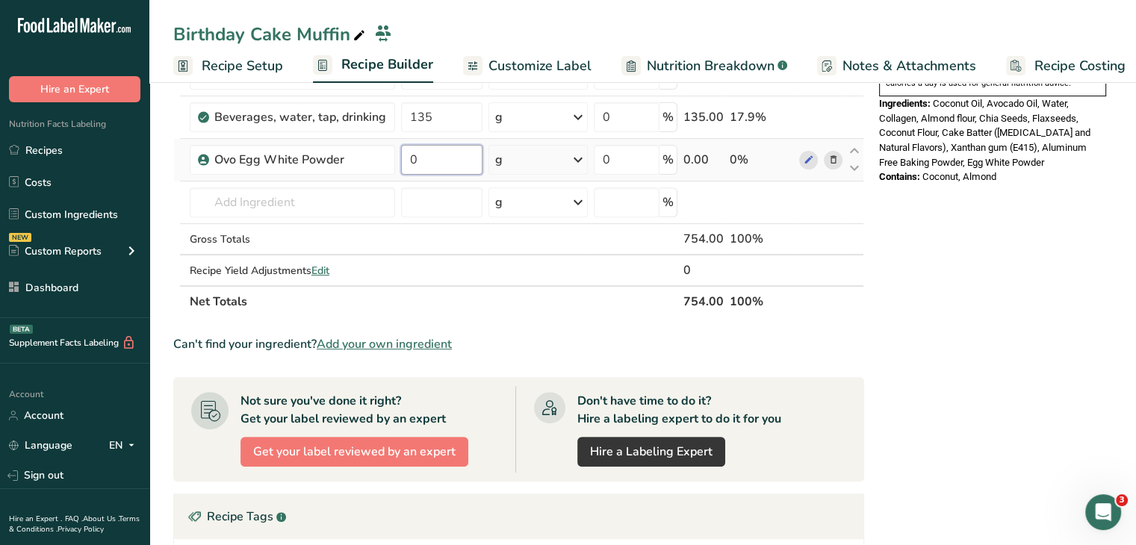
click at [440, 157] on input "0" at bounding box center [441, 160] width 81 height 30
type input "1"
click at [935, 212] on div "Nutrition Facts 1 Serving Per Container Serving Size 754g Amount Per Serving Ca…" at bounding box center [992, 253] width 239 height 1348
click at [353, 341] on span "Add your own ingredient" at bounding box center [384, 344] width 135 height 18
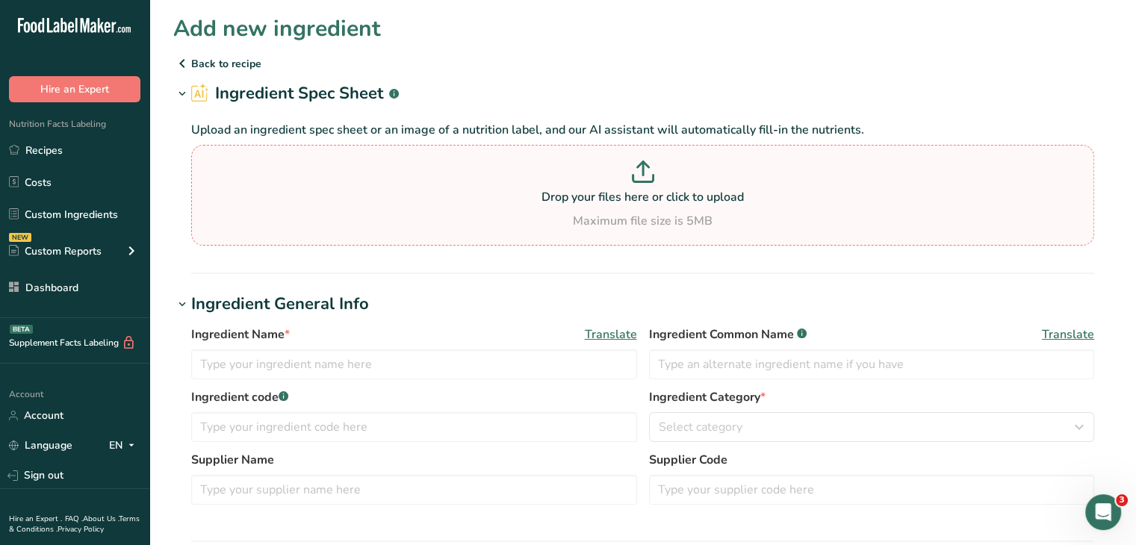
click at [510, 201] on p "Drop your files here or click to upload" at bounding box center [643, 197] width 896 height 18
click at [510, 201] on input "Drop your files here or click to upload Maximum file size is 5MB" at bounding box center [642, 195] width 903 height 101
type input "C:\fakepath\Screenshot [DATE] 1.55.16 PM.png"
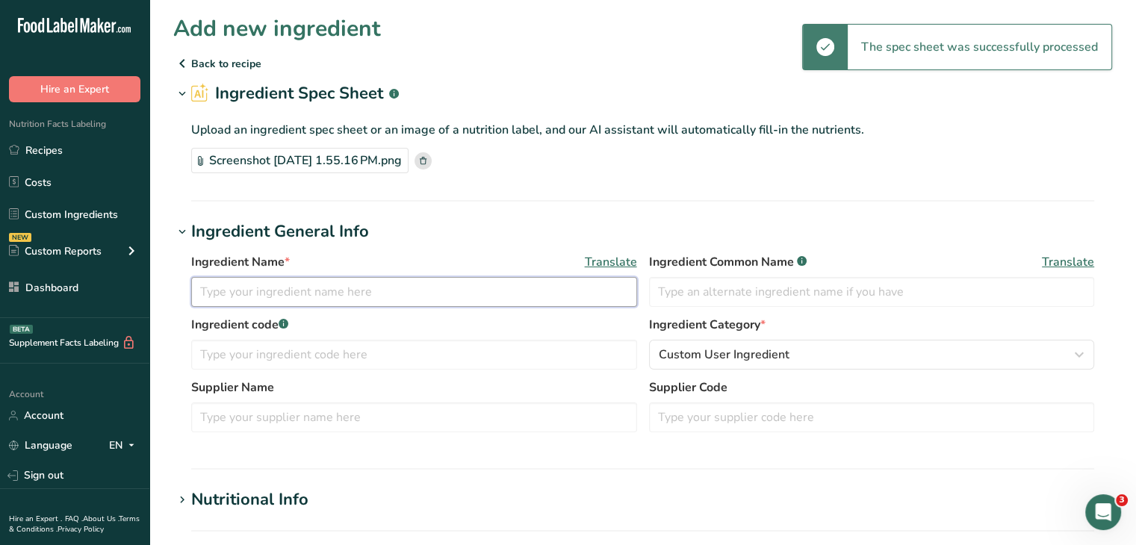
click at [481, 303] on input "text" at bounding box center [414, 292] width 446 height 30
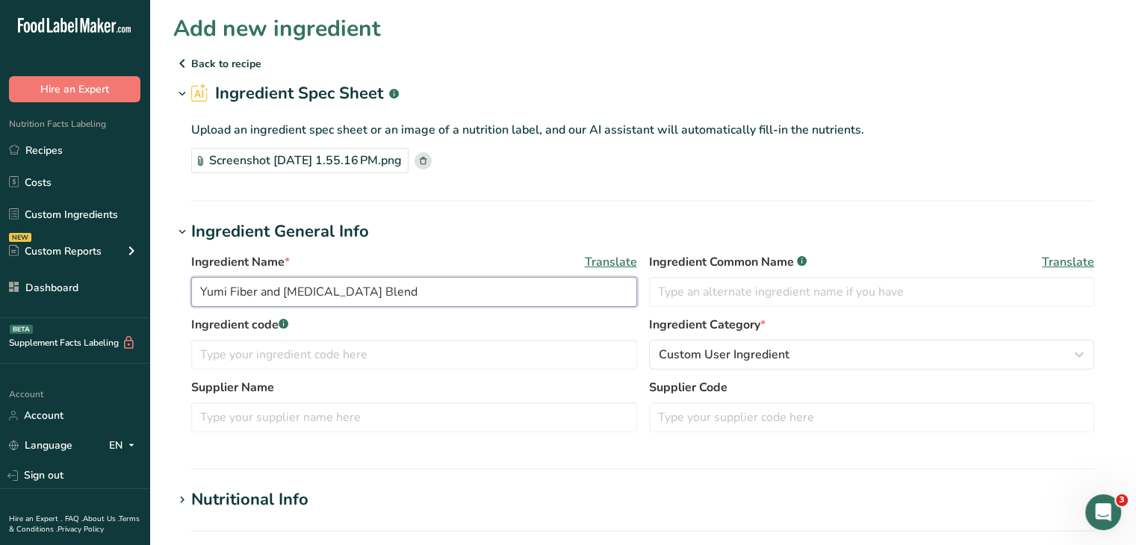
click at [496, 279] on input "Yumi Fiber and [MEDICAL_DATA] Blend" at bounding box center [414, 292] width 446 height 30
type input "Yumi Fiber and [MEDICAL_DATA] Blend"
click at [724, 279] on input "text" at bounding box center [872, 292] width 446 height 30
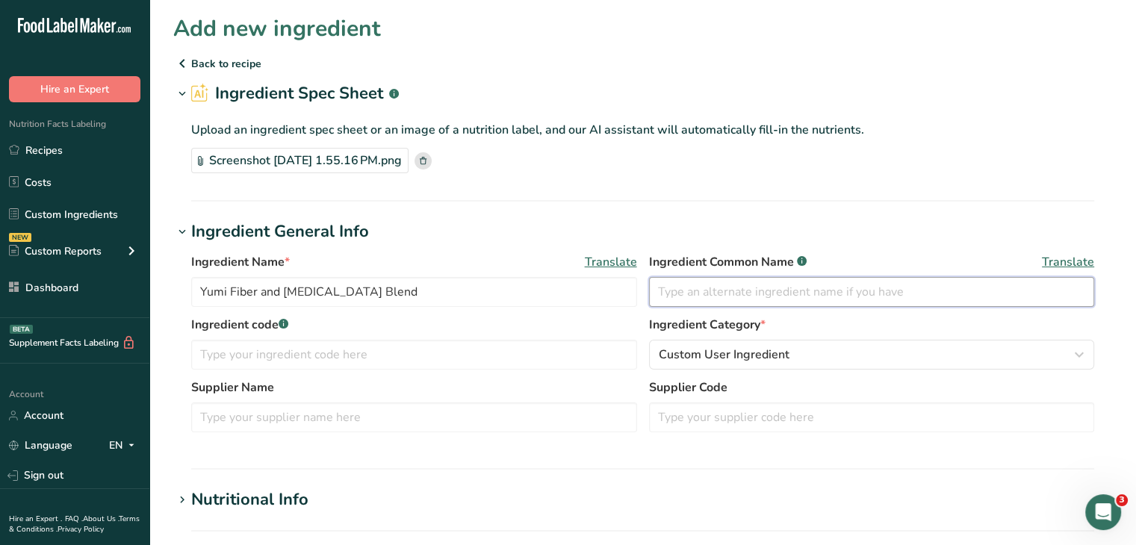
paste input "Yumi Fiber and [MEDICAL_DATA] Blend"
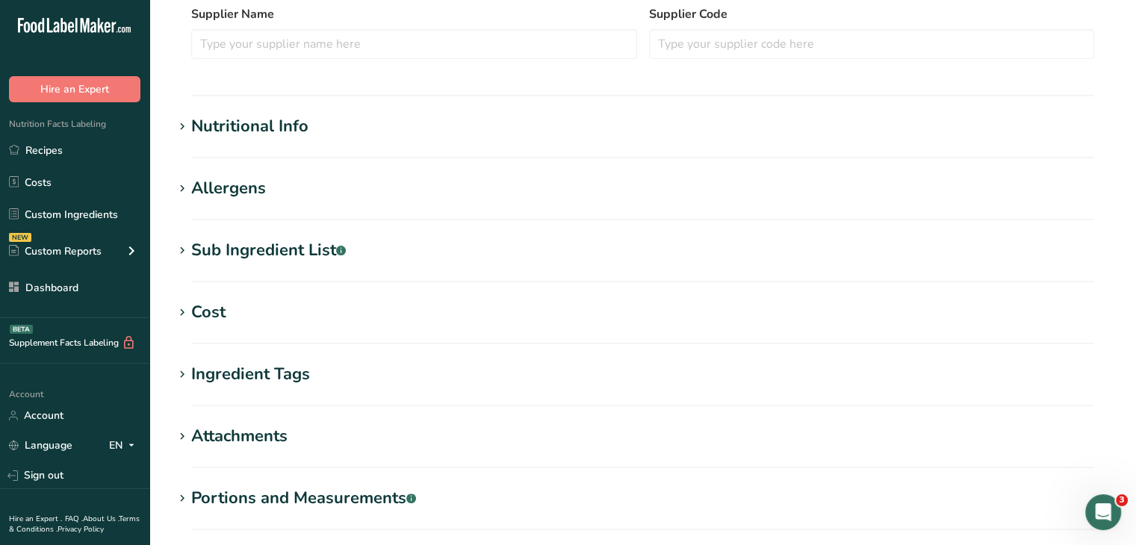
type input "Yumi Fiber and [MEDICAL_DATA] Blend"
click at [293, 132] on div "Nutritional Info" at bounding box center [249, 126] width 117 height 25
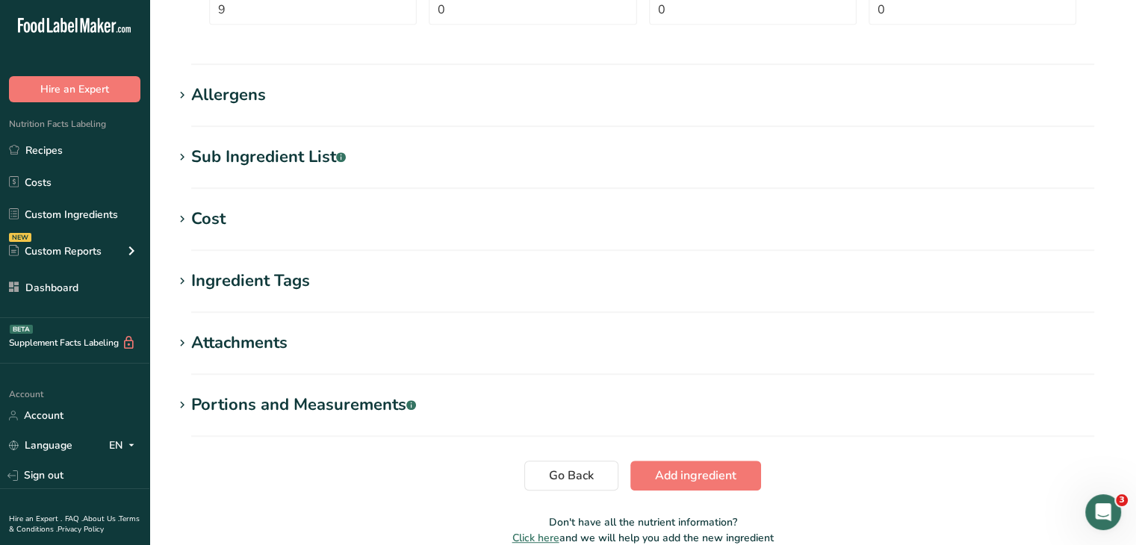
scroll to position [822, 0]
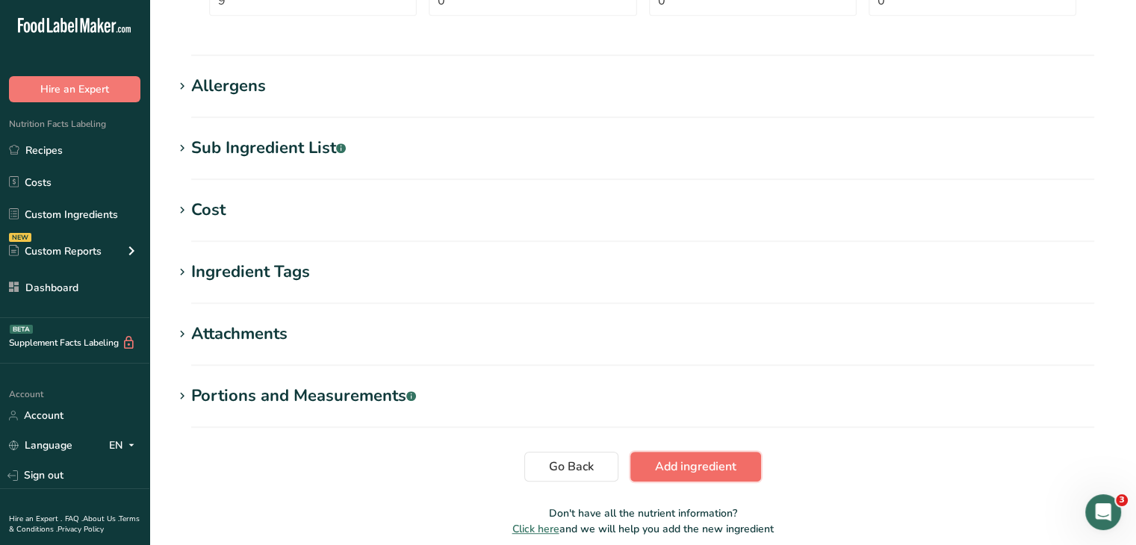
click at [705, 467] on span "Add ingredient" at bounding box center [695, 467] width 81 height 18
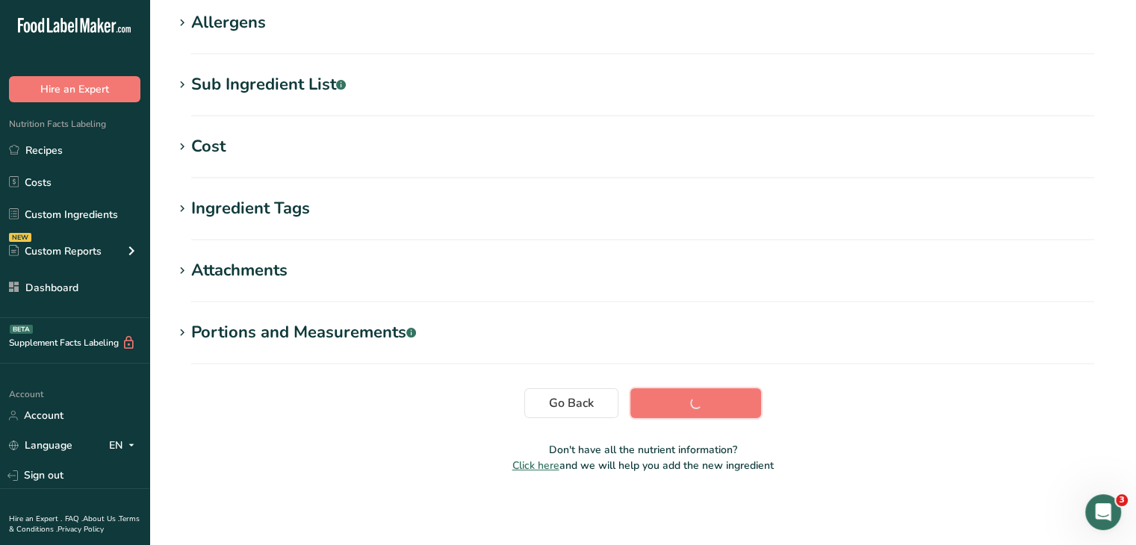
scroll to position [257, 0]
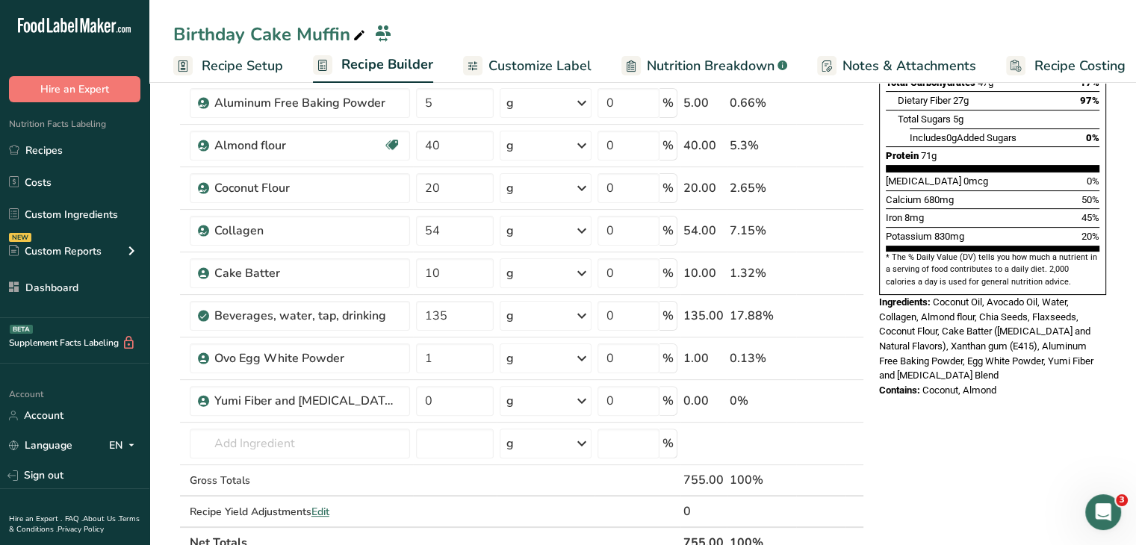
scroll to position [448, 0]
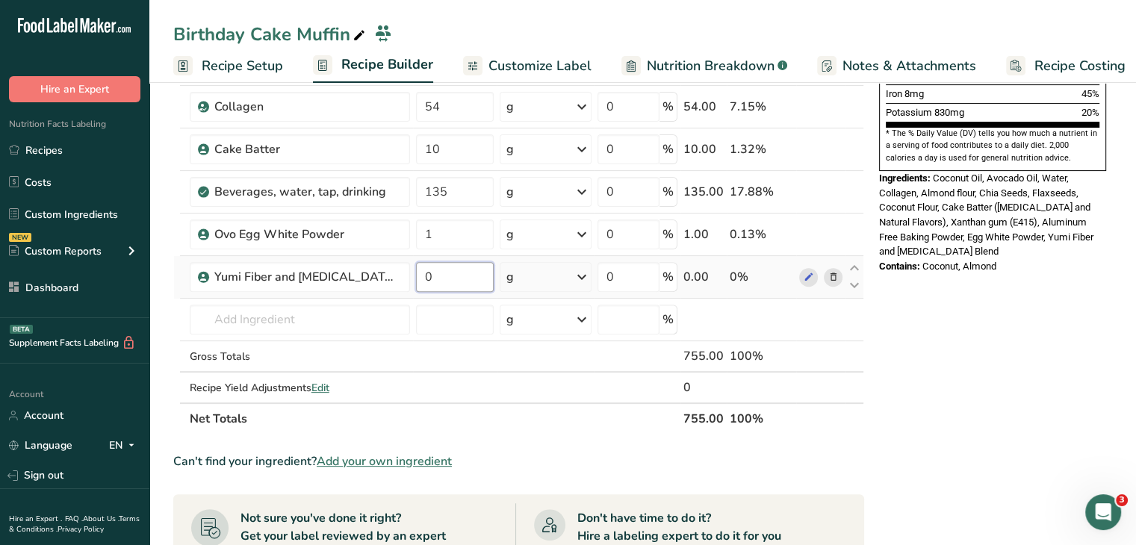
click at [448, 270] on input "0" at bounding box center [455, 277] width 78 height 30
type input "22"
click at [967, 309] on div "Nutrition Facts 1 Serving Per Container Serving Size 755g Amount Per Serving Ca…" at bounding box center [992, 348] width 239 height 1390
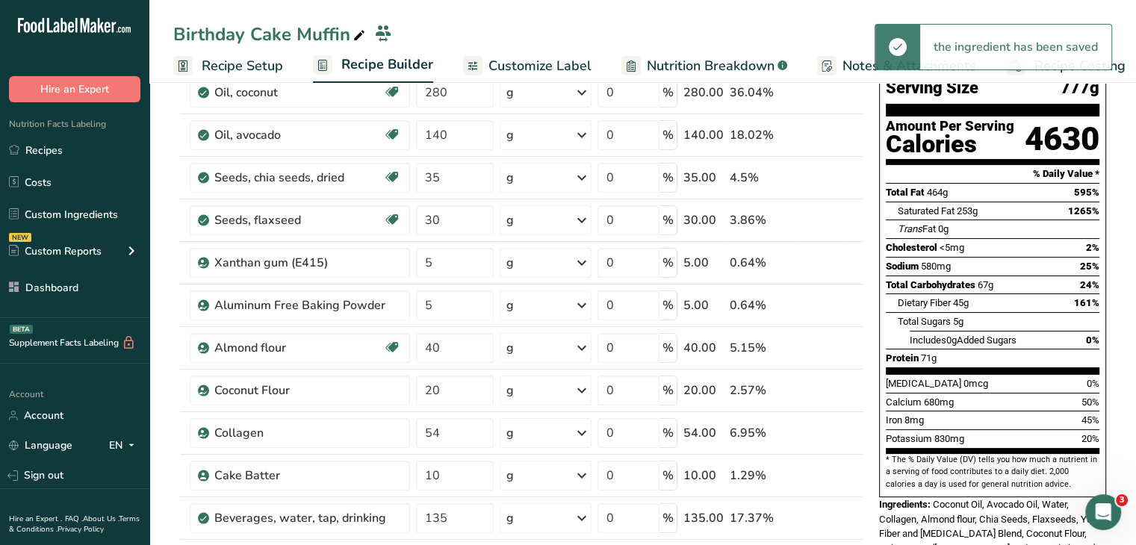
scroll to position [0, 0]
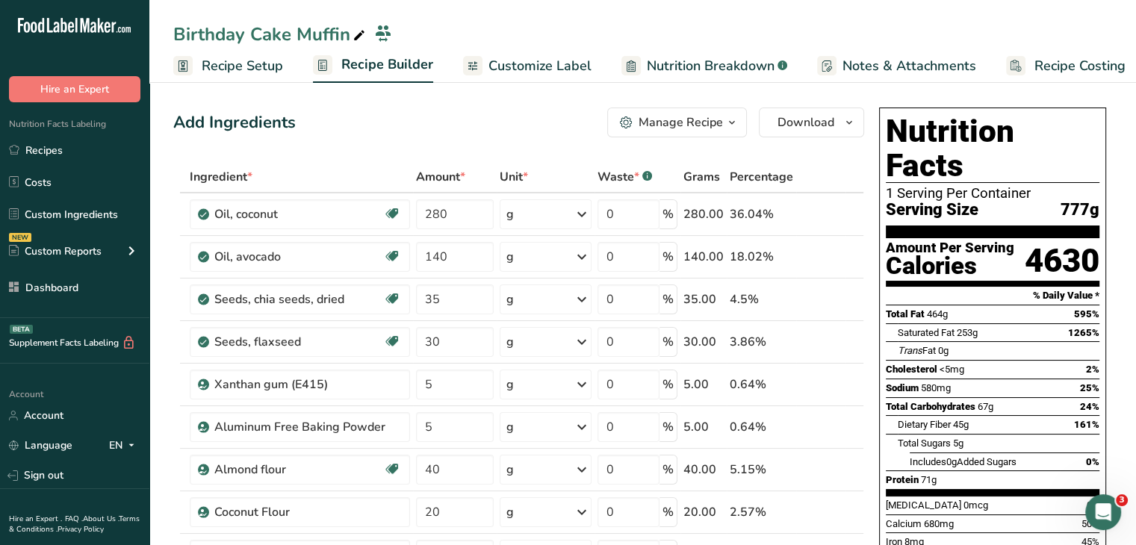
click at [548, 64] on span "Customize Label" at bounding box center [540, 66] width 103 height 20
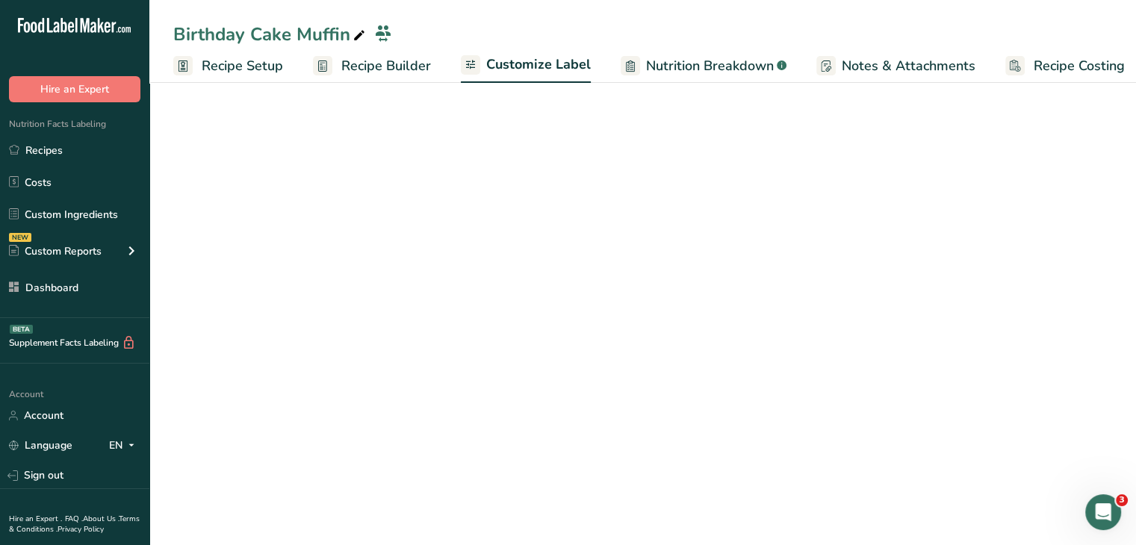
scroll to position [0, 13]
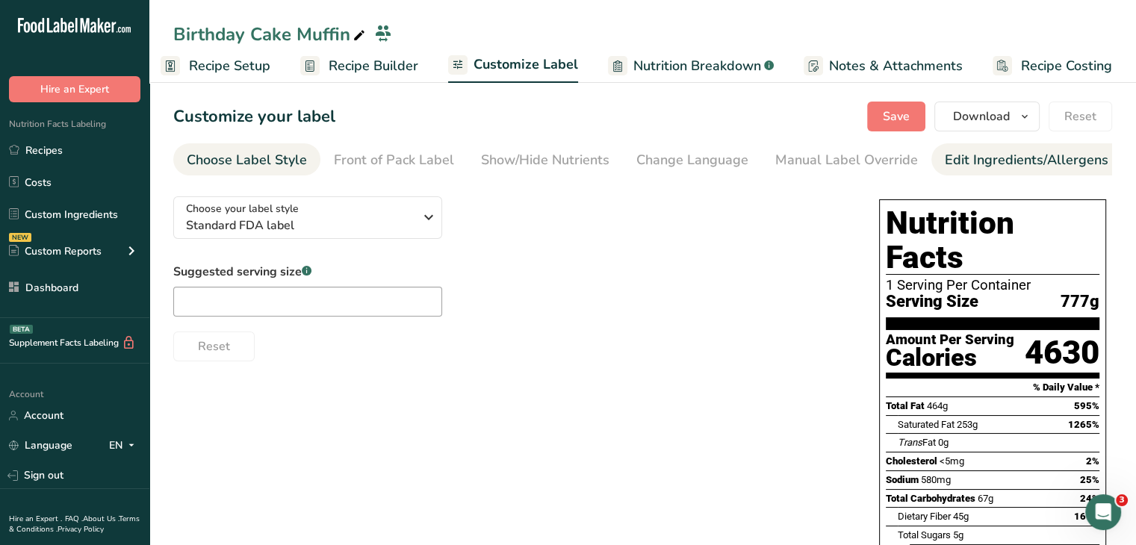
click at [945, 155] on div "Edit Ingredients/Allergens List" at bounding box center [1040, 160] width 190 height 20
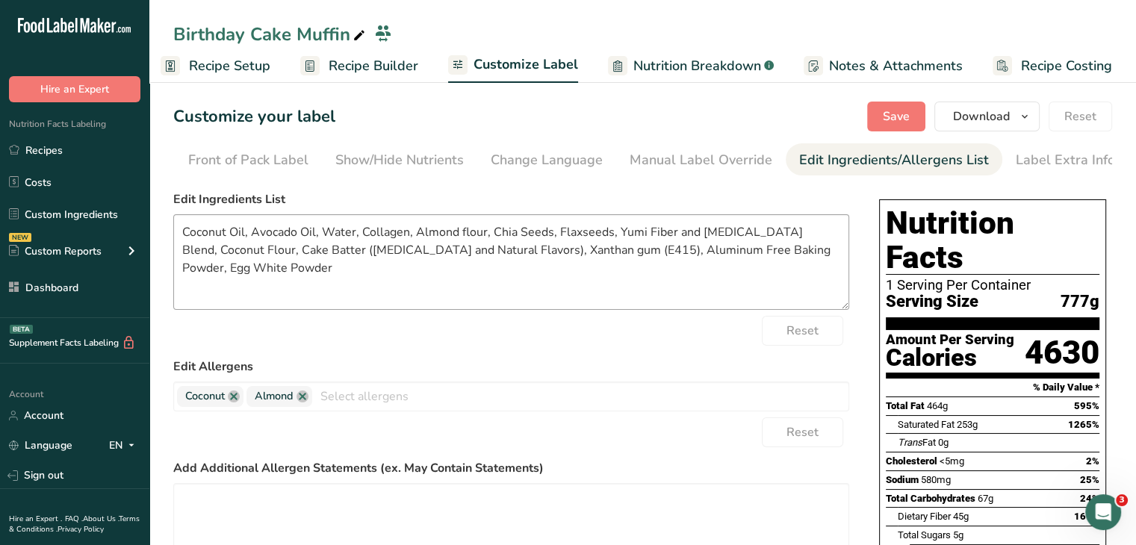
scroll to position [0, 146]
click at [408, 258] on textarea "Coconut Oil, Avocado Oil, Water, Collagen, Almond flour, Chia Seeds, Flaxseeds,…" at bounding box center [511, 262] width 676 height 96
click at [490, 258] on textarea "Coconut Oil, Avocado Oil, Water, Collagen, Almond flour, Chia Seeds, Flaxseeds,…" at bounding box center [511, 262] width 676 height 96
click at [723, 236] on textarea "Coconut Oil, Avocado Oil, Water, Collagen, Almond flour, Chia Seeds, Flaxseeds,…" at bounding box center [511, 262] width 676 height 96
click at [781, 232] on textarea "Coconut Oil, Avocado Oil, Water, Collagen, Almond flour, Chia Seeds, Flaxseeds,…" at bounding box center [511, 262] width 676 height 96
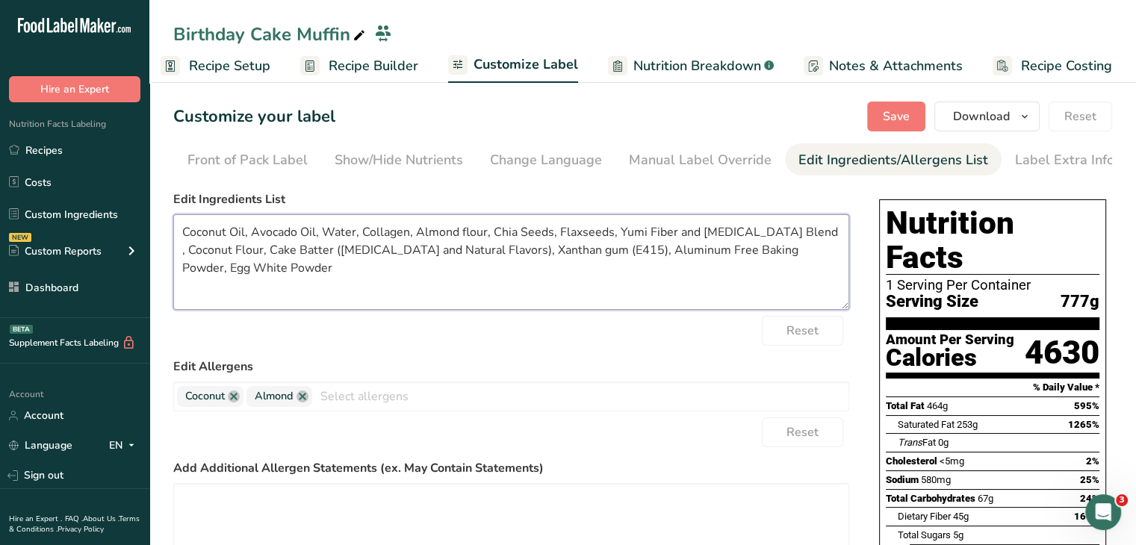
paste textarea "(Organic Soluble corn fiber, Acacia fiber,[MEDICAL_DATA] [MEDICAL_DATA] fiber,O…"
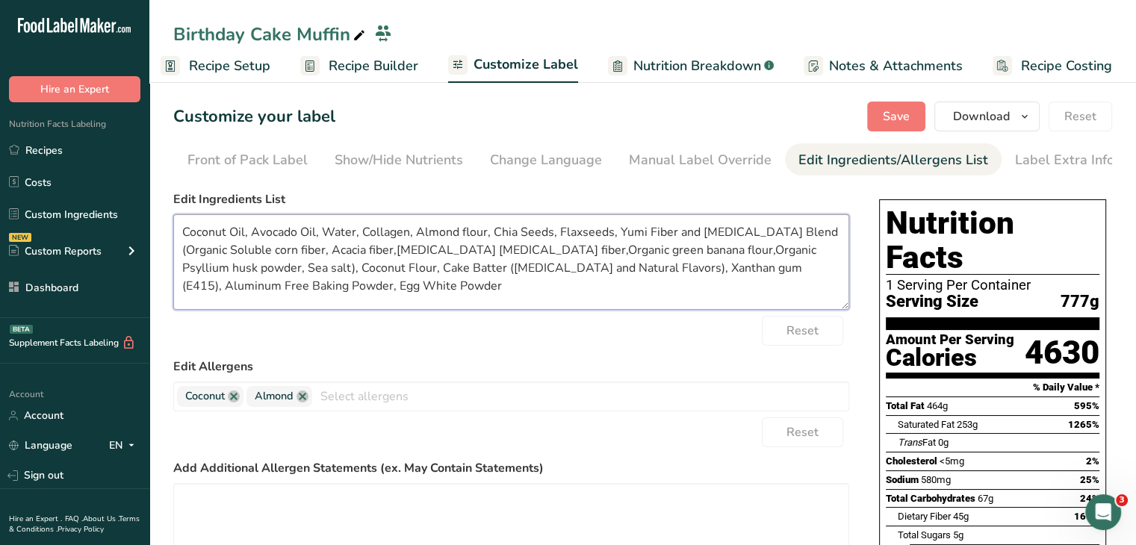
click at [606, 256] on textarea "Coconut Oil, Avocado Oil, Water, Collagen, Almond flour, Chia Seeds, Flaxseeds,…" at bounding box center [511, 262] width 676 height 96
click at [582, 255] on textarea "Coconut Oil, Avocado Oil, Water, Collagen, Almond flour, Chia Seeds, Flaxseeds,…" at bounding box center [511, 262] width 676 height 96
click at [457, 253] on textarea "Coconut Oil, Avocado Oil, Water, Collagen, Almond flour, Chia Seeds, Flaxseeds,…" at bounding box center [511, 262] width 676 height 96
click at [433, 256] on textarea "Coconut Oil, Avocado Oil, Water, Collagen, Almond flour, Chia Seeds, Flaxseeds,…" at bounding box center [511, 262] width 676 height 96
click at [234, 253] on textarea "Coconut Oil, Avocado Oil, Water, Collagen, Almond flour, Chia Seeds, Flaxseeds,…" at bounding box center [511, 262] width 676 height 96
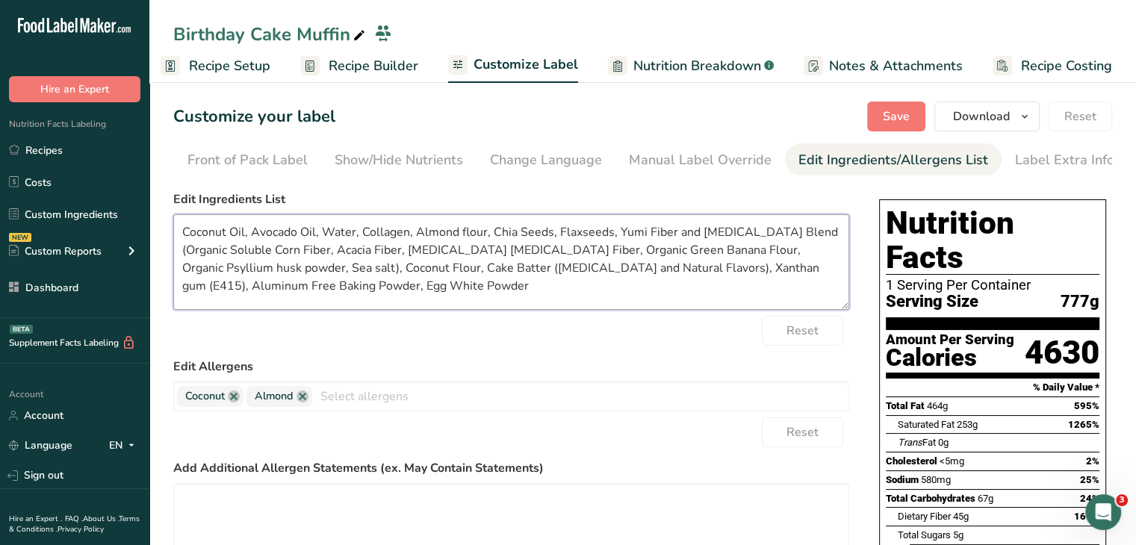
click at [732, 250] on textarea "Coconut Oil, Avocado Oil, Water, Collagen, Almond flour, Chia Seeds, Flaxseeds,…" at bounding box center [511, 262] width 676 height 96
type textarea "Coconut Oil, Avocado Oil, Water, Collagen, Almond flour, Chia Seeds, Flaxseeds,…"
click at [921, 106] on button "Save" at bounding box center [896, 117] width 58 height 30
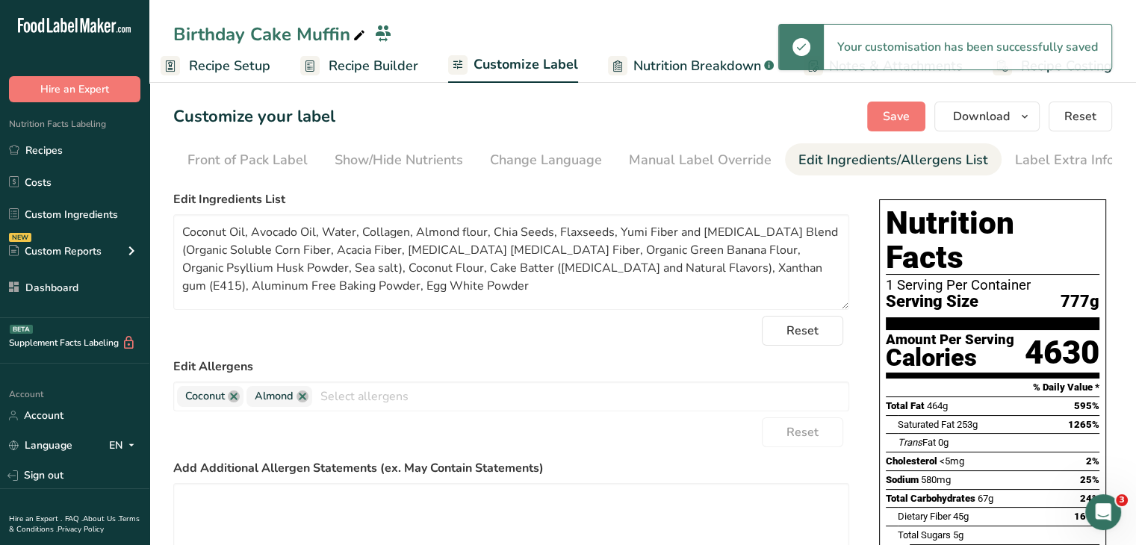
click at [368, 57] on span "Recipe Builder" at bounding box center [374, 66] width 90 height 20
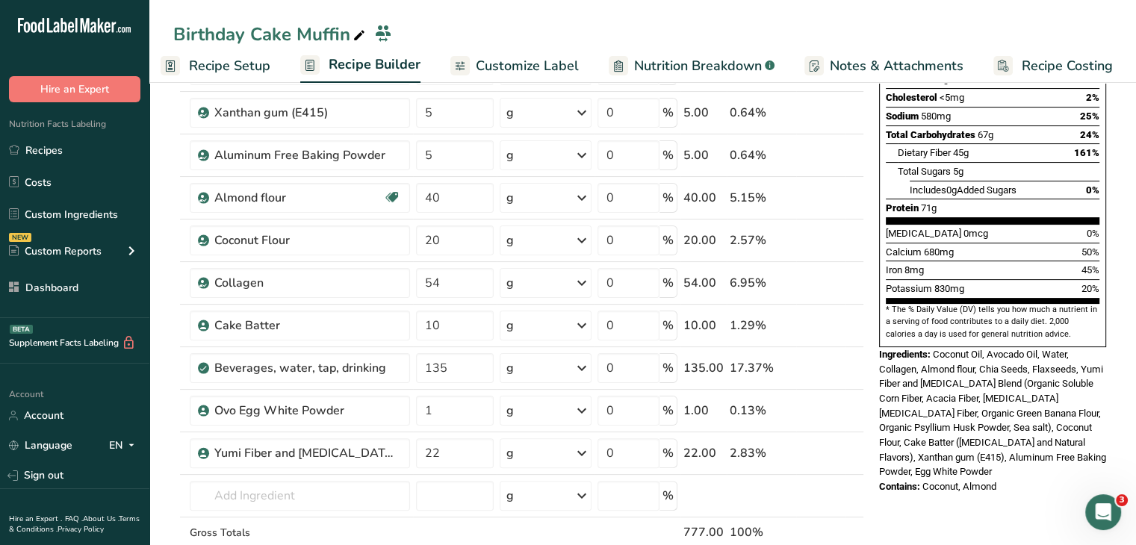
scroll to position [448, 0]
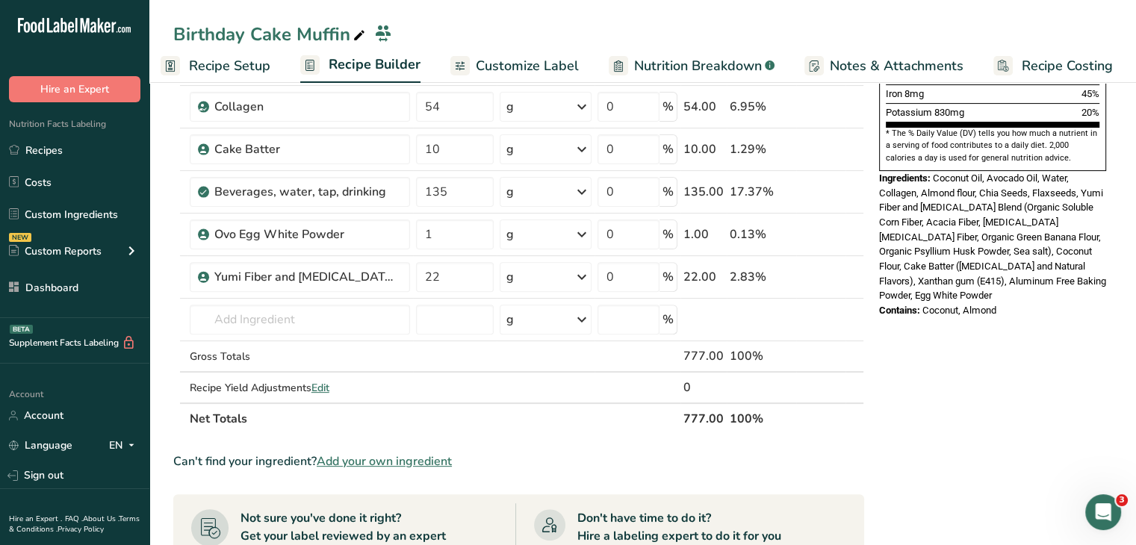
click at [431, 455] on span "Add your own ingredient" at bounding box center [384, 462] width 135 height 18
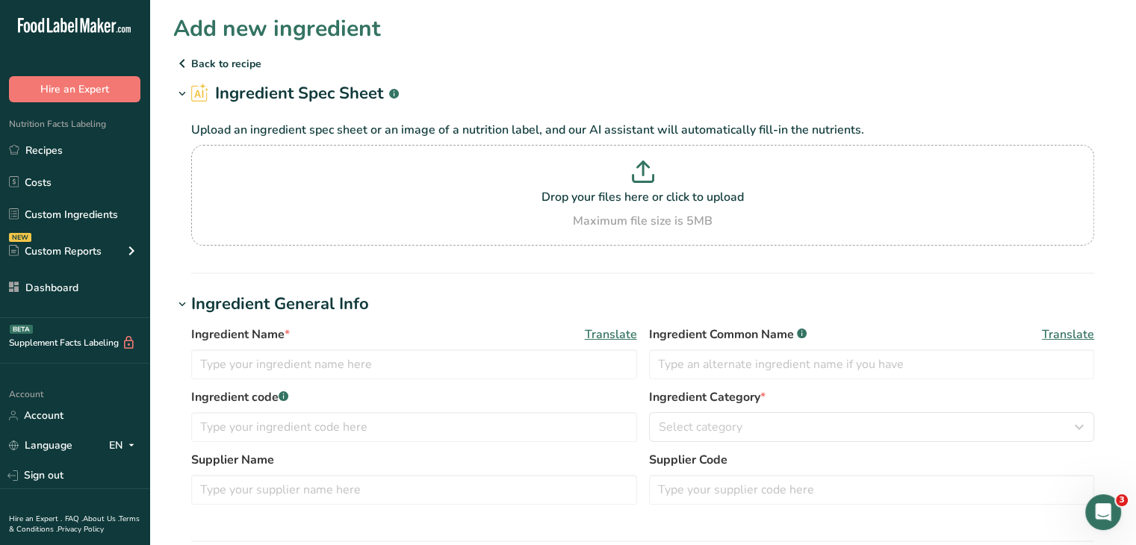
click at [362, 339] on div "Ingredient Name * Translate" at bounding box center [414, 335] width 446 height 18
click at [365, 352] on input "text" at bounding box center [414, 365] width 446 height 30
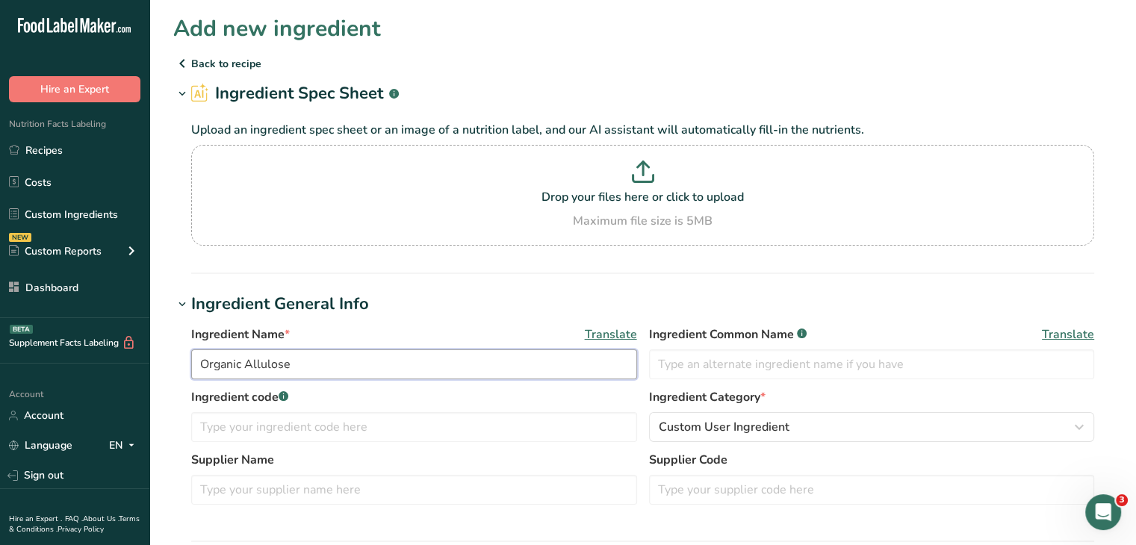
click at [370, 353] on input "Organic Allulose" at bounding box center [414, 365] width 446 height 30
click at [370, 352] on input "Organic Allulose" at bounding box center [414, 365] width 446 height 30
type input "Organic Allulose"
click at [746, 364] on input "text" at bounding box center [872, 365] width 446 height 30
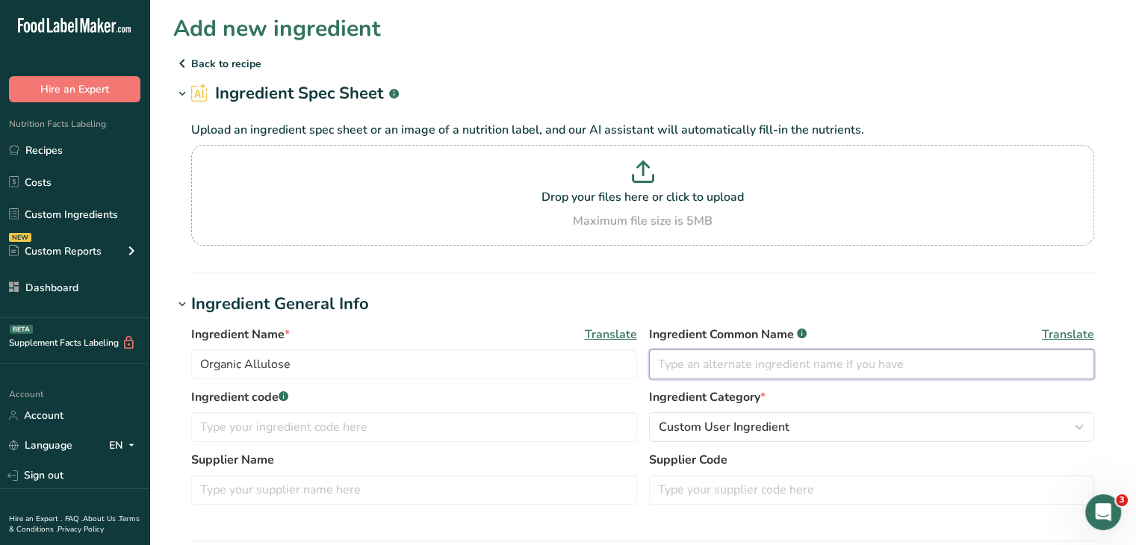
paste input "Organic Allulose"
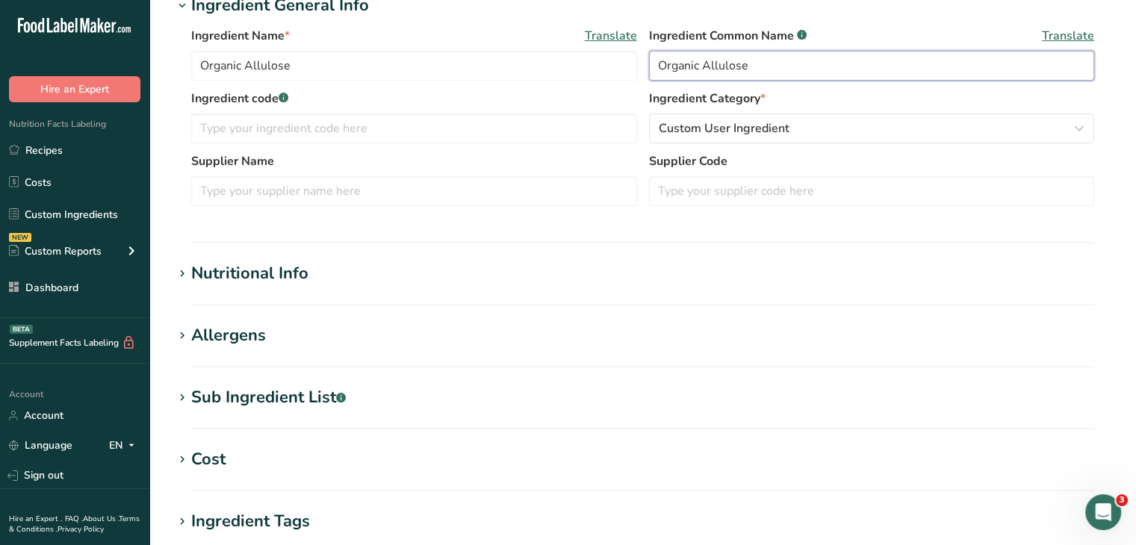
type input "Organic Allulose"
click at [264, 258] on section "Add new ingredient Back to recipe Ingredient Spec Sheet .a-a{fill:#347362;}.b-a…" at bounding box center [642, 255] width 987 height 1109
click at [261, 270] on div "Nutritional Info" at bounding box center [249, 273] width 117 height 25
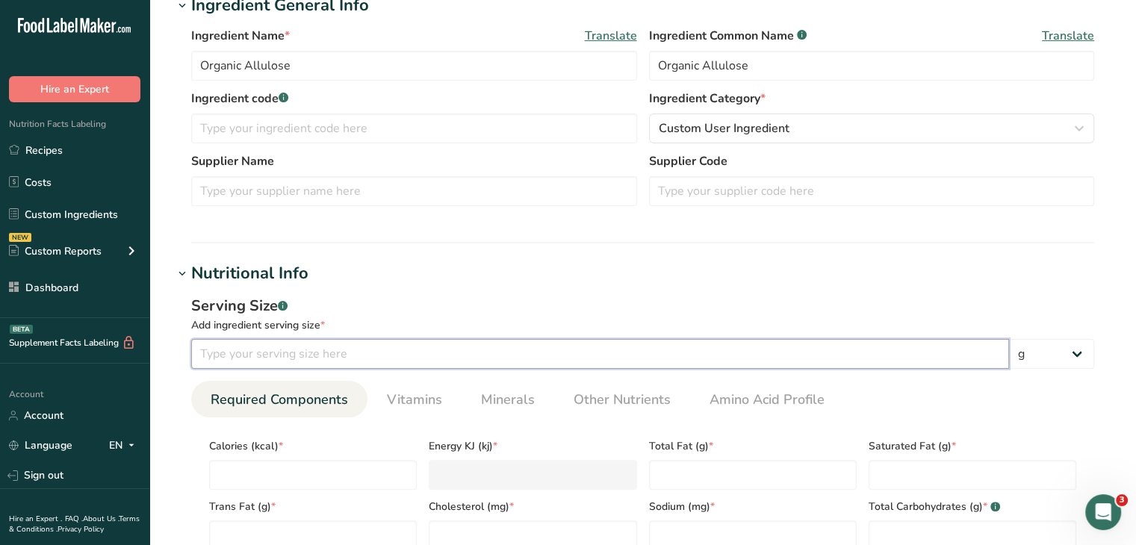
click at [343, 341] on input "number" at bounding box center [600, 354] width 818 height 30
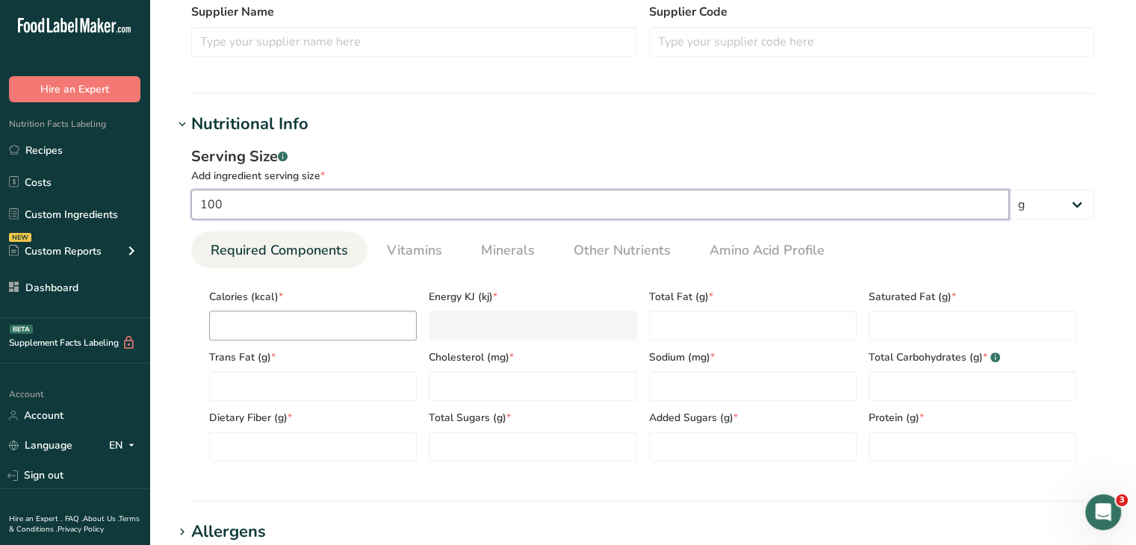
type input "100"
click at [323, 320] on input "number" at bounding box center [313, 326] width 208 height 30
type input "2"
type KJ "8.4"
type input "20"
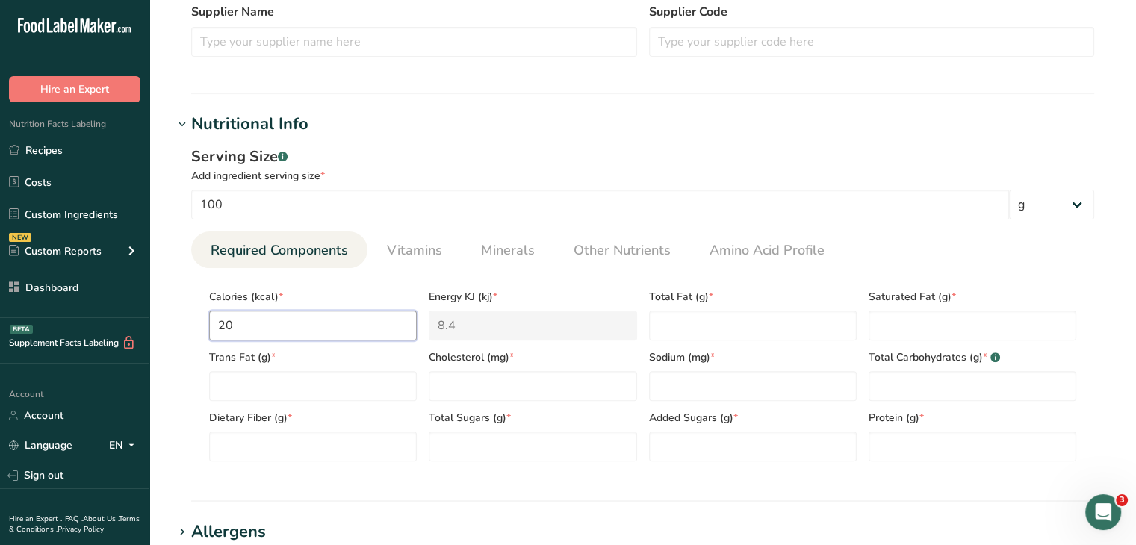
type KJ "83.7"
type input "20"
type Fat "0"
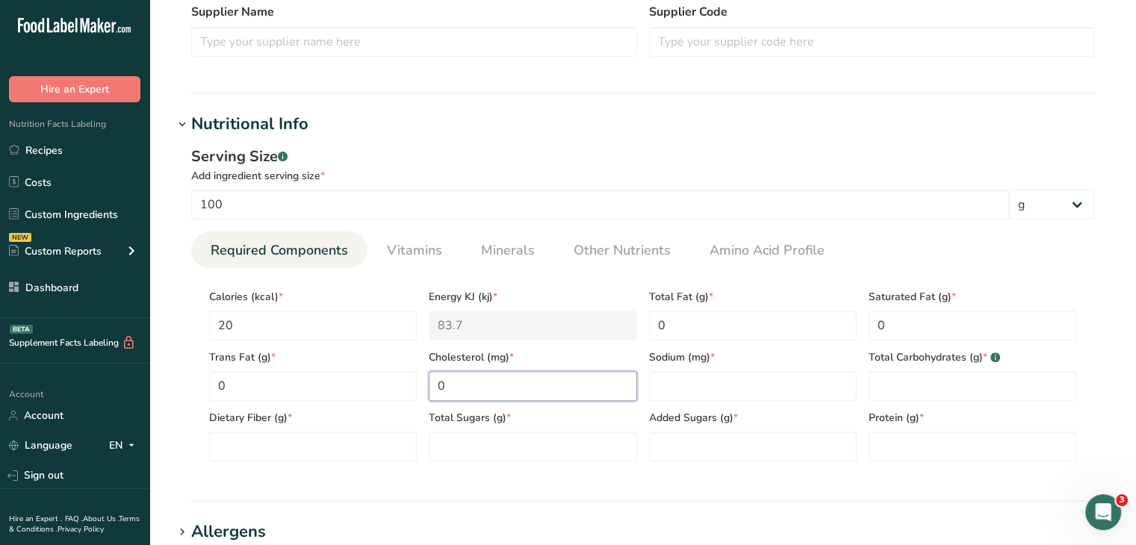
type input "0"
type Carbohydrates "100"
type Fiber "0"
type Sugars "0"
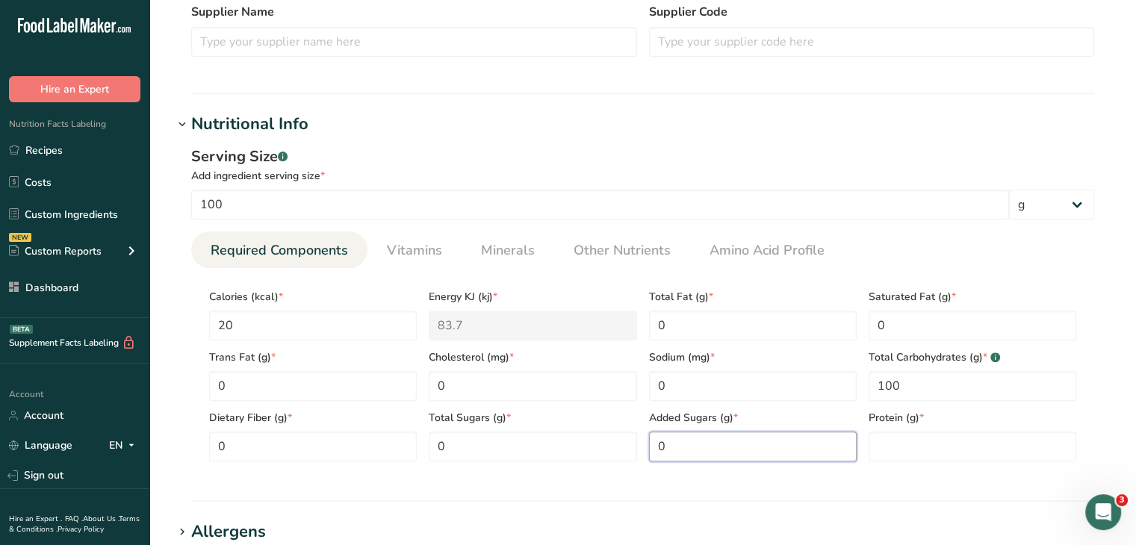
type Sugars "0"
type input "0"
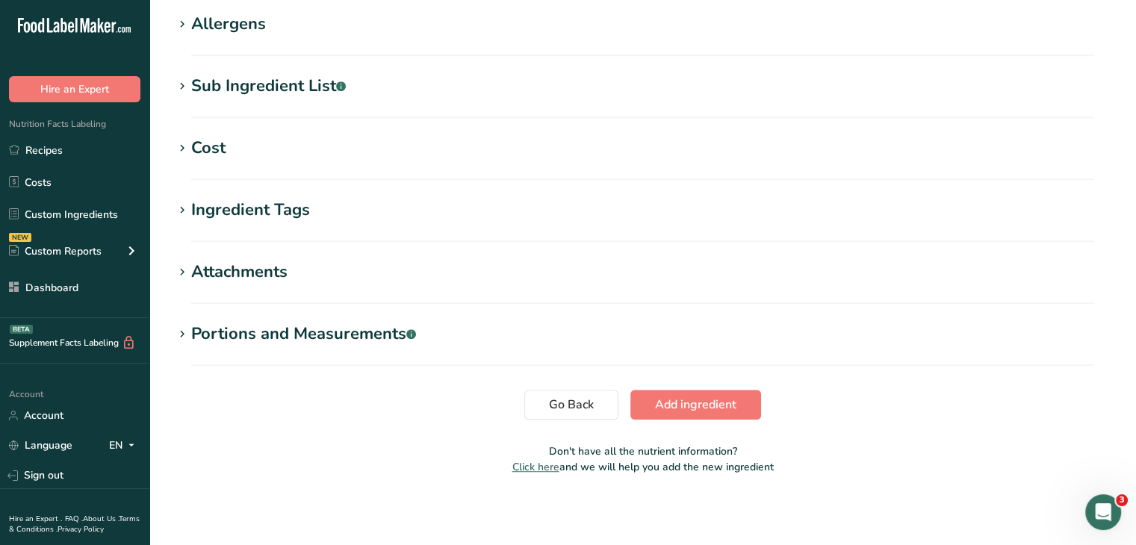
scroll to position [958, 0]
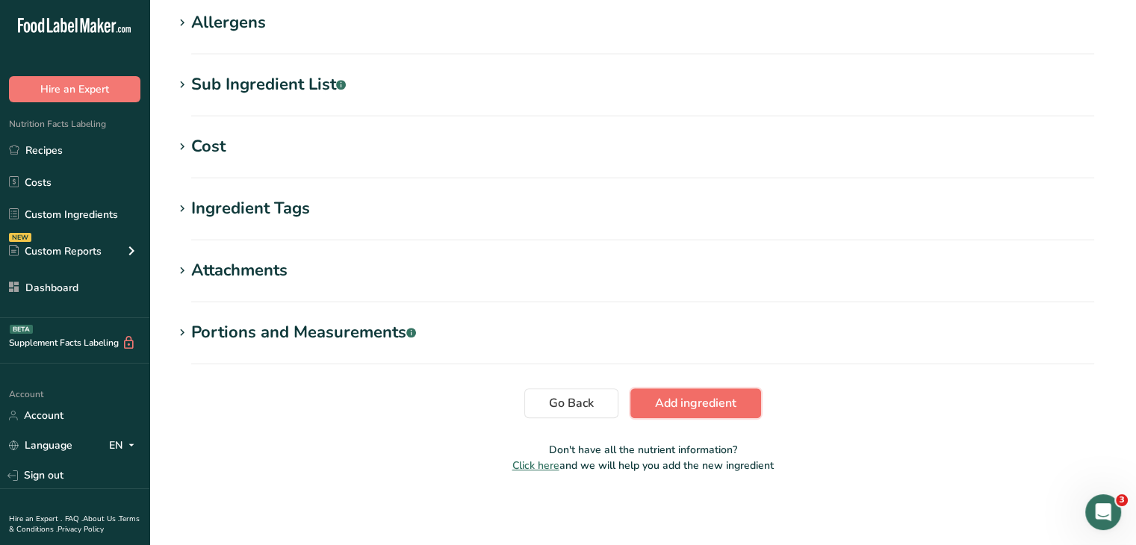
click at [689, 393] on button "Add ingredient" at bounding box center [696, 403] width 131 height 30
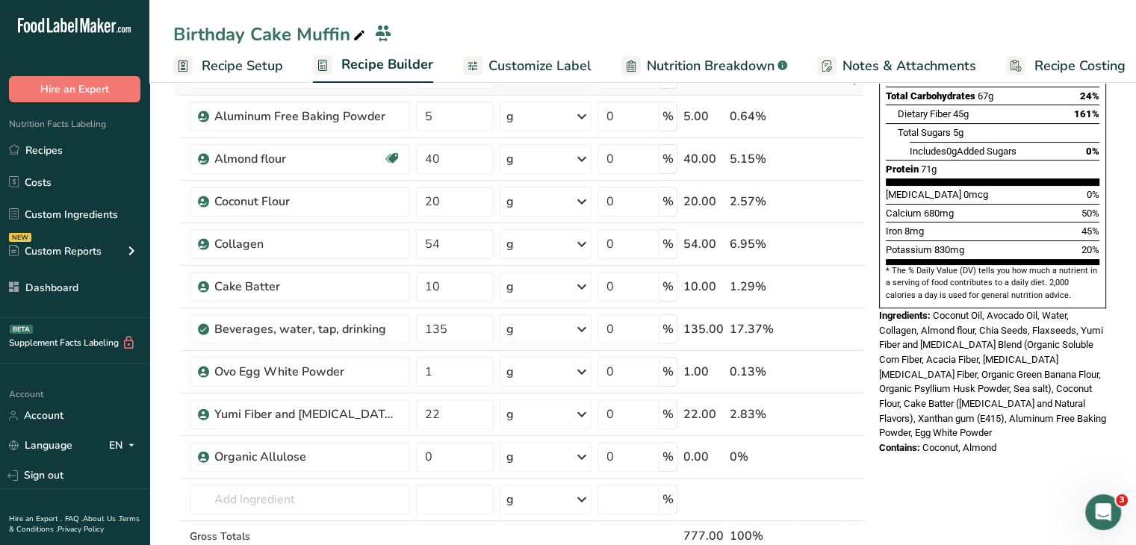
scroll to position [374, 0]
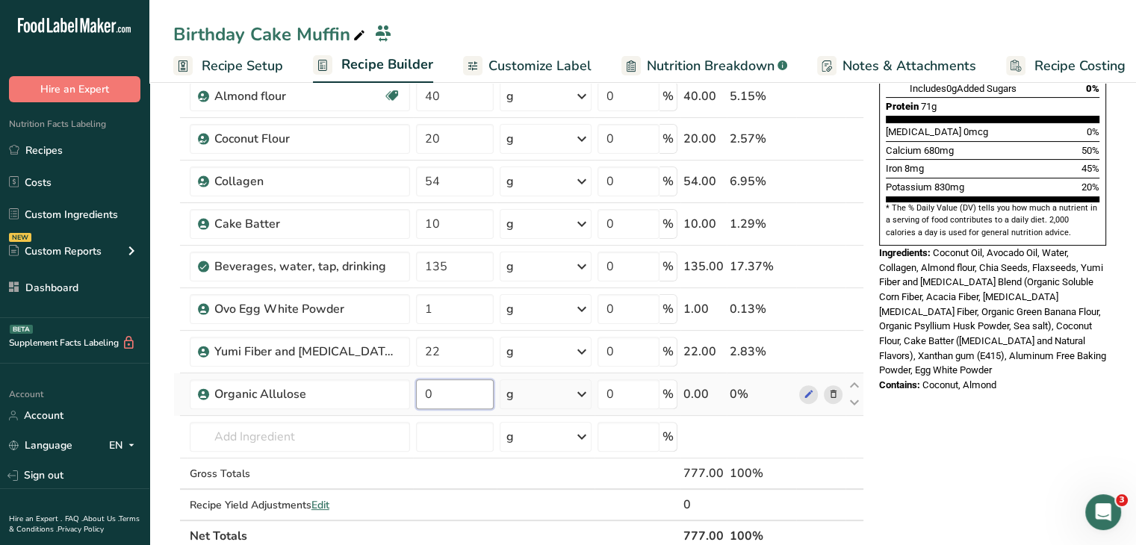
click at [448, 400] on input "0" at bounding box center [455, 395] width 78 height 30
type input "200"
click at [923, 442] on div "Nutrition Facts 1 Serving Per Container Serving Size 777g Amount Per Serving Ca…" at bounding box center [992, 444] width 239 height 1433
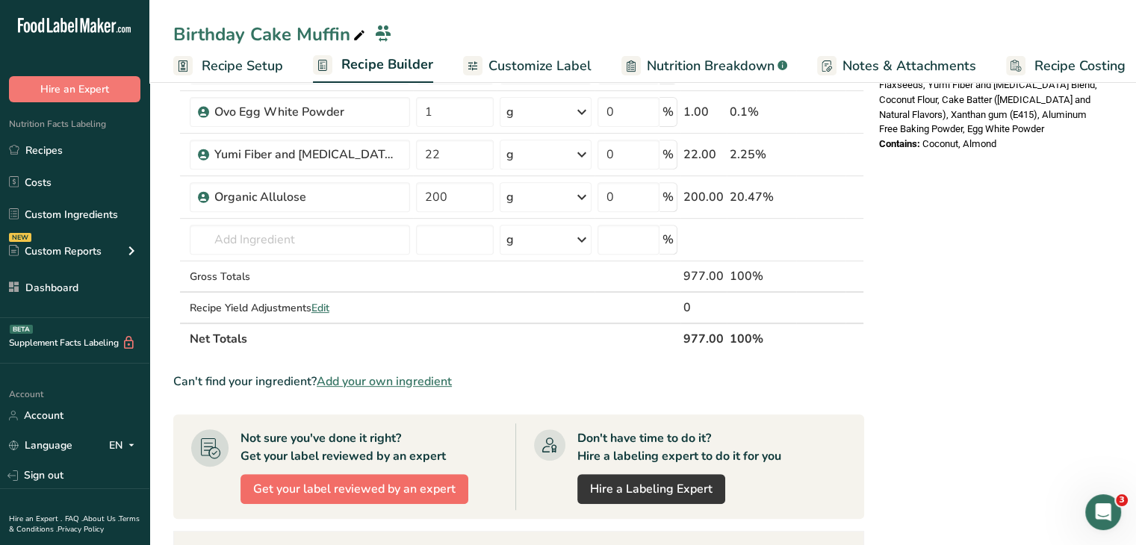
scroll to position [598, 0]
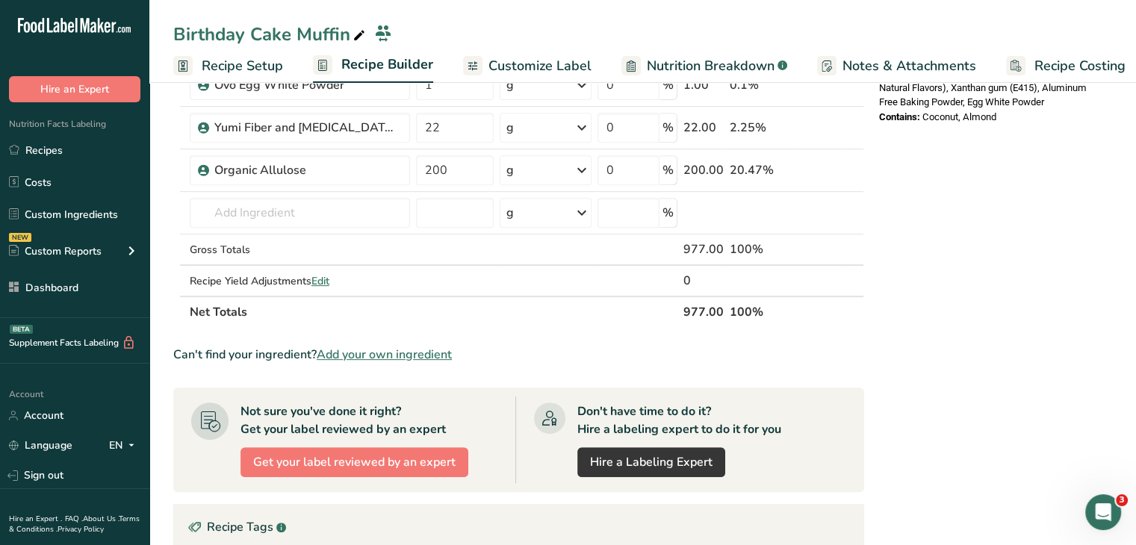
click at [394, 347] on span "Add your own ingredient" at bounding box center [384, 355] width 135 height 18
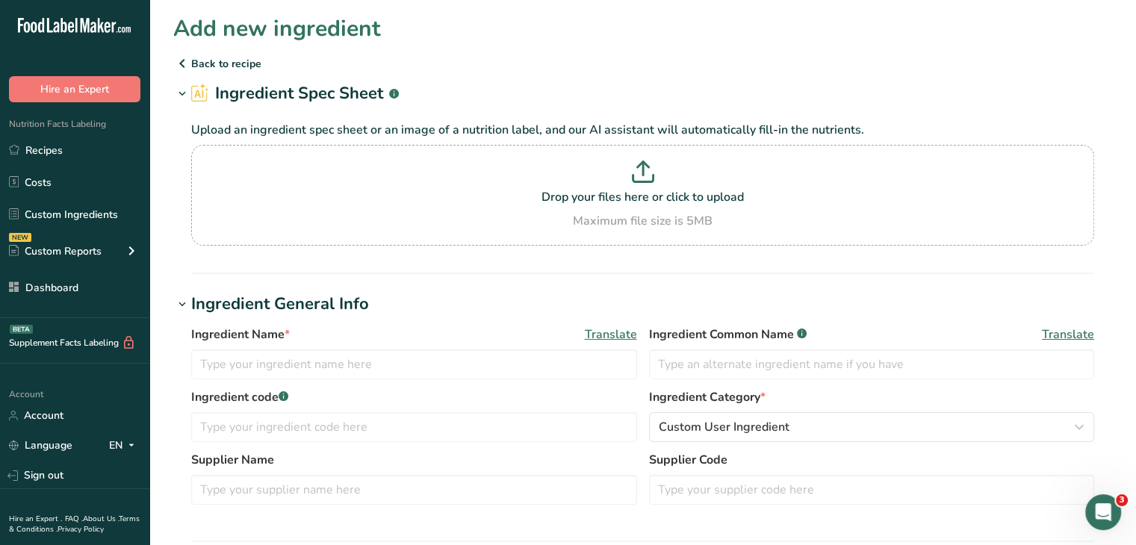
click at [462, 389] on label "Ingredient code .a-a{fill:#347362;}.b-a{fill:#fff;}" at bounding box center [414, 397] width 446 height 18
click at [462, 375] on input "text" at bounding box center [414, 365] width 446 height 30
click at [462, 374] on input "Konjac Root Extract" at bounding box center [414, 365] width 446 height 30
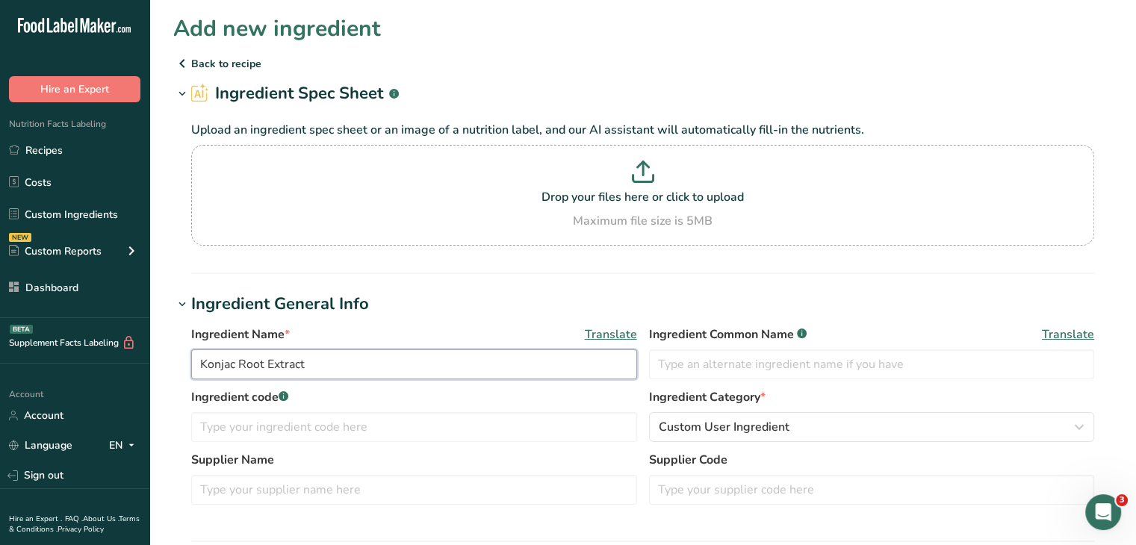
click at [462, 374] on input "Konjac Root Extract" at bounding box center [414, 365] width 446 height 30
type input "Konjac Root Extract"
click at [741, 350] on input "text" at bounding box center [872, 365] width 446 height 30
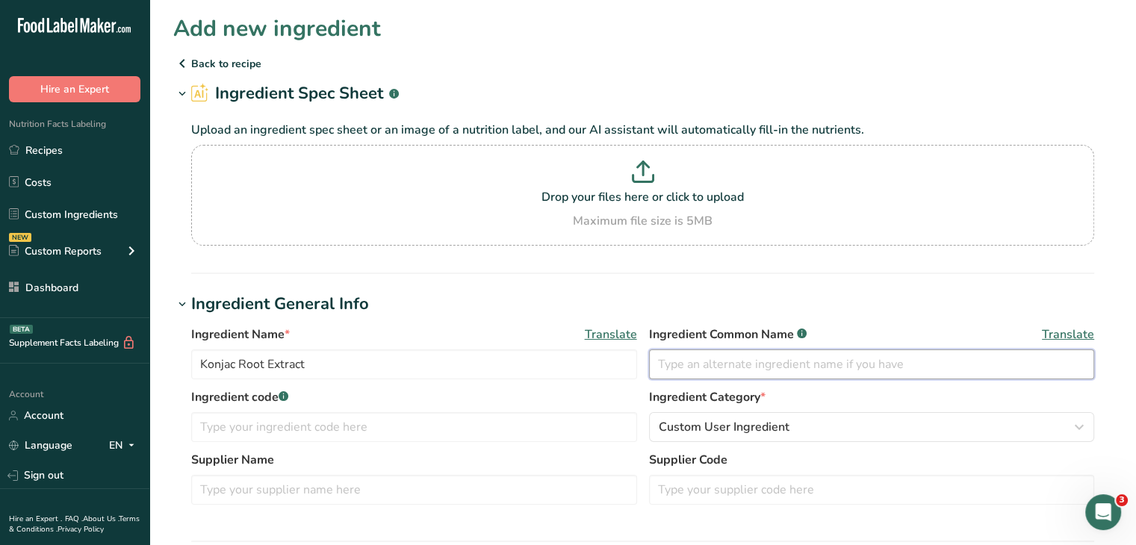
paste input "Konjac Root Extract"
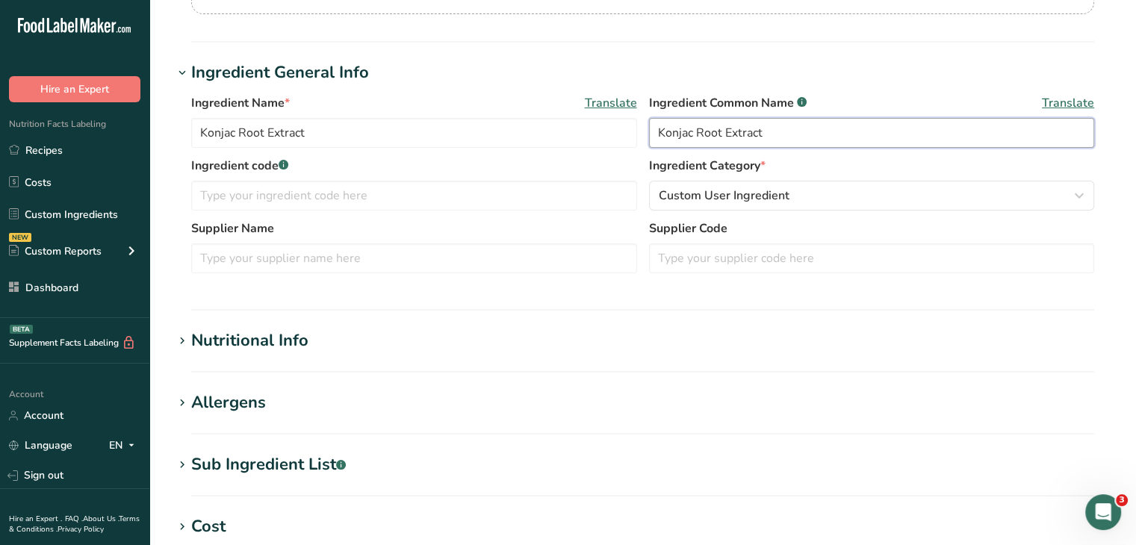
scroll to position [299, 0]
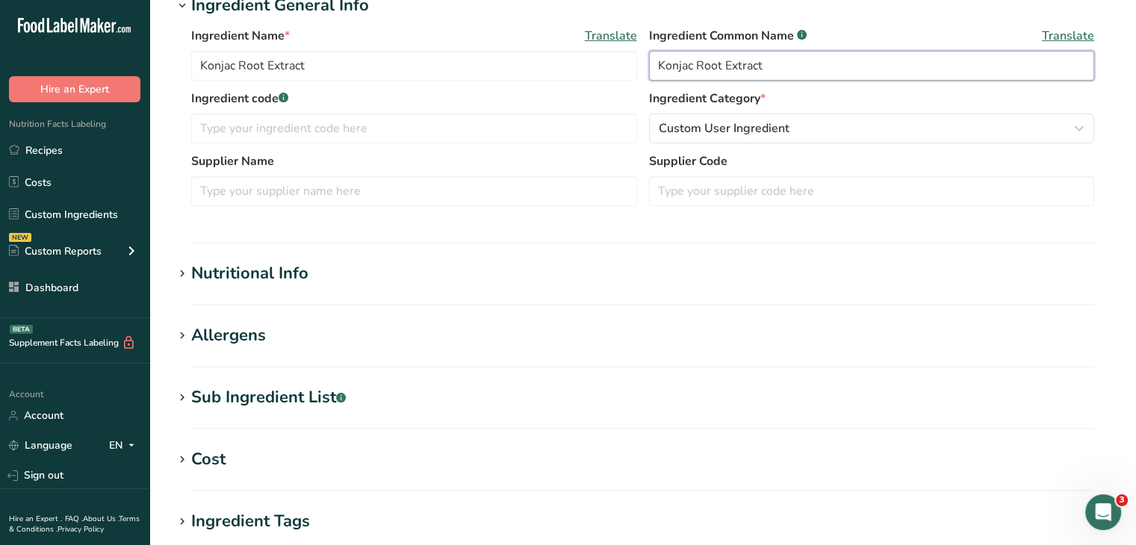
type input "Konjac Root Extract"
click at [282, 276] on div "Nutritional Info" at bounding box center [249, 273] width 117 height 25
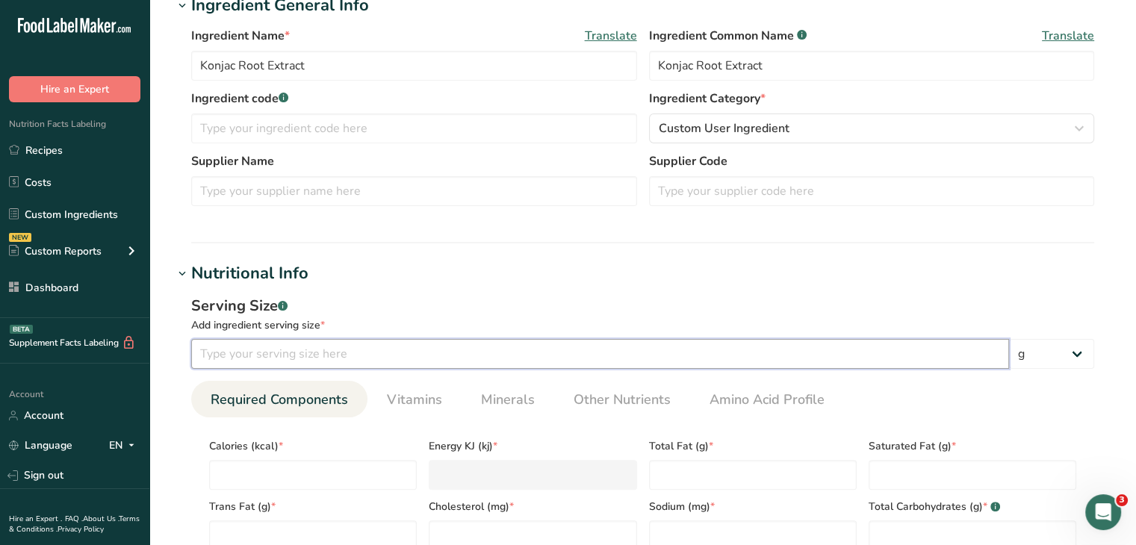
click at [359, 353] on input "number" at bounding box center [600, 354] width 818 height 30
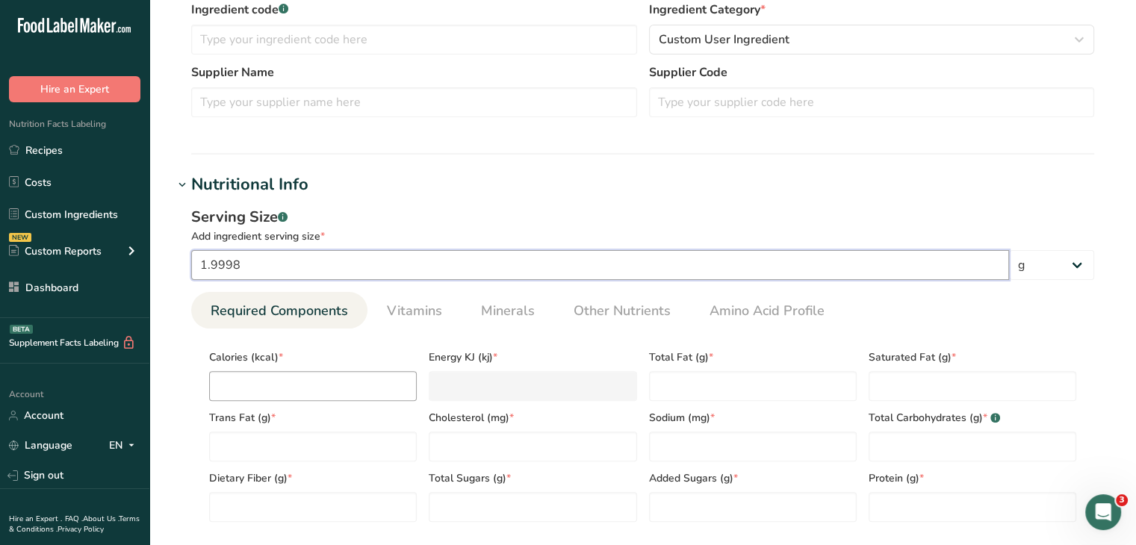
scroll to position [448, 0]
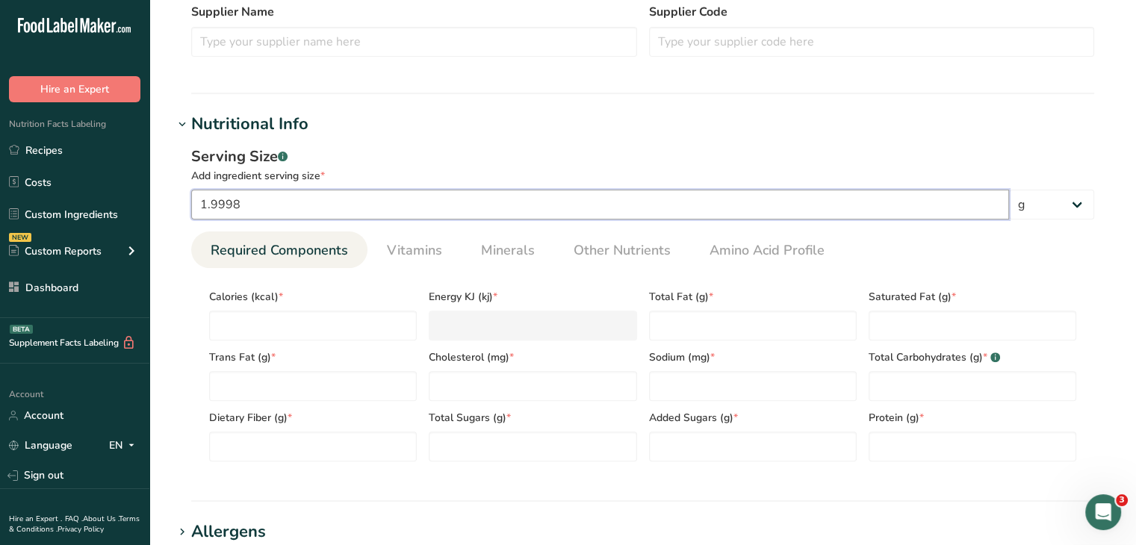
drag, startPoint x: 341, startPoint y: 210, endPoint x: 196, endPoint y: 213, distance: 144.2
click at [196, 213] on input "1.9998" at bounding box center [600, 205] width 818 height 30
type input "2"
click at [356, 297] on span "Calories (kcal) *" at bounding box center [313, 297] width 208 height 16
click at [354, 318] on input "number" at bounding box center [313, 326] width 208 height 30
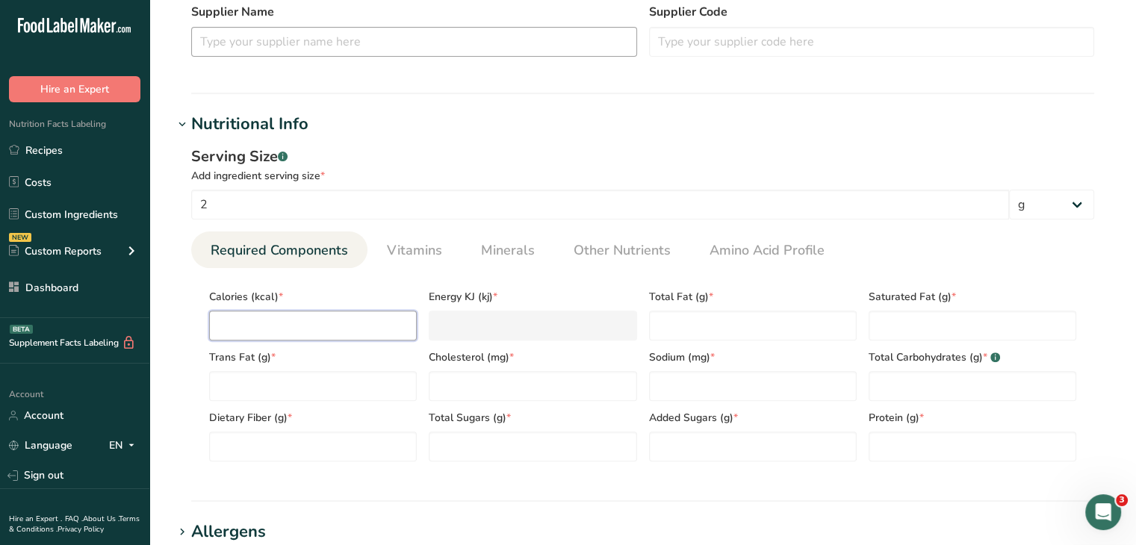
type input "3"
type KJ "12.6"
type input "3"
click at [797, 312] on Fat "number" at bounding box center [753, 326] width 208 height 30
type Fat "0"
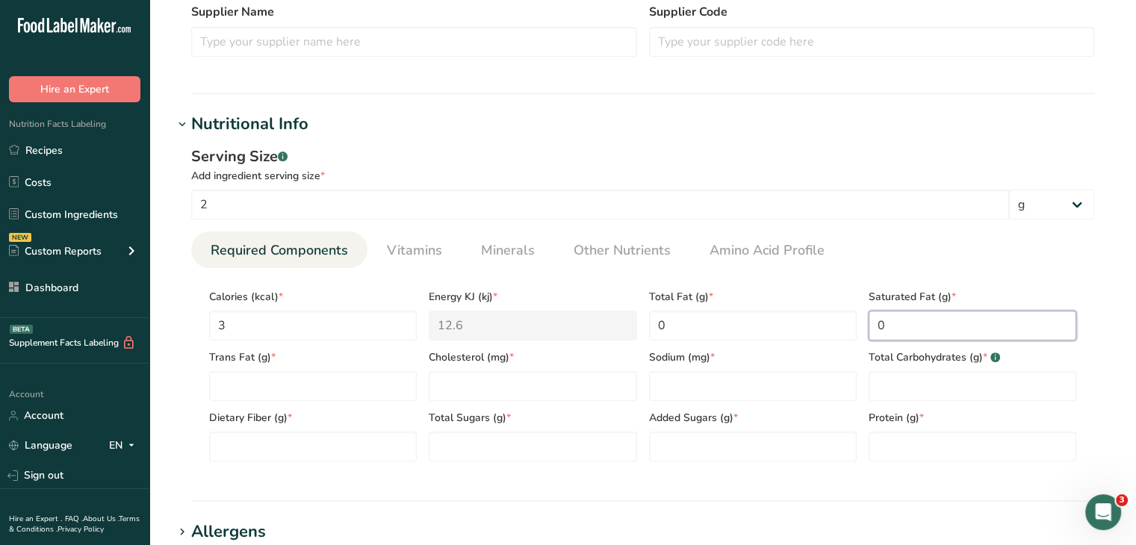
type Fat "0"
type input "0"
type Carbohydrates "2"
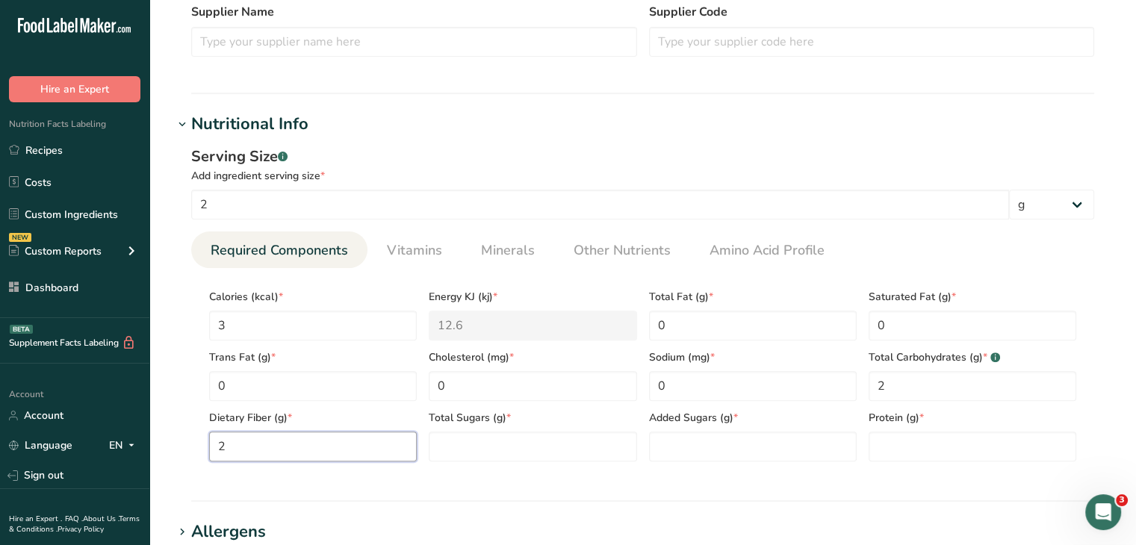
type Fiber "2"
type Sugars "0"
type input "0"
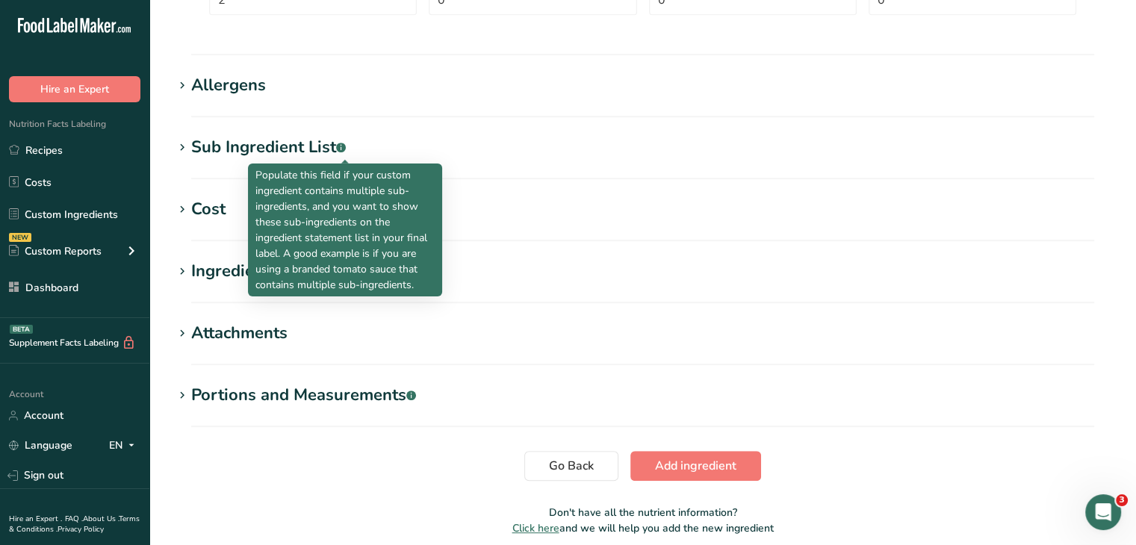
scroll to position [958, 0]
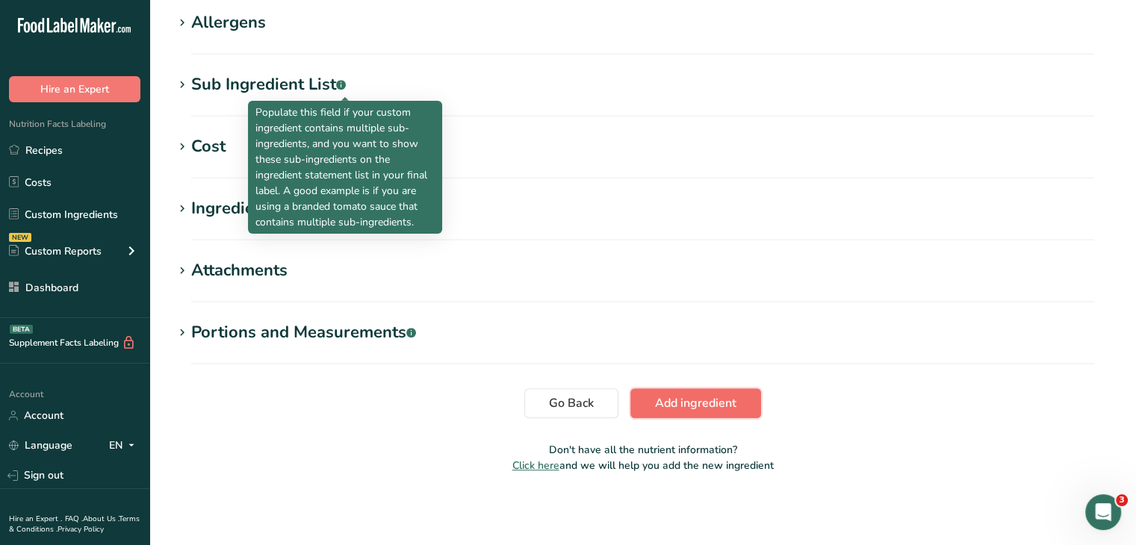
click at [740, 406] on button "Add ingredient" at bounding box center [696, 403] width 131 height 30
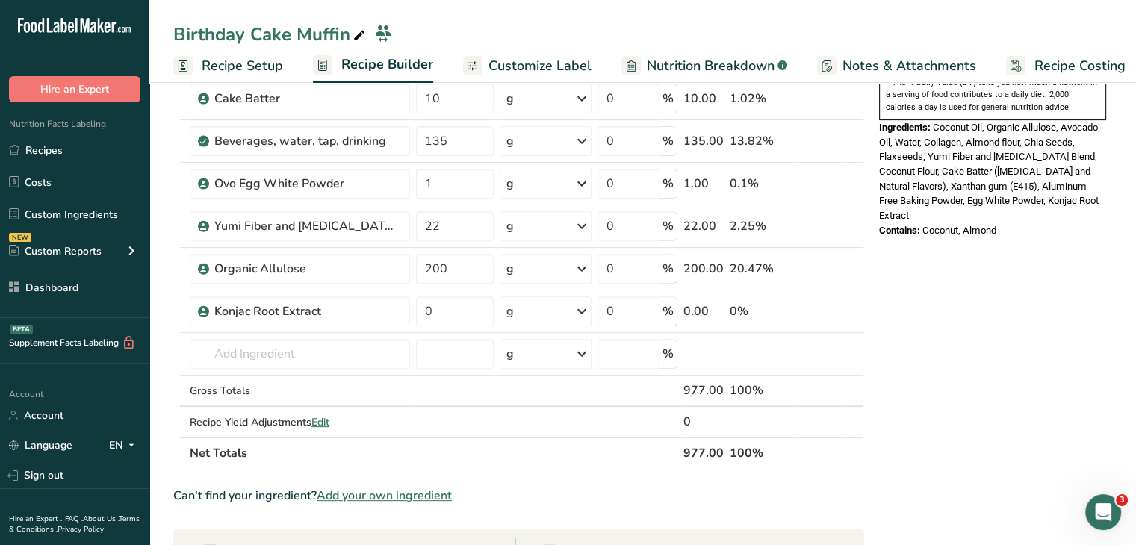
scroll to position [672, 0]
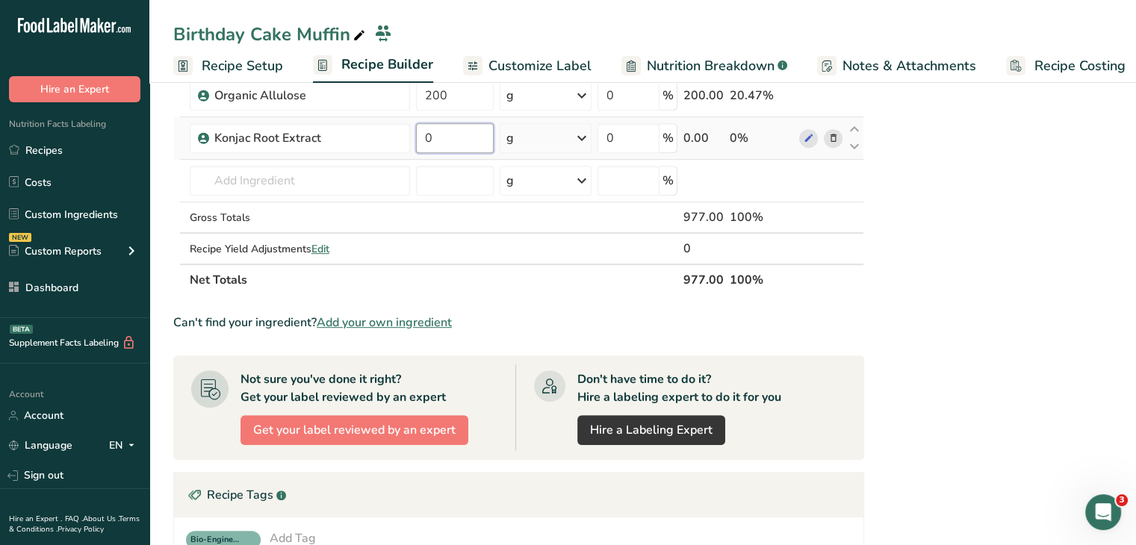
click at [430, 123] on input "0" at bounding box center [455, 138] width 78 height 30
type input "8"
click at [974, 279] on div "Nutrition Facts 1 Serving Per Container Serving Size 977g Amount Per Serving Ca…" at bounding box center [992, 166] width 239 height 1475
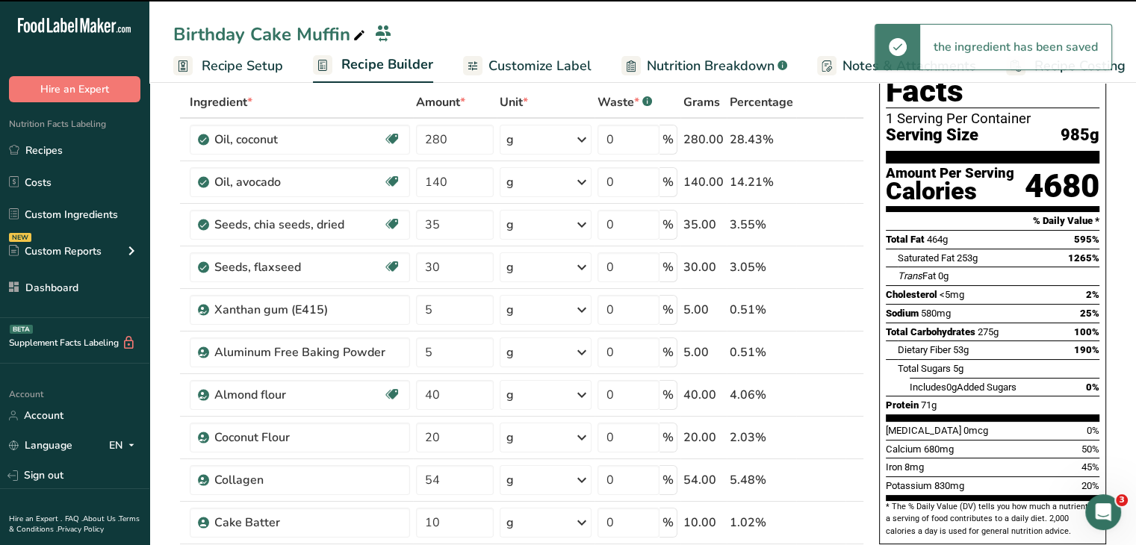
scroll to position [0, 0]
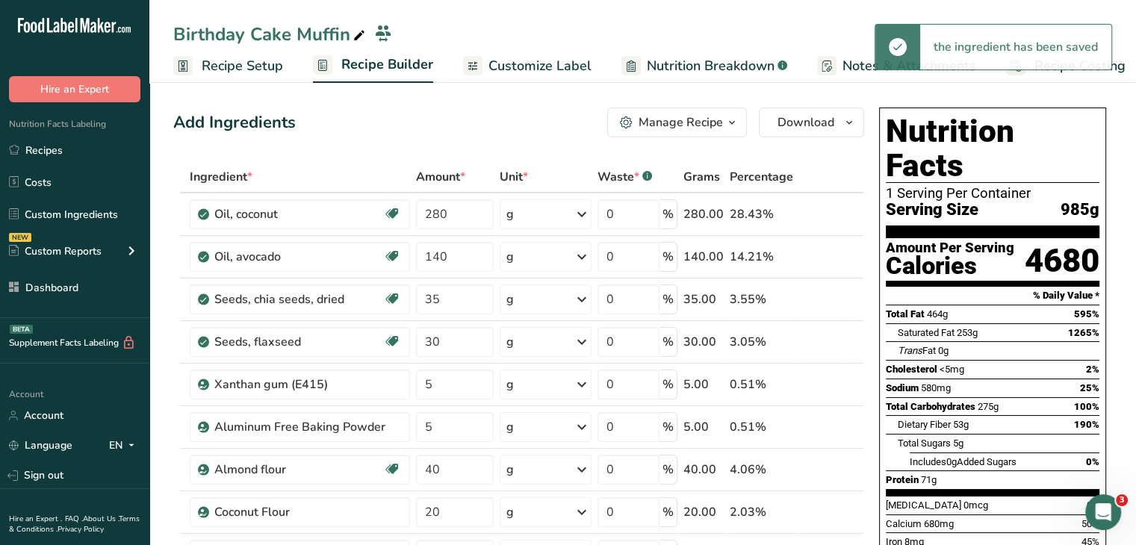
click at [242, 69] on span "Recipe Setup" at bounding box center [242, 66] width 81 height 20
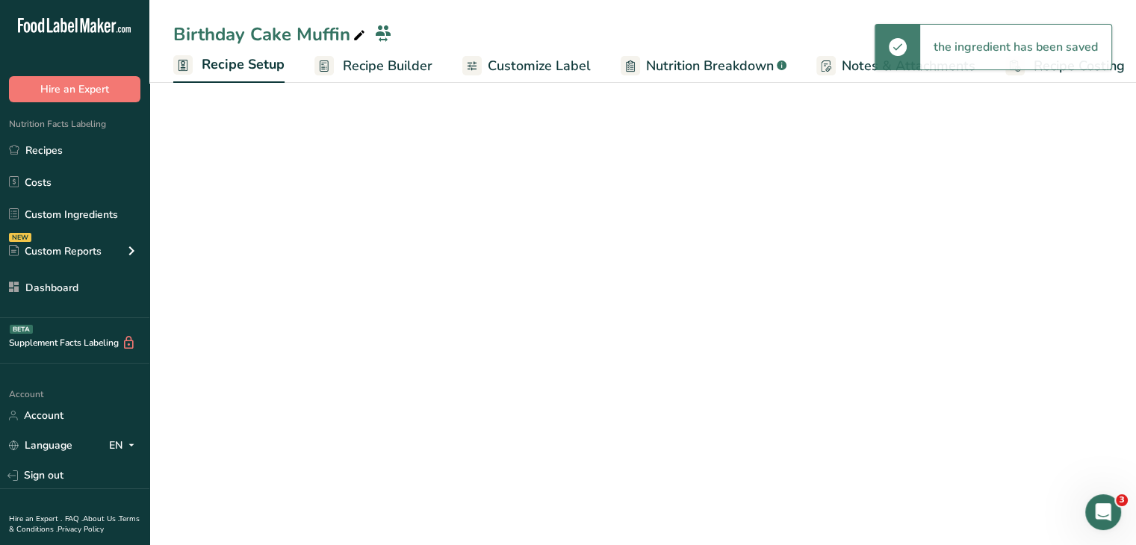
scroll to position [0, 5]
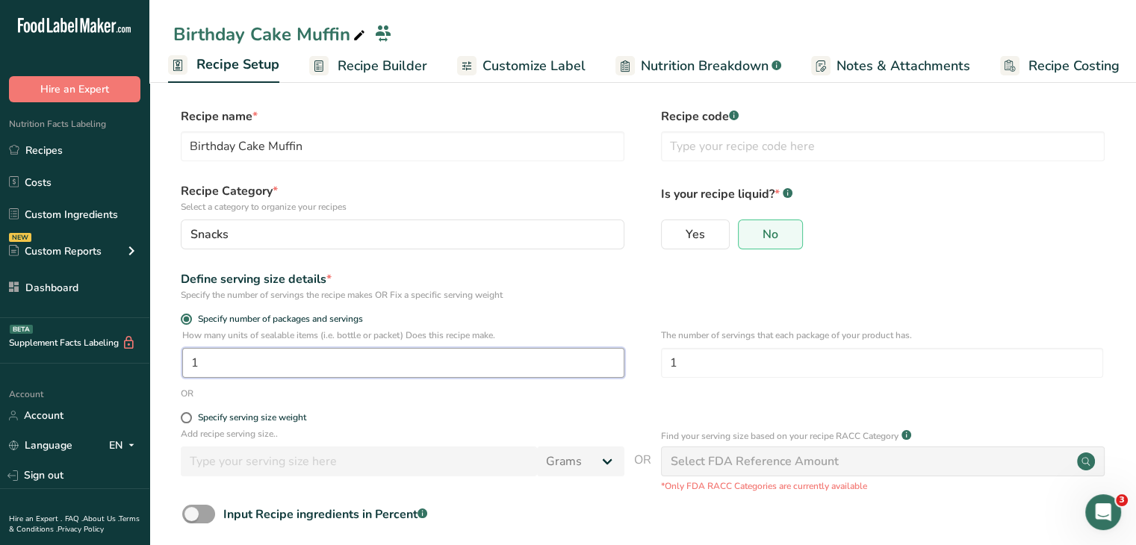
drag, startPoint x: 334, startPoint y: 368, endPoint x: 187, endPoint y: 362, distance: 147.3
click at [187, 362] on input "1" at bounding box center [403, 363] width 442 height 30
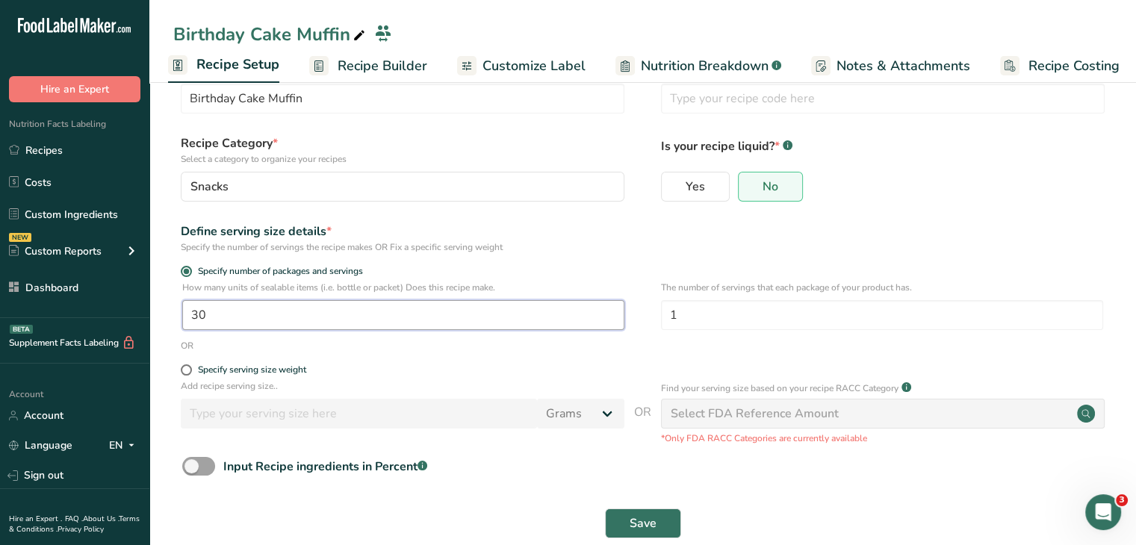
scroll to position [75, 0]
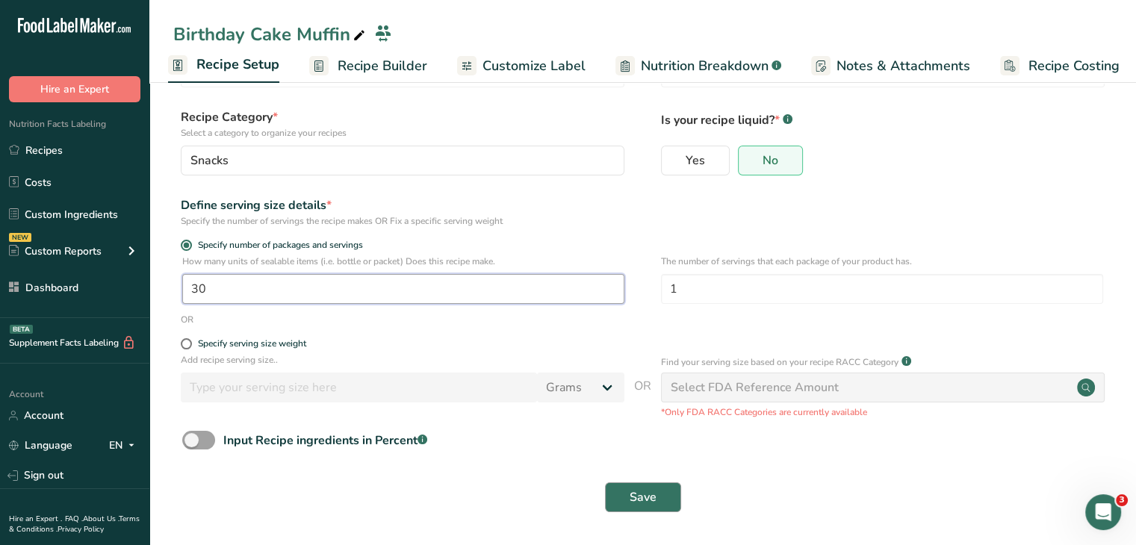
type input "30"
click at [669, 504] on button "Save" at bounding box center [643, 498] width 76 height 30
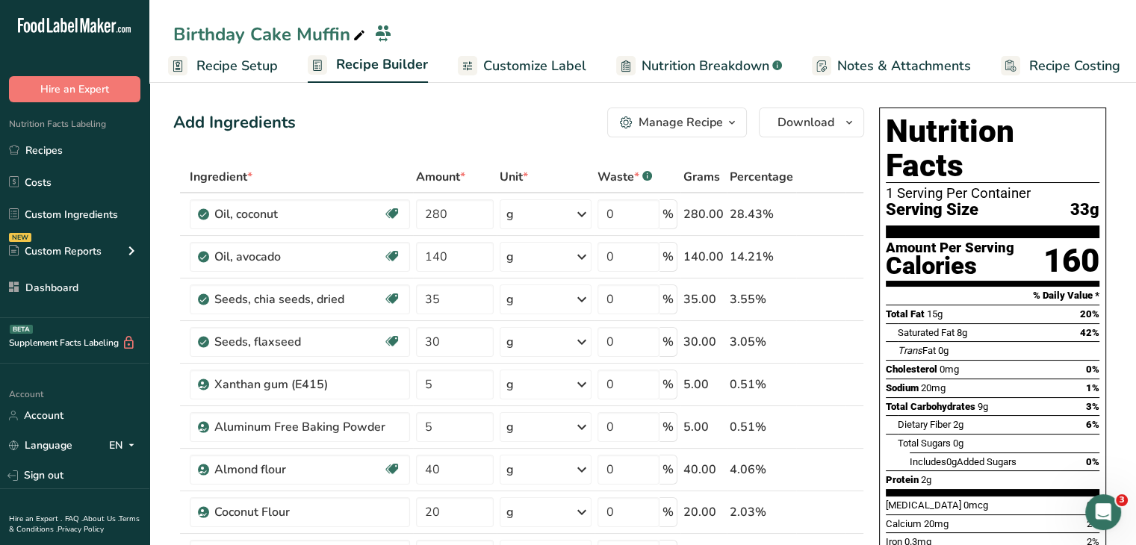
click at [224, 70] on span "Recipe Setup" at bounding box center [236, 66] width 81 height 20
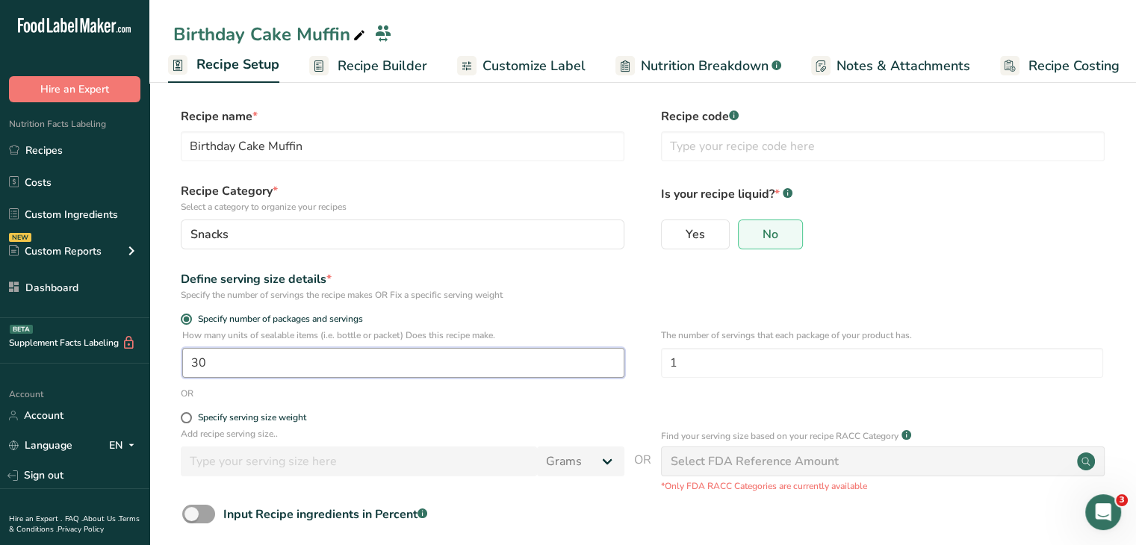
drag, startPoint x: 250, startPoint y: 368, endPoint x: 176, endPoint y: 367, distance: 73.2
click at [176, 367] on div "How many units of sealable items (i.e. bottle or packet) Does this recipe make.…" at bounding box center [642, 358] width 939 height 58
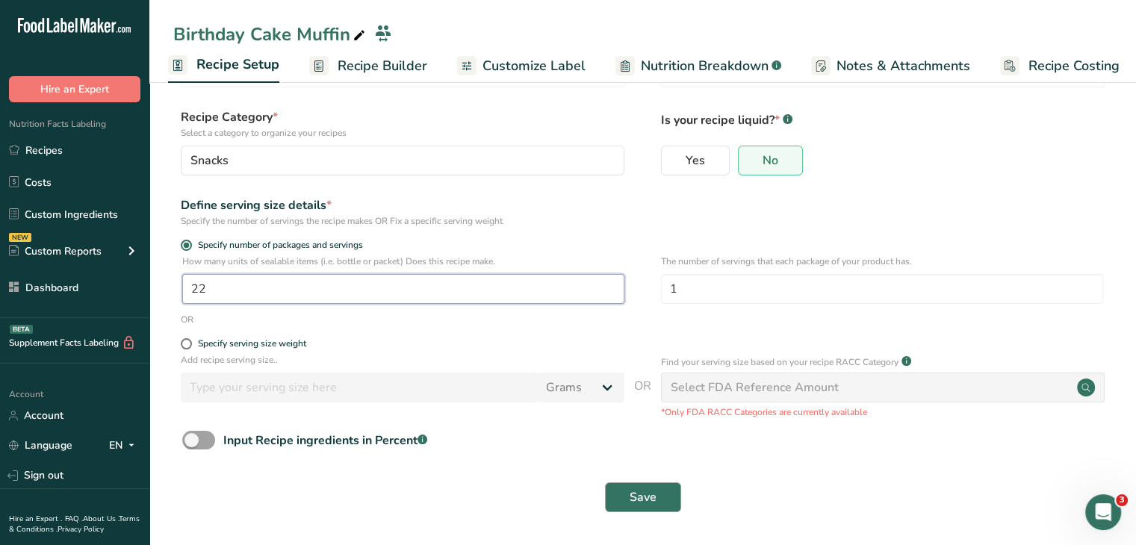
type input "22"
click at [666, 489] on button "Save" at bounding box center [643, 498] width 76 height 30
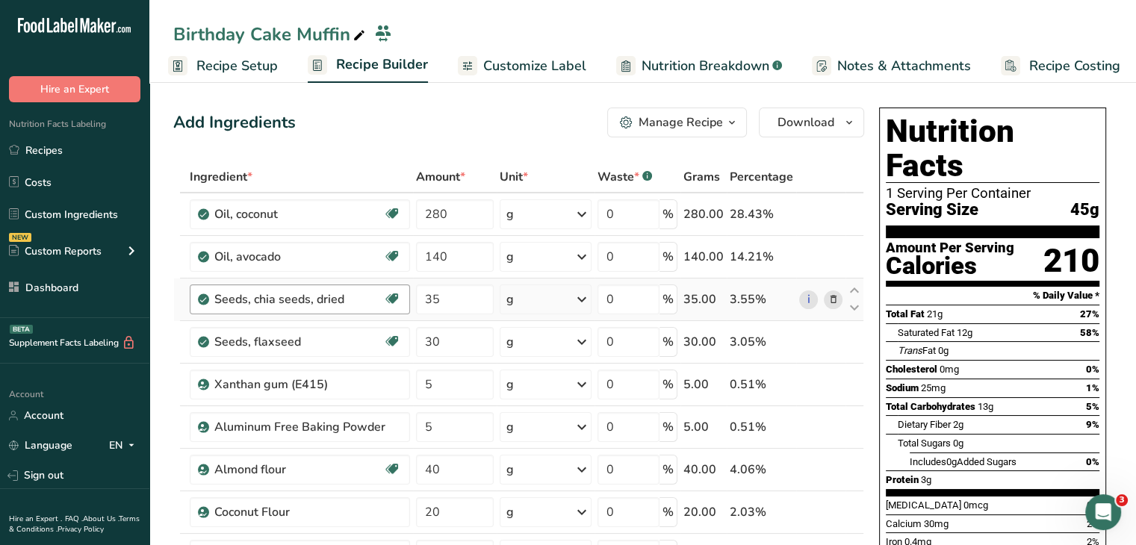
click at [267, 66] on span "Recipe Setup" at bounding box center [236, 66] width 81 height 20
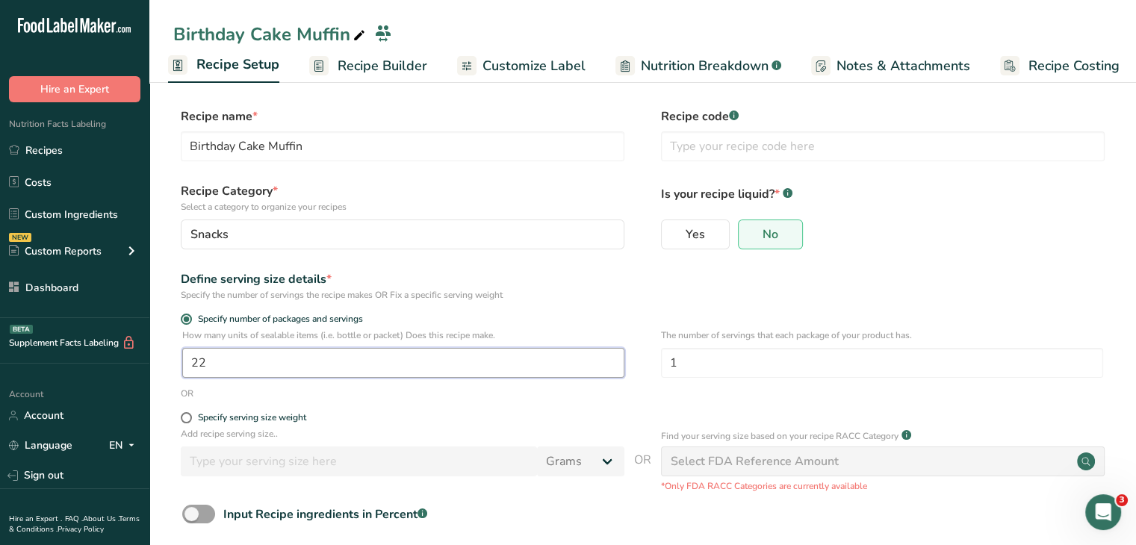
click at [251, 356] on input "22" at bounding box center [403, 363] width 442 height 30
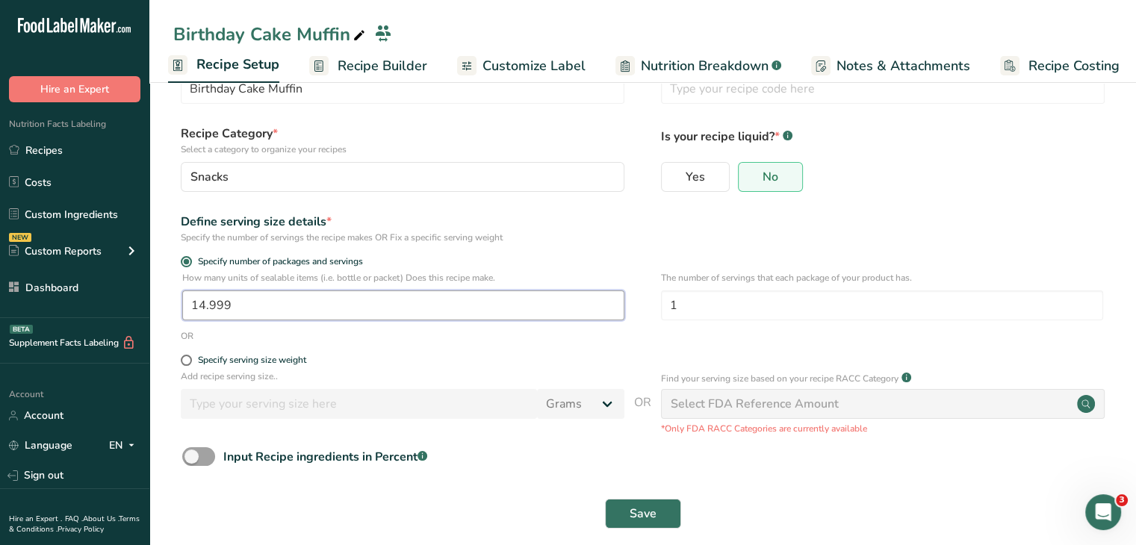
scroll to position [75, 0]
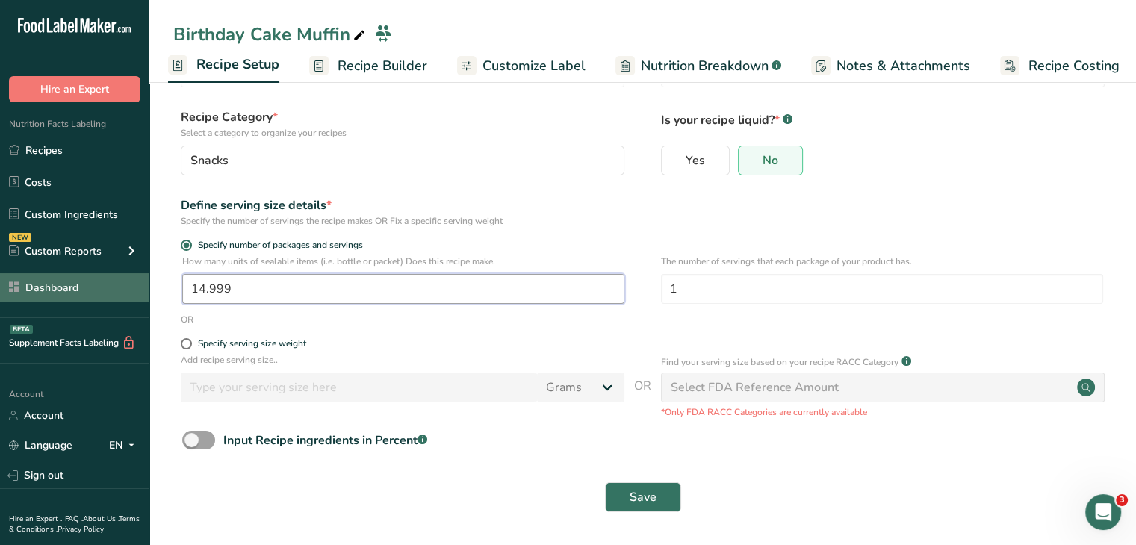
drag, startPoint x: 374, startPoint y: 279, endPoint x: 123, endPoint y: 282, distance: 251.0
click at [123, 282] on div ".a-20{fill:#fff;} Hire an Expert Nutrition Facts Labeling Recipes Costs Custom …" at bounding box center [568, 235] width 1136 height 619
type input "15"
click at [662, 487] on button "Save" at bounding box center [643, 498] width 76 height 30
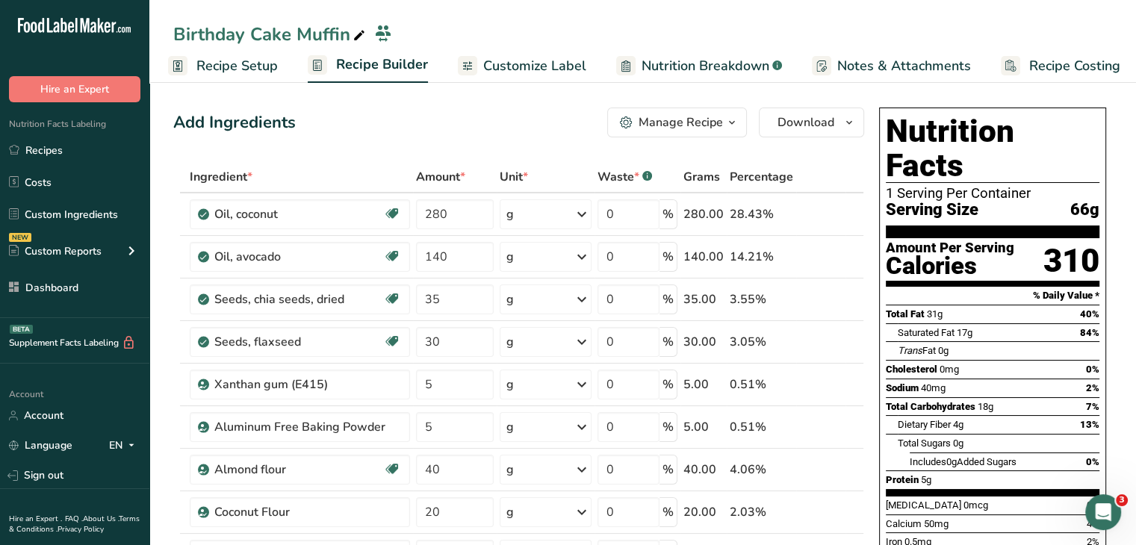
click at [229, 77] on link "Recipe Setup" at bounding box center [223, 66] width 110 height 34
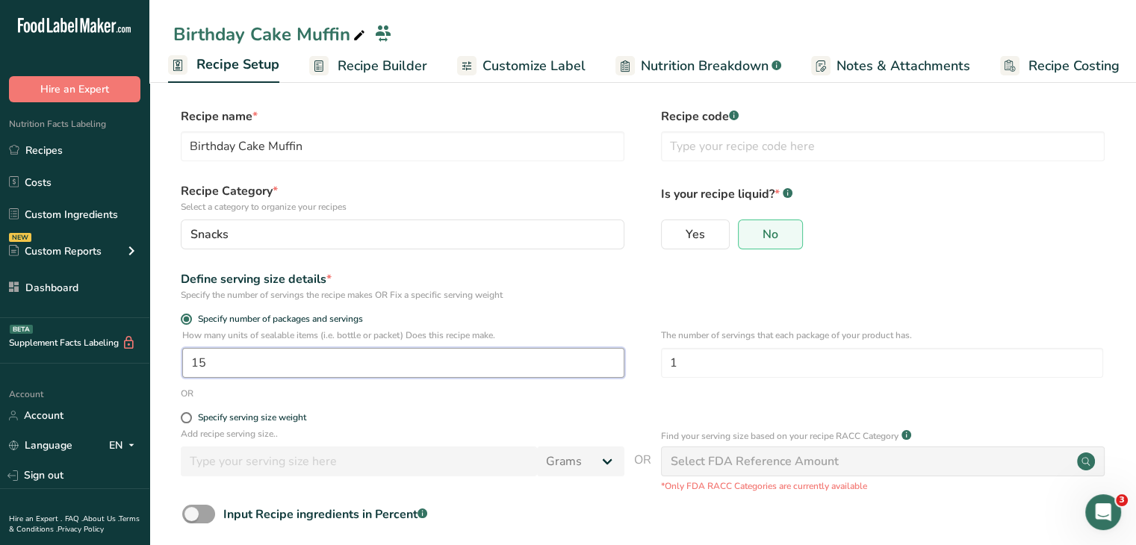
click at [354, 365] on input "15" at bounding box center [403, 363] width 442 height 30
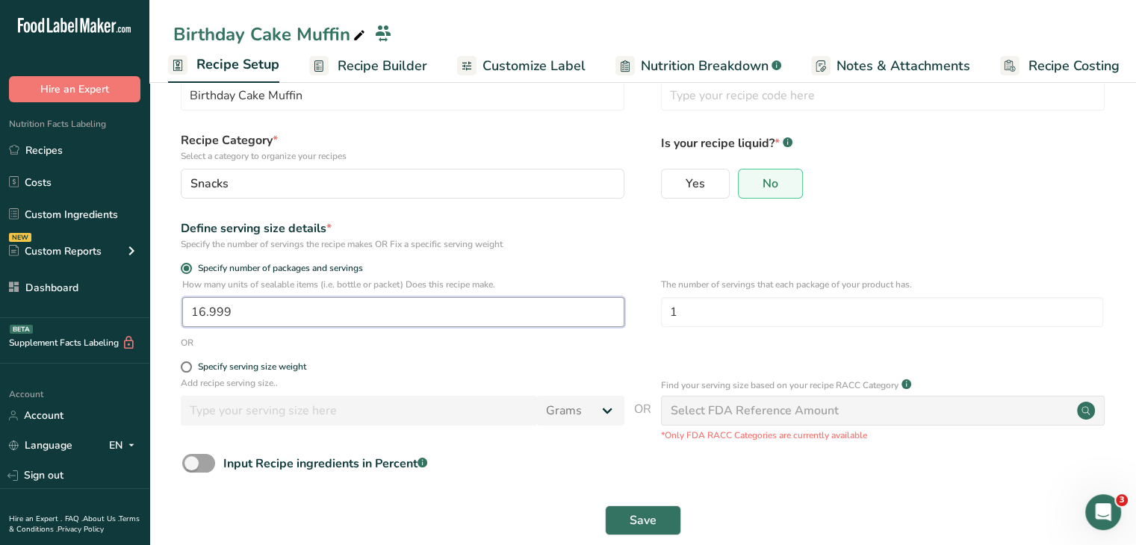
scroll to position [75, 0]
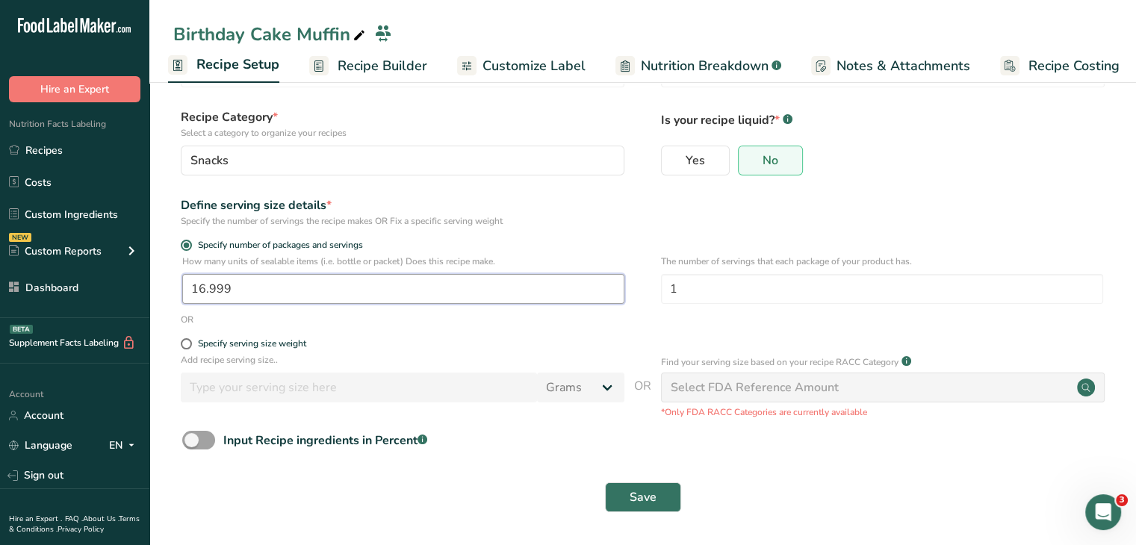
drag, startPoint x: 388, startPoint y: 293, endPoint x: 198, endPoint y: 285, distance: 190.6
click at [198, 288] on input "16.999" at bounding box center [403, 289] width 442 height 30
type input "17"
click at [654, 487] on button "Save" at bounding box center [643, 498] width 76 height 30
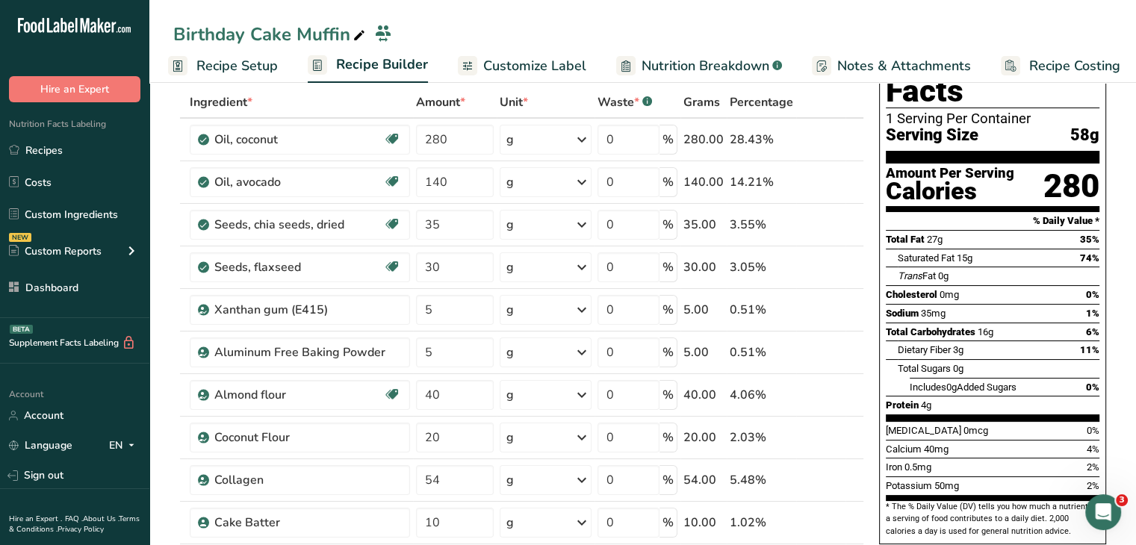
click at [236, 72] on span "Recipe Setup" at bounding box center [236, 66] width 81 height 20
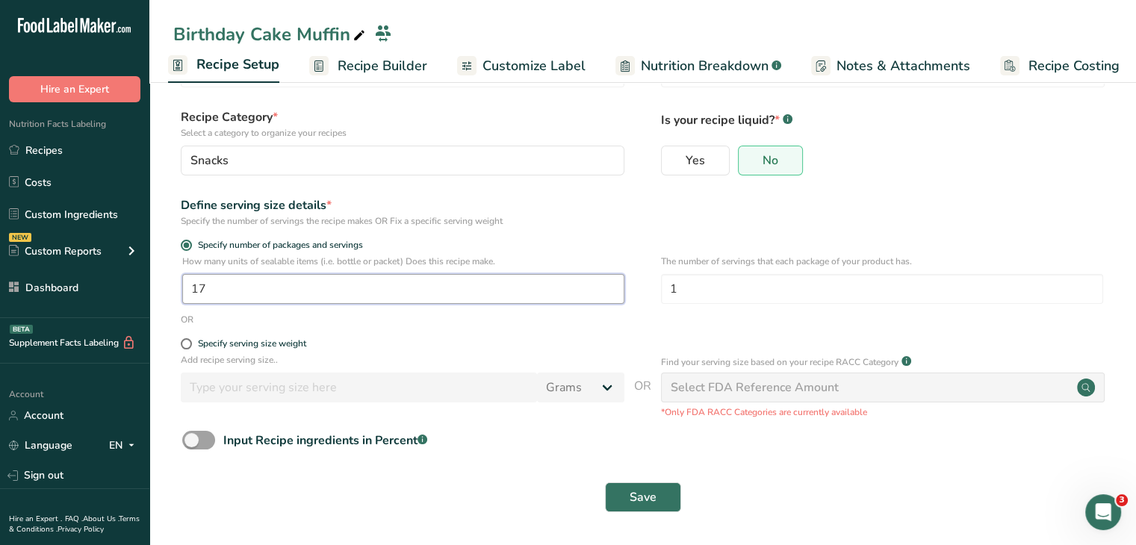
click at [268, 274] on input "17" at bounding box center [403, 289] width 442 height 30
type input "16"
click at [641, 489] on span "Save" at bounding box center [643, 498] width 27 height 18
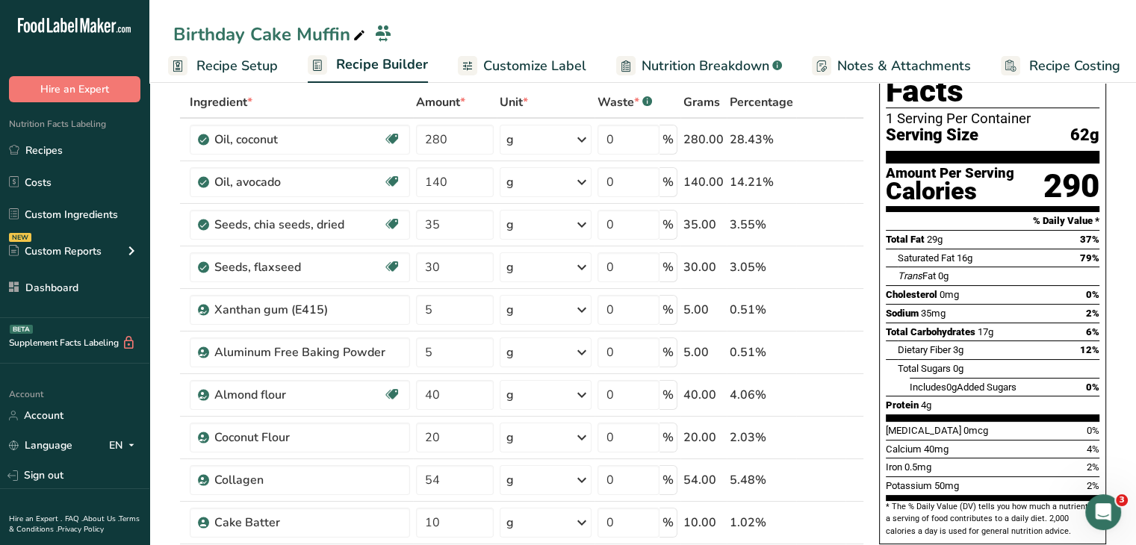
click at [267, 66] on span "Recipe Setup" at bounding box center [236, 66] width 81 height 20
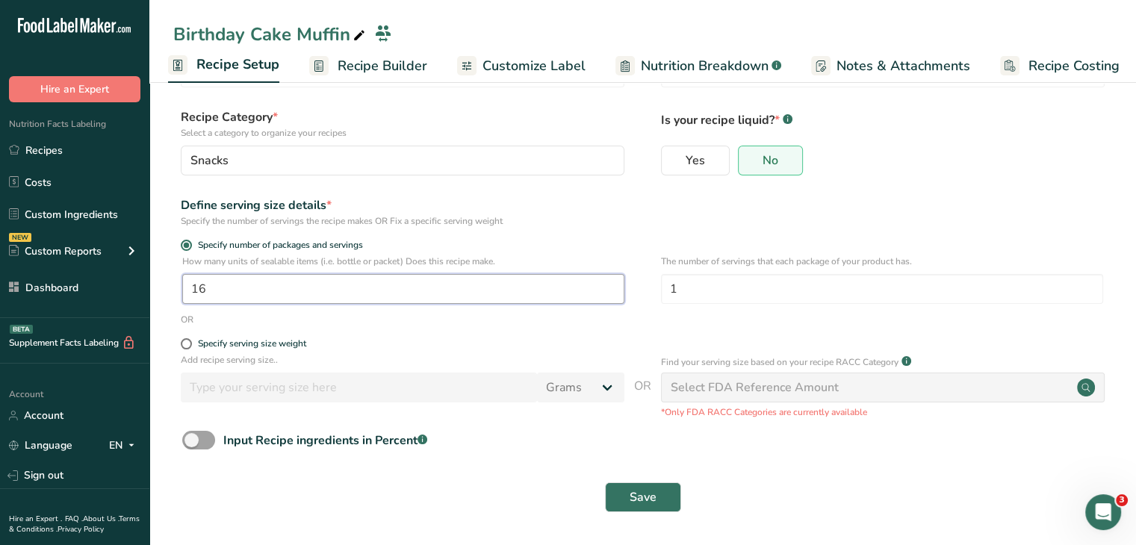
click at [236, 291] on input "16" at bounding box center [403, 289] width 442 height 30
type input "16.5"
click at [641, 501] on span "Save" at bounding box center [643, 498] width 27 height 18
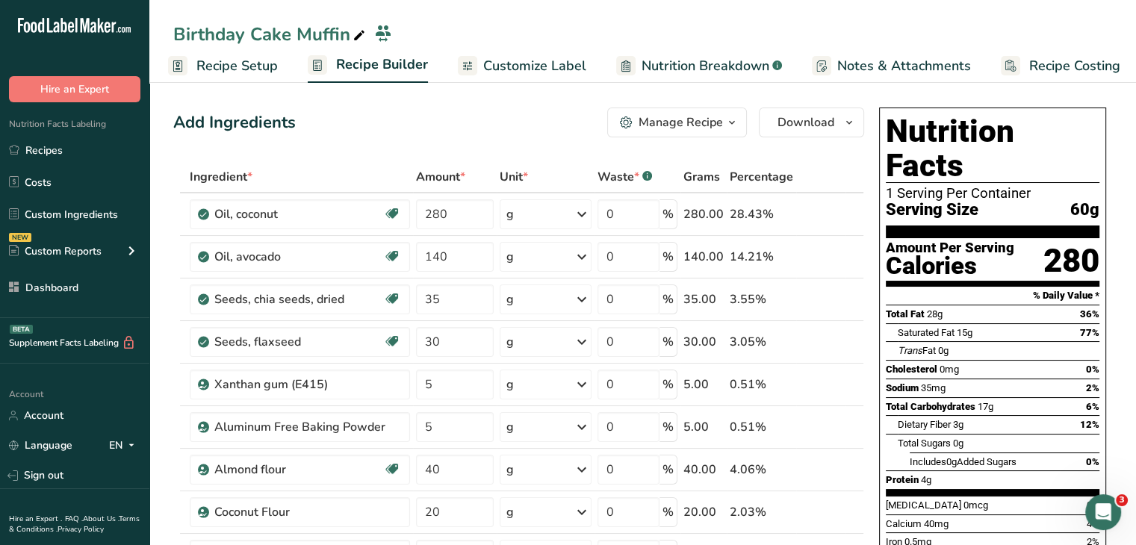
click at [573, 54] on link "Customize Label" at bounding box center [522, 66] width 128 height 34
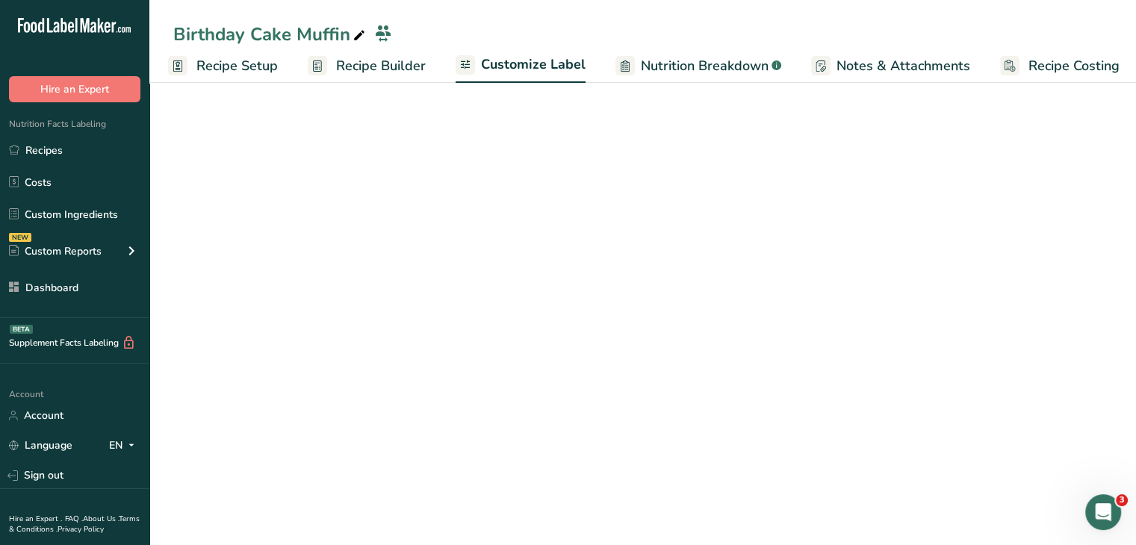
scroll to position [0, 13]
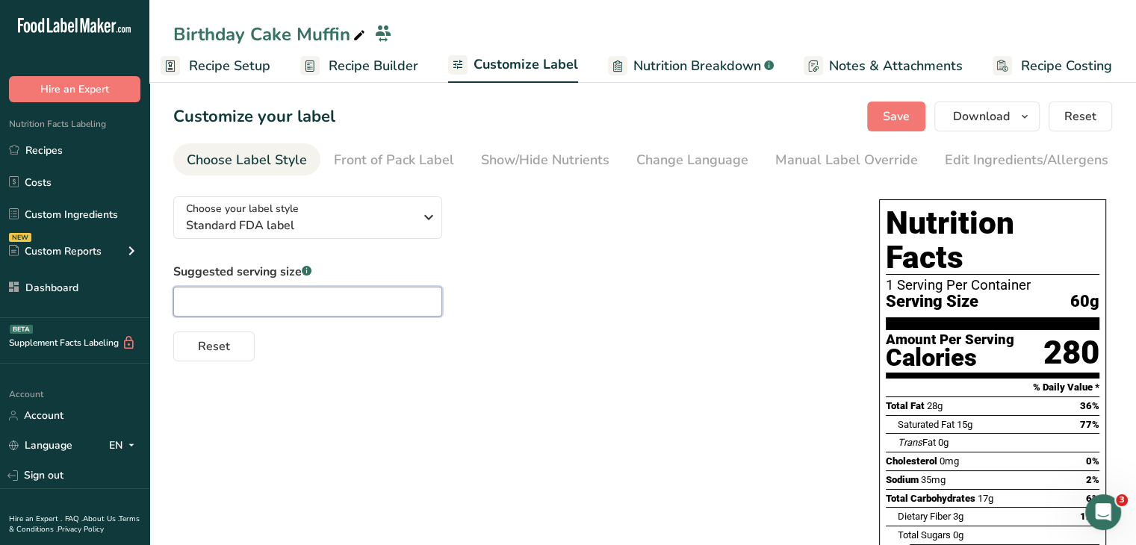
click at [310, 306] on input "text" at bounding box center [307, 302] width 269 height 30
type input "1 Muffin"
click at [876, 108] on button "Save" at bounding box center [896, 117] width 58 height 30
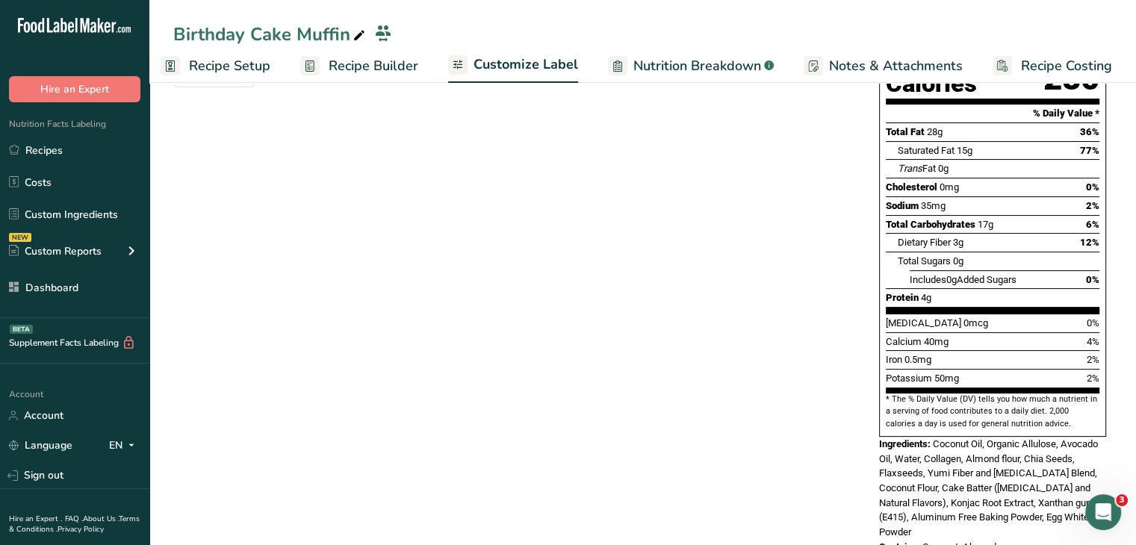
scroll to position [0, 0]
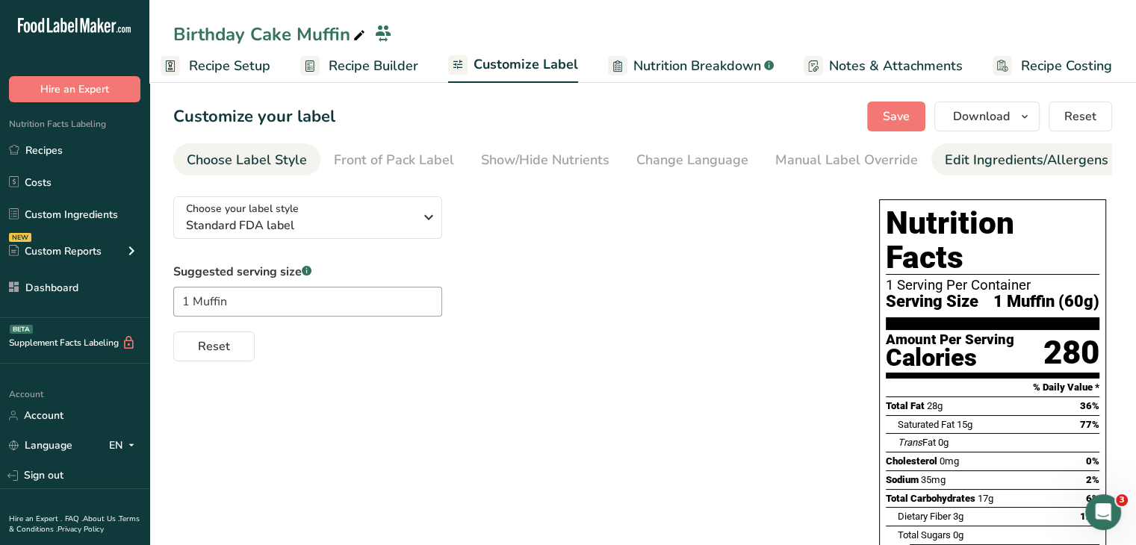
click at [990, 165] on div "Edit Ingredients/Allergens List" at bounding box center [1040, 160] width 190 height 20
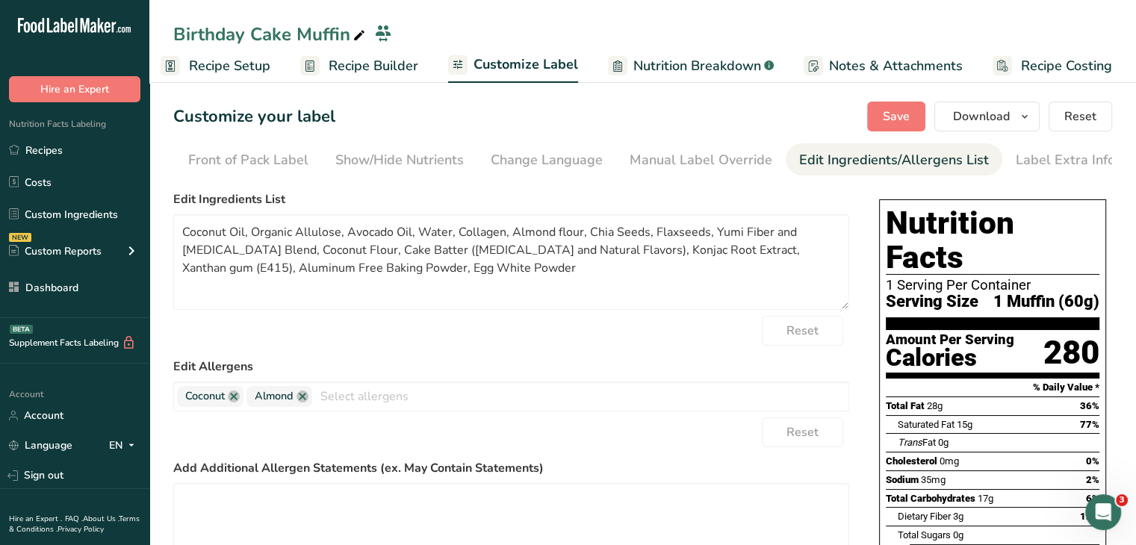
scroll to position [0, 146]
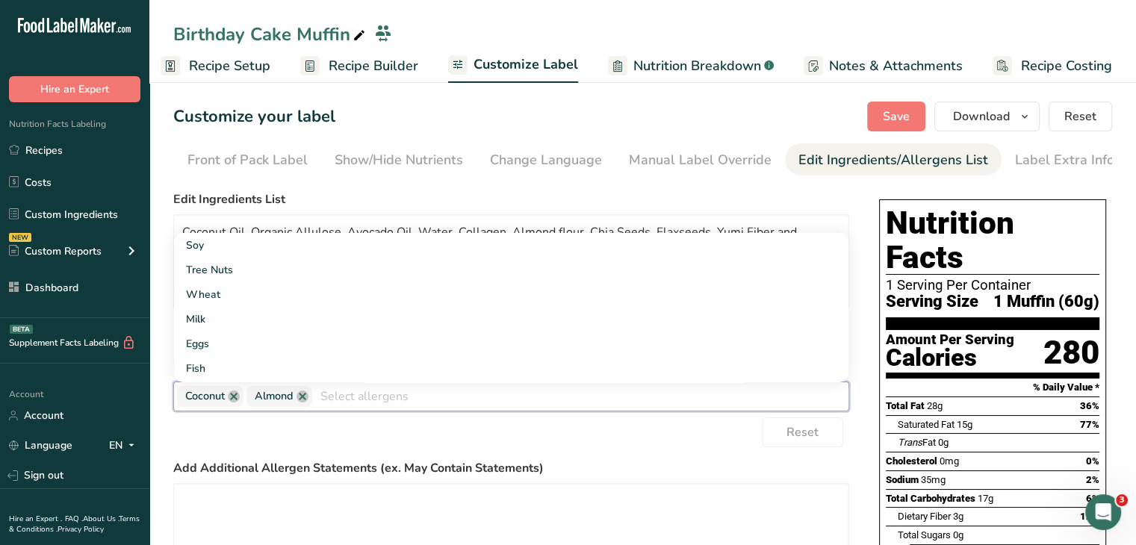
click at [429, 391] on input "text" at bounding box center [580, 396] width 536 height 23
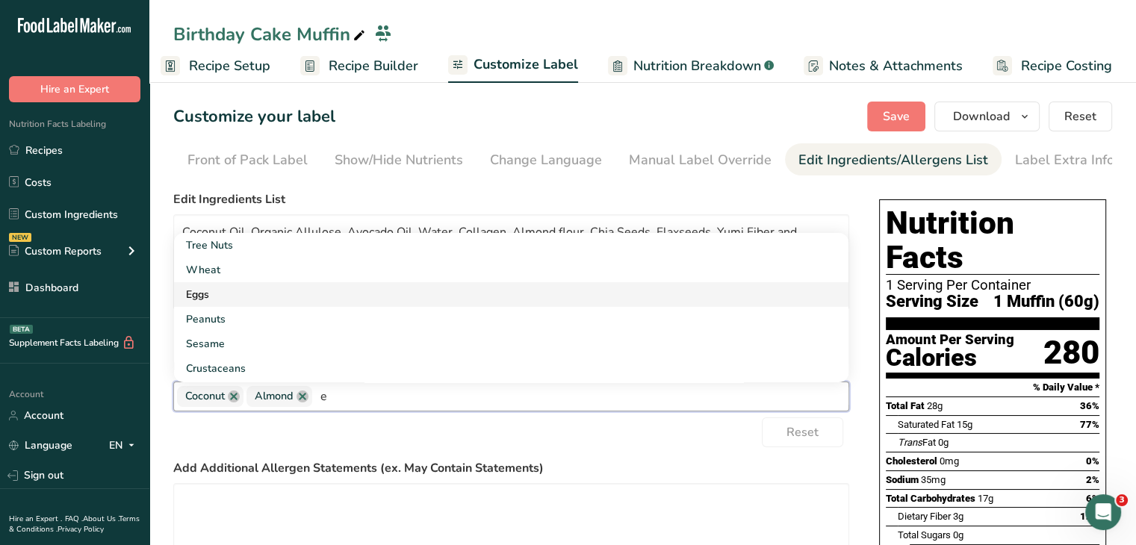
type input "e"
click at [329, 303] on link "Eggs" at bounding box center [511, 294] width 675 height 25
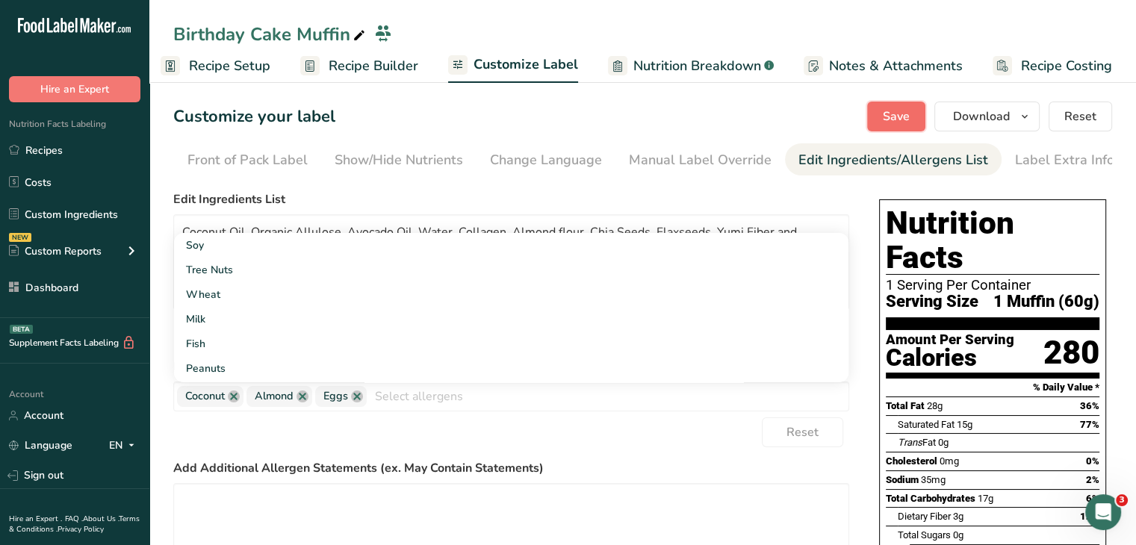
click at [896, 117] on span "Save" at bounding box center [896, 117] width 27 height 18
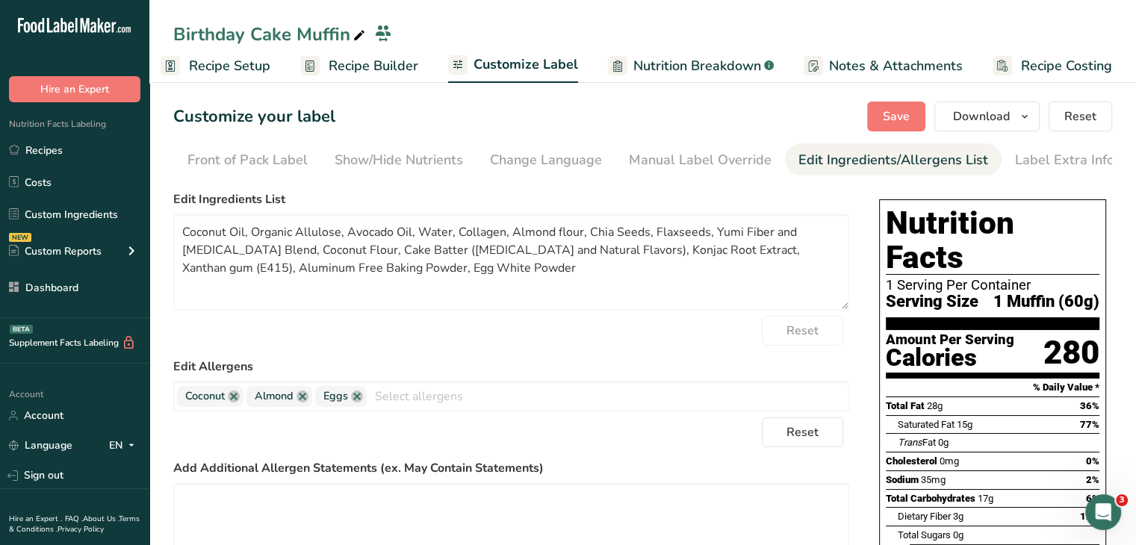
click at [375, 68] on span "Recipe Builder" at bounding box center [374, 66] width 90 height 20
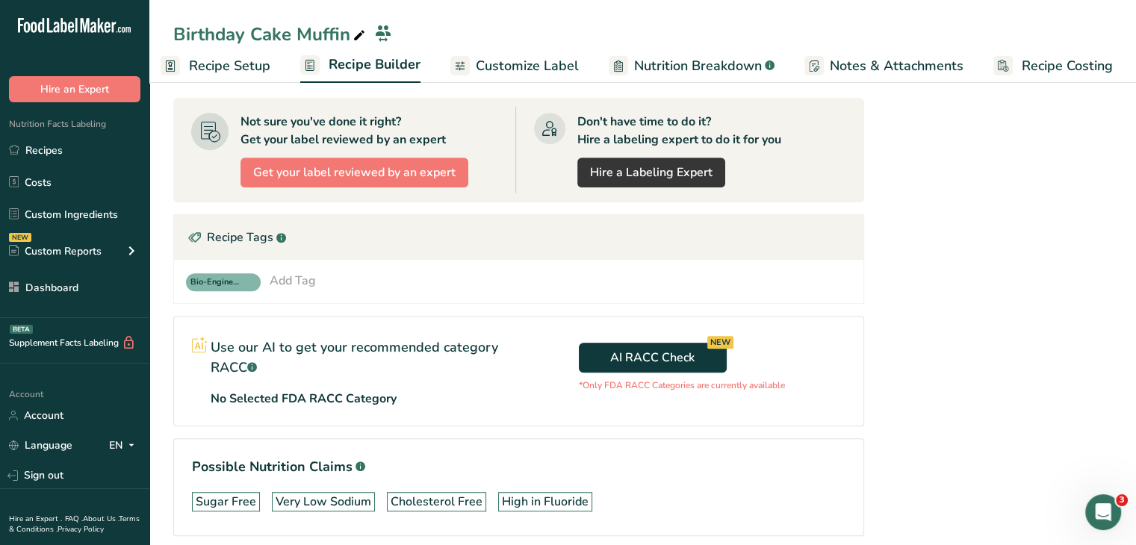
scroll to position [987, 0]
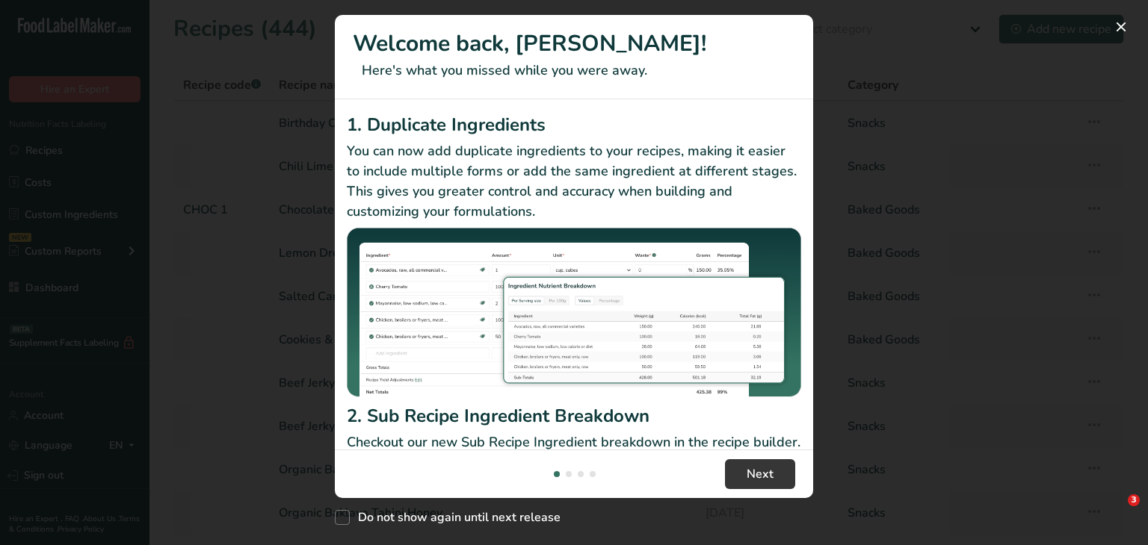
click at [1098, 72] on div "New Features" at bounding box center [574, 272] width 1148 height 545
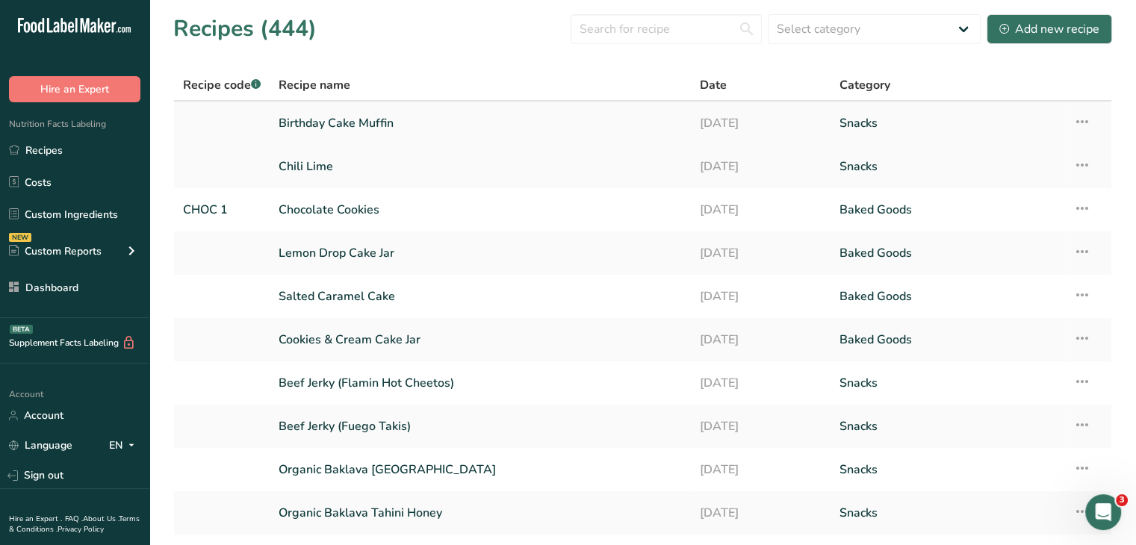
click at [391, 128] on link "Birthday Cake Muffin" at bounding box center [480, 123] width 403 height 31
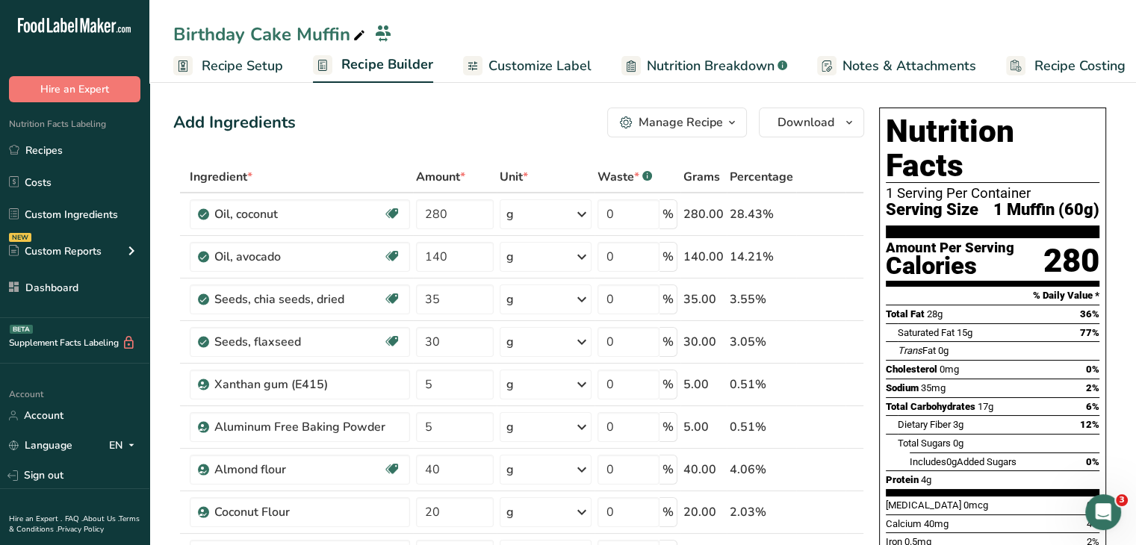
click at [589, 68] on ul "Recipe Setup Recipe Builder Customize Label Nutrition Breakdown .a-a{fill:#3473…" at bounding box center [652, 65] width 1006 height 35
click at [574, 65] on span "Customize Label" at bounding box center [540, 66] width 103 height 20
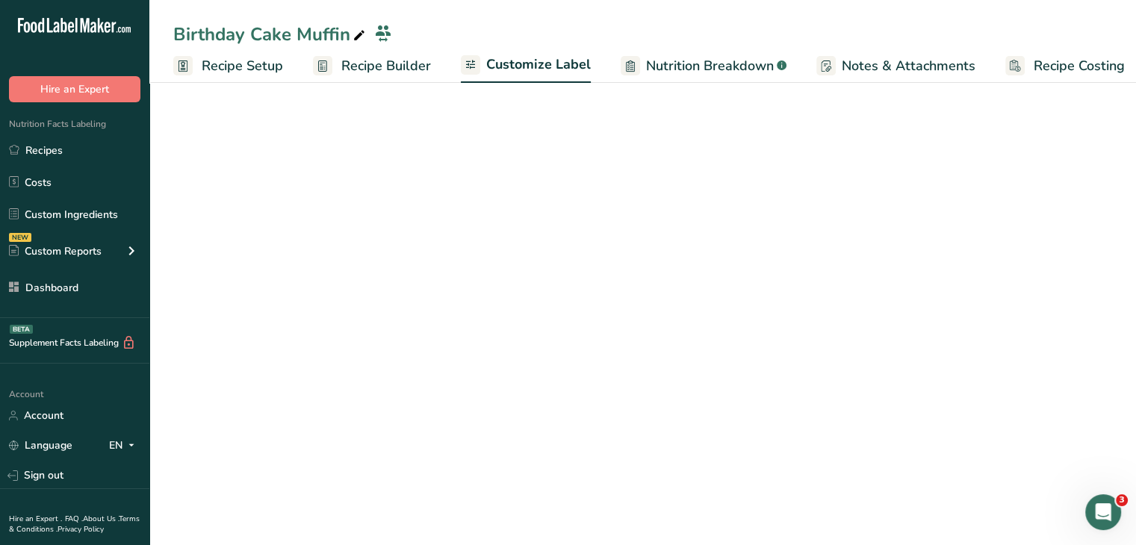
scroll to position [0, 13]
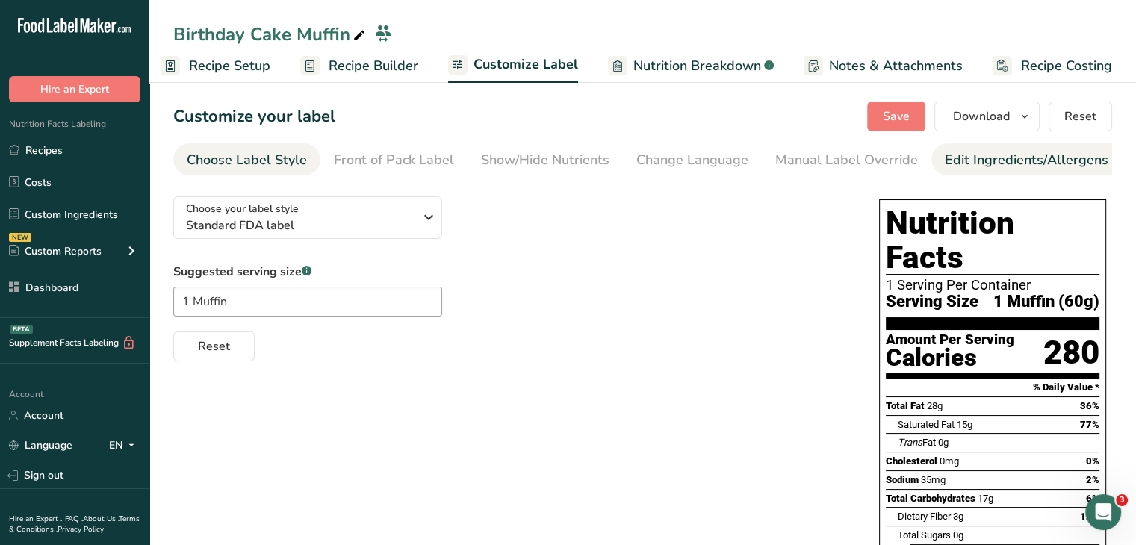
click at [982, 152] on div "Edit Ingredients/Allergens List" at bounding box center [1040, 160] width 190 height 20
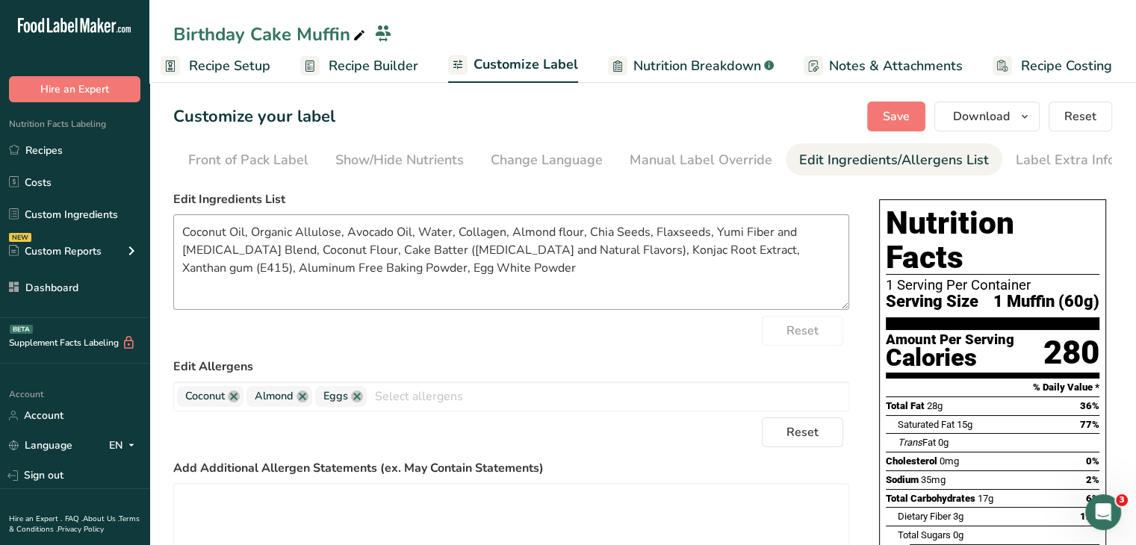
scroll to position [0, 146]
click at [491, 239] on textarea "Coconut Oil, Organic Allulose, Avocado Oil, Water, Collagen, Almond flour, Chia…" at bounding box center [511, 262] width 676 height 96
click at [567, 239] on textarea "Coconut Oil, Organic Allulose, Avocado Oil, Water, Collagen, Almond flour, Chia…" at bounding box center [511, 262] width 676 height 96
click at [559, 241] on textarea "Coconut Oil, Organic Allulose, Avocado Oil, Water, Collagen, Almond flour, Chia…" at bounding box center [511, 262] width 676 height 96
click at [908, 119] on span "Save" at bounding box center [896, 117] width 27 height 18
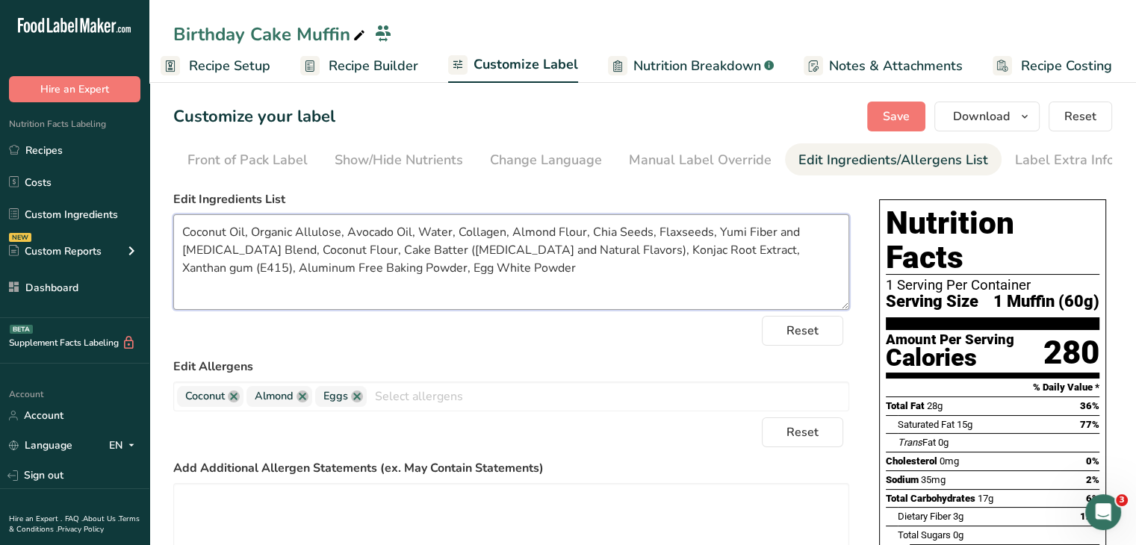
drag, startPoint x: 215, startPoint y: 270, endPoint x: 139, endPoint y: 270, distance: 76.2
click at [139, 270] on div ".a-20{fill:#fff;} Hire an Expert Nutrition Facts Labeling Recipes Costs Custom …" at bounding box center [568, 433] width 1136 height 867
click at [896, 118] on span "Save" at bounding box center [896, 117] width 27 height 18
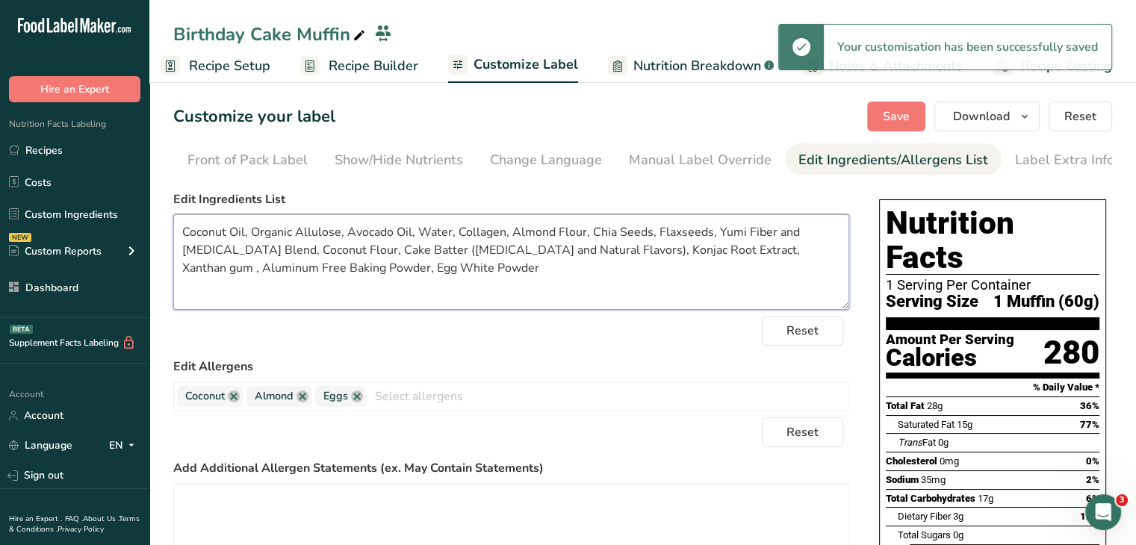
click at [812, 242] on textarea "Coconut Oil, Organic Allulose, Avocado Oil, Water, Collagen, Almond Flour, Chia…" at bounding box center [511, 262] width 676 height 96
click at [799, 258] on textarea "Coconut Oil, Organic Allulose, Avocado Oil, Water, Collagen, Almond Flour, Chia…" at bounding box center [511, 262] width 676 height 96
click at [796, 255] on textarea "Coconut Oil, Organic Allulose, Avocado Oil, Water, Collagen, Almond Flour, Chia…" at bounding box center [511, 262] width 676 height 96
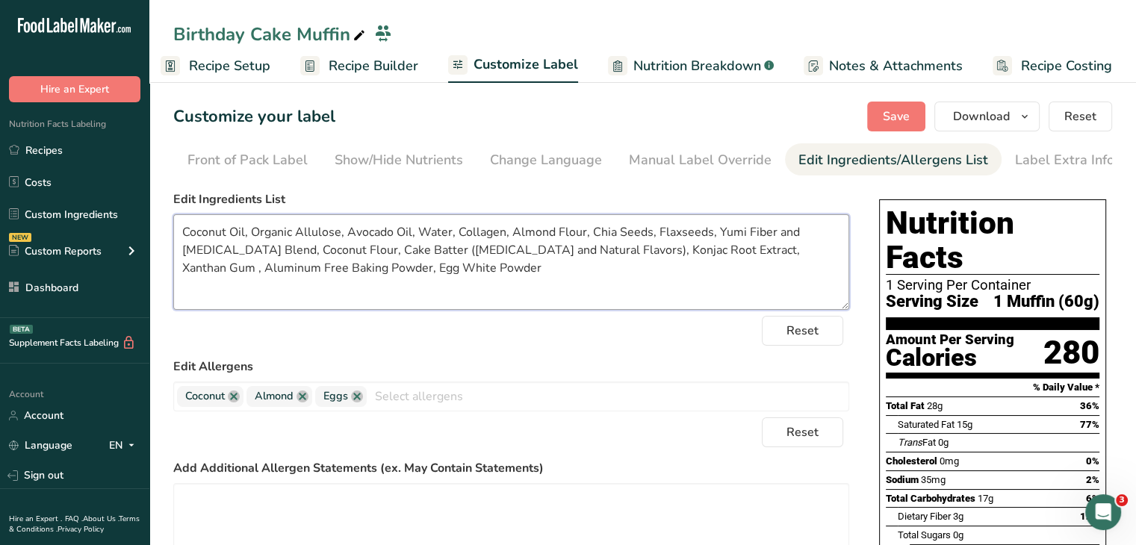
type textarea "Coconut Oil, Organic Allulose, Avocado Oil, Water, Collagen, Almond Flour, Chia…"
click at [892, 100] on section "Customize your label Save Download Choose what to show on your downloaded label…" at bounding box center [642, 465] width 987 height 775
click at [893, 105] on button "Save" at bounding box center [896, 117] width 58 height 30
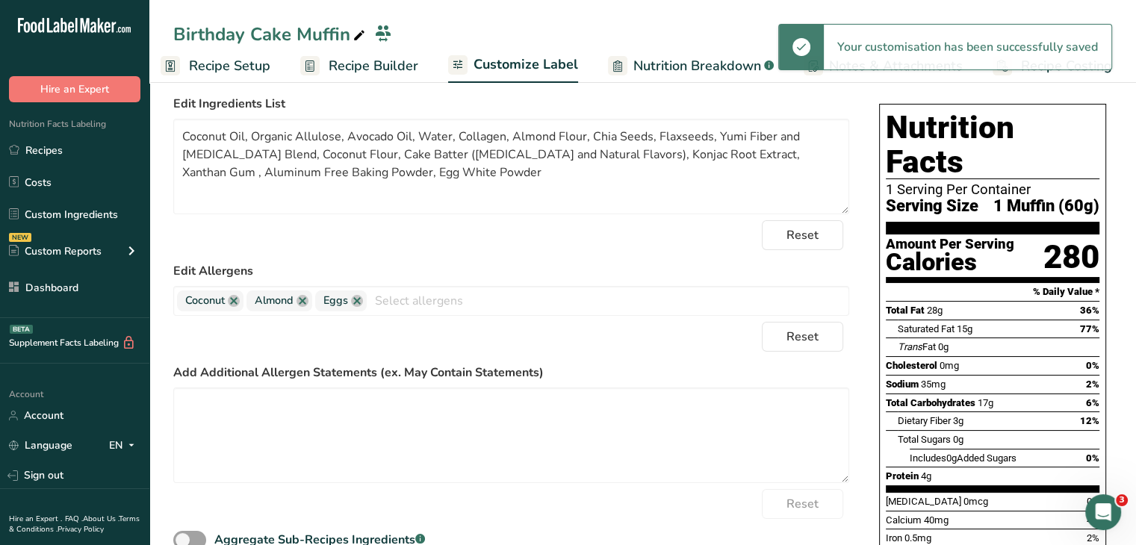
scroll to position [0, 0]
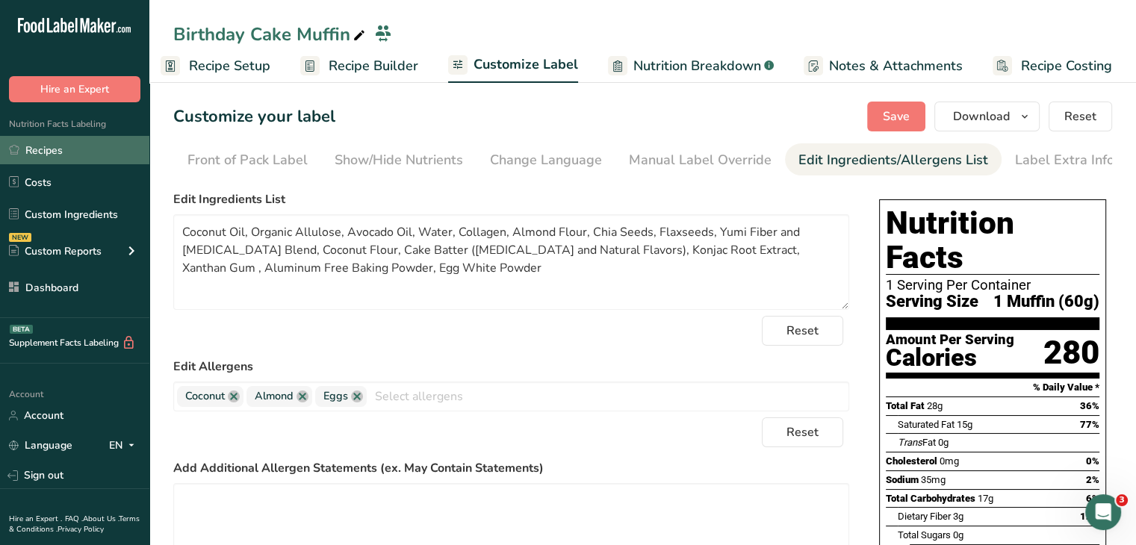
click at [119, 153] on link "Recipes" at bounding box center [74, 150] width 149 height 28
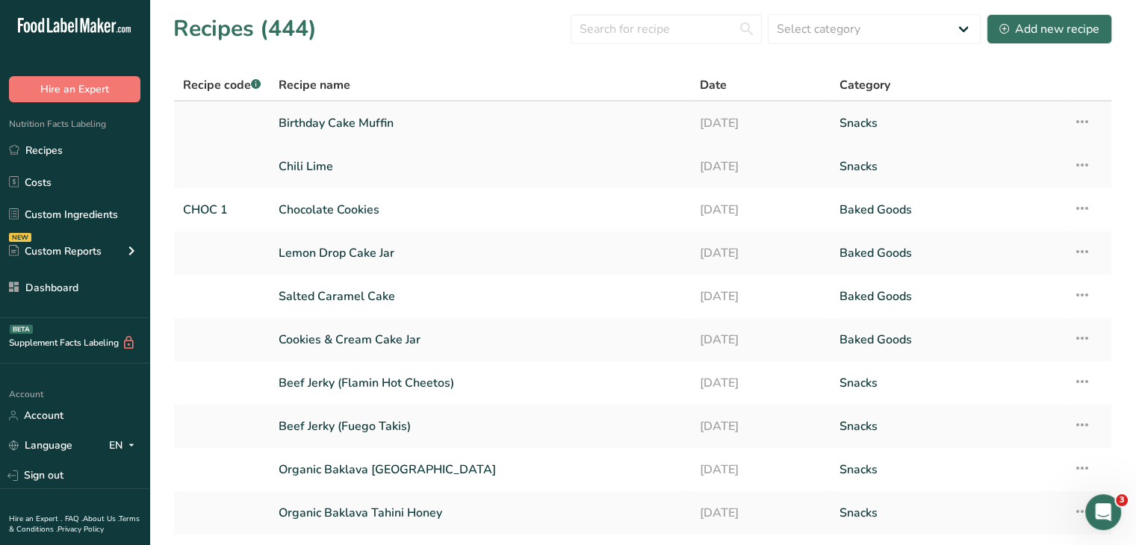
click at [374, 123] on link "Birthday Cake Muffin" at bounding box center [480, 123] width 403 height 31
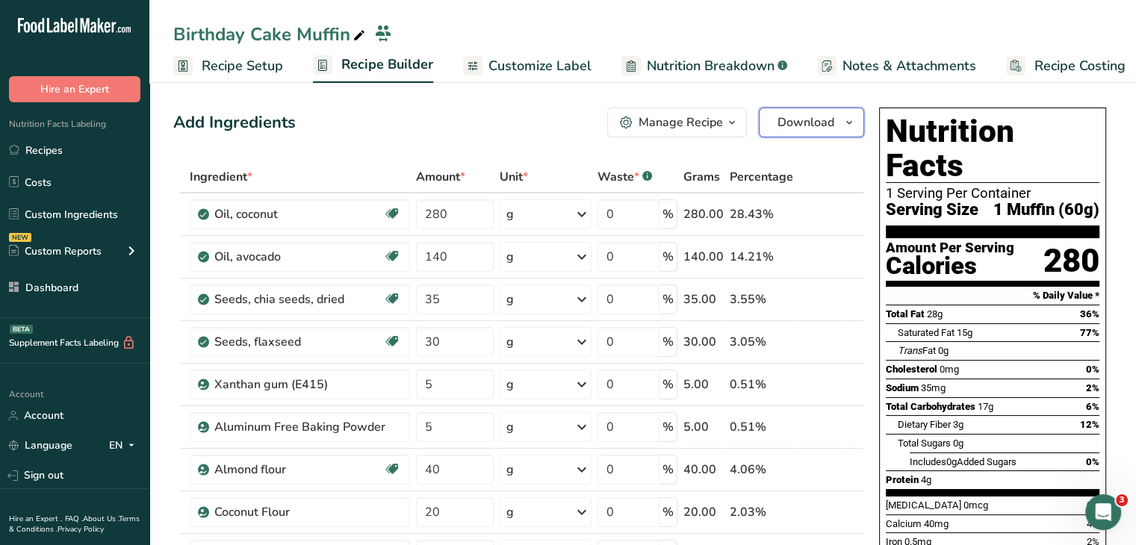
click at [831, 126] on span "Download" at bounding box center [806, 123] width 57 height 18
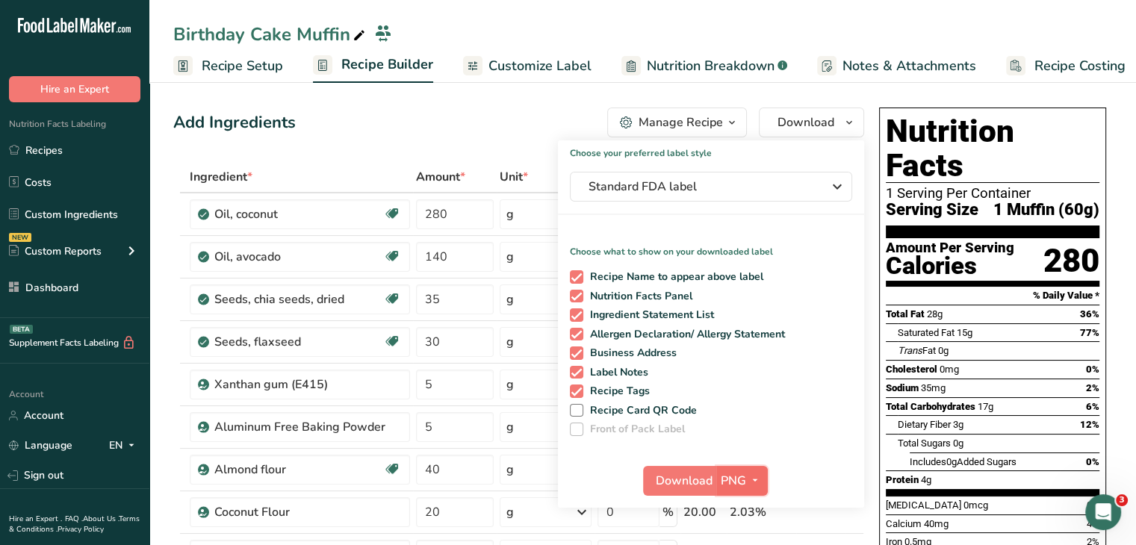
click at [760, 486] on icon "button" at bounding box center [755, 480] width 12 height 19
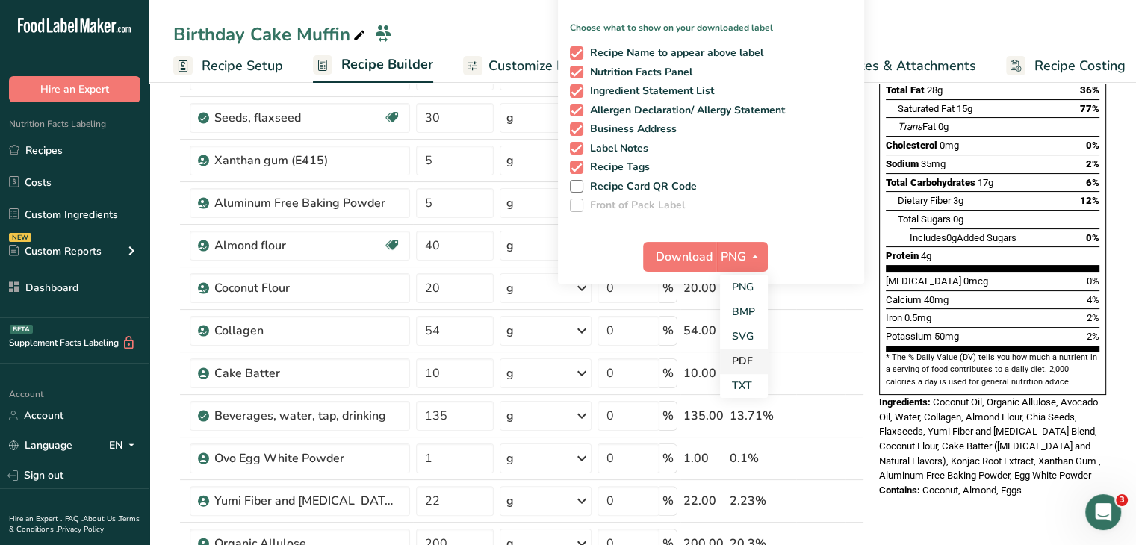
click at [759, 361] on link "PDF" at bounding box center [744, 361] width 48 height 25
click at [696, 254] on span "Download" at bounding box center [685, 257] width 57 height 18
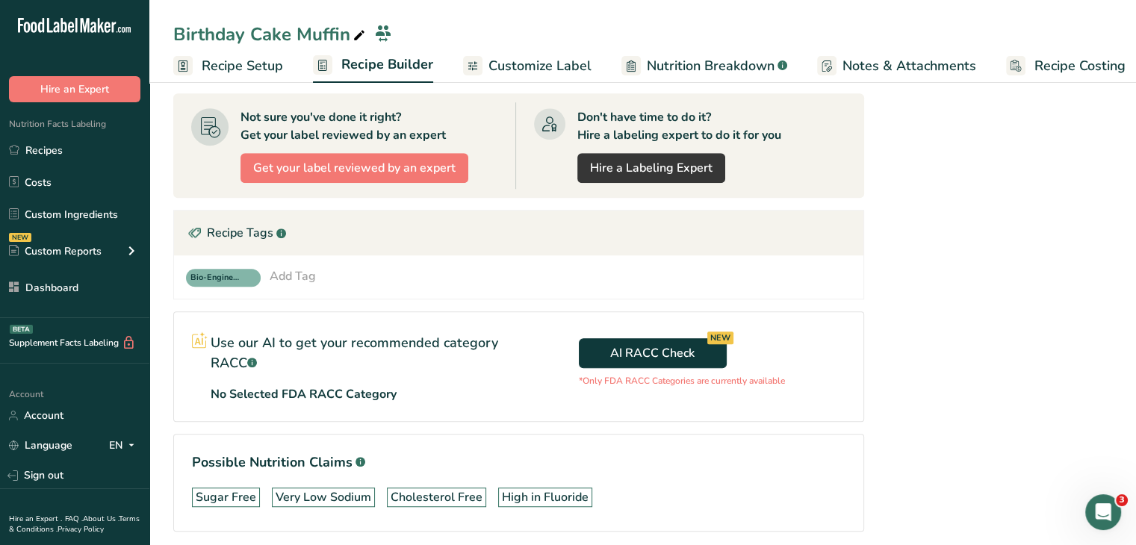
scroll to position [987, 0]
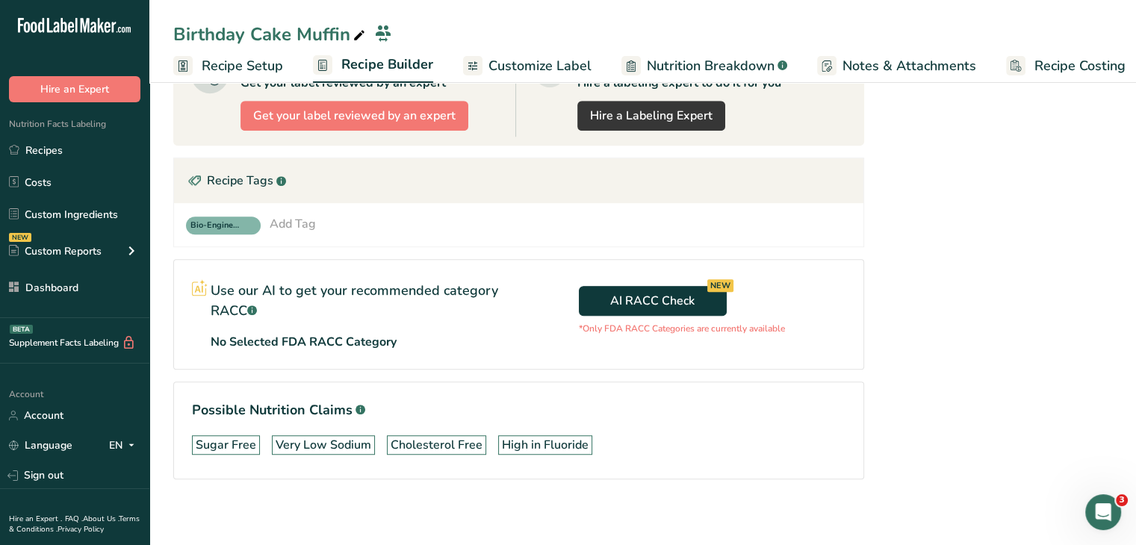
drag, startPoint x: 79, startPoint y: 143, endPoint x: 368, endPoint y: 207, distance: 296.0
click at [79, 143] on link "Recipes" at bounding box center [74, 150] width 149 height 28
